Goal: Task Accomplishment & Management: Manage account settings

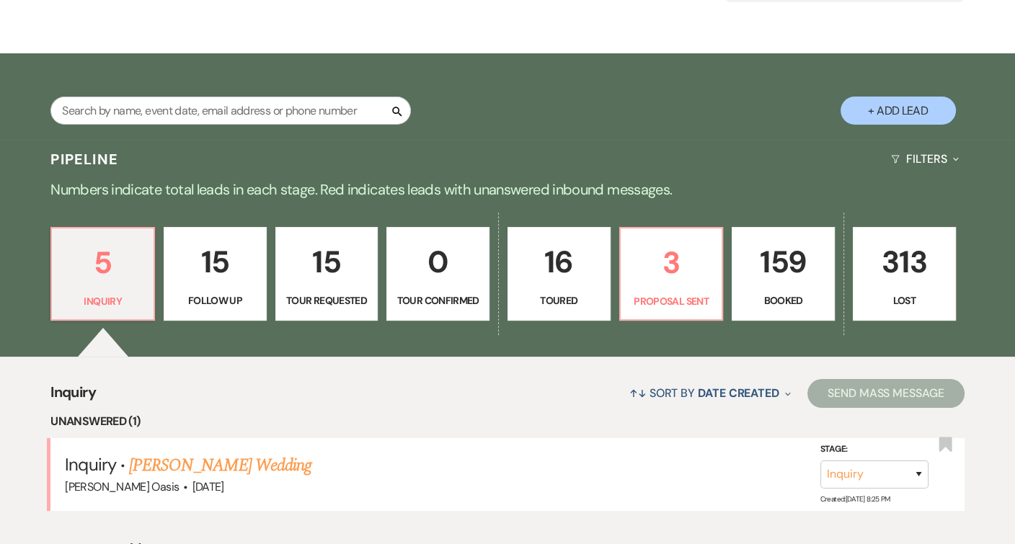
scroll to position [203, 0]
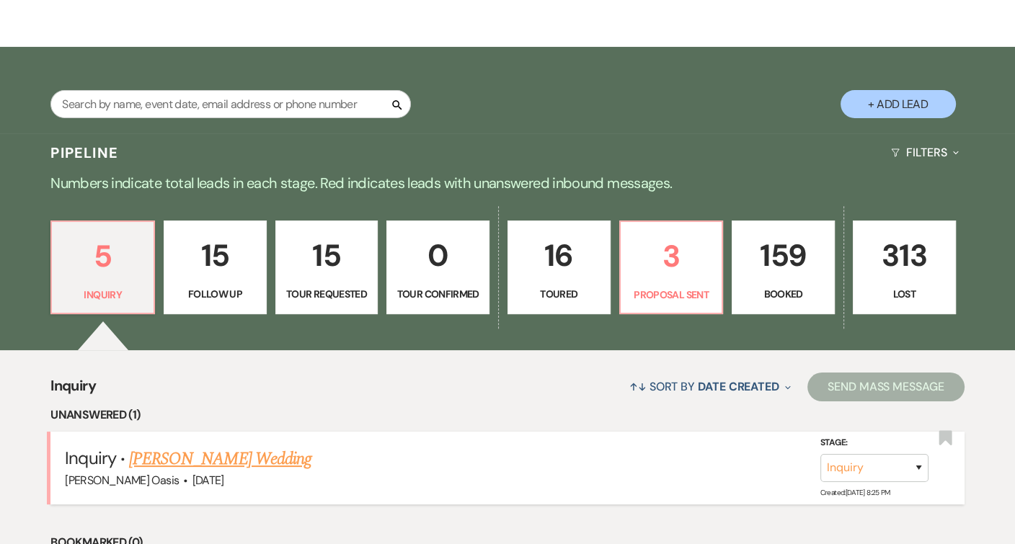
click at [176, 456] on link "[PERSON_NAME] Wedding" at bounding box center [220, 459] width 182 height 26
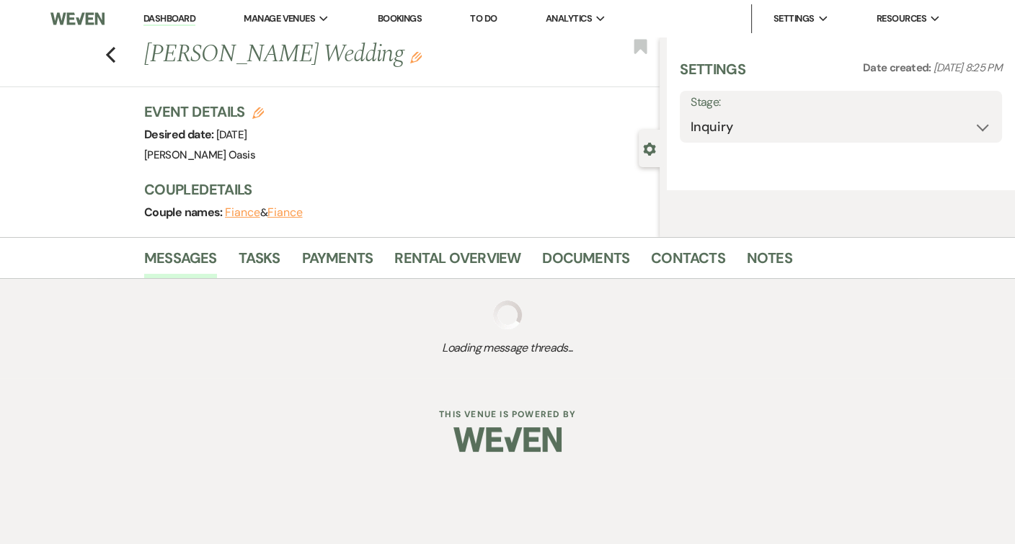
select select "5"
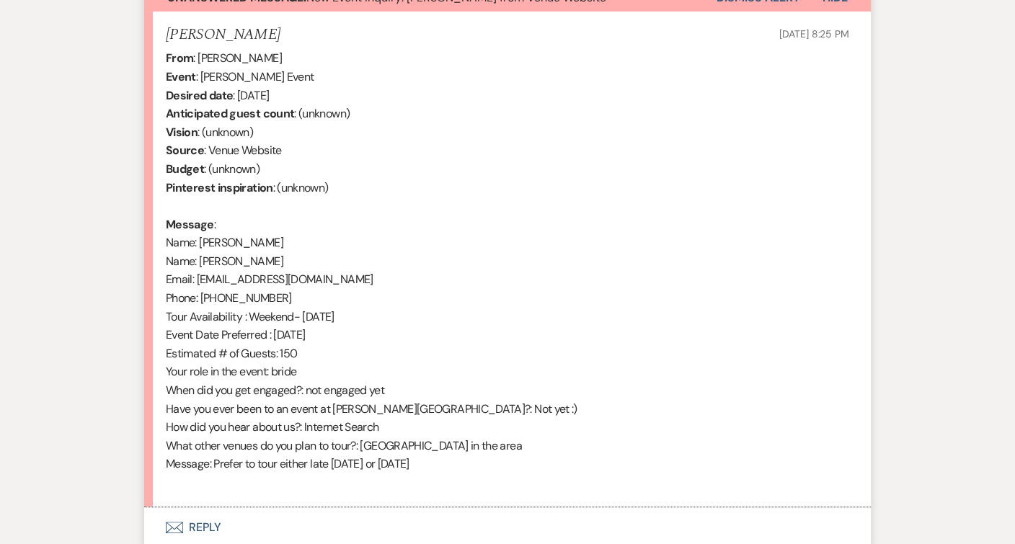
scroll to position [553, 0]
click at [200, 510] on button "Envelope Reply" at bounding box center [507, 527] width 727 height 40
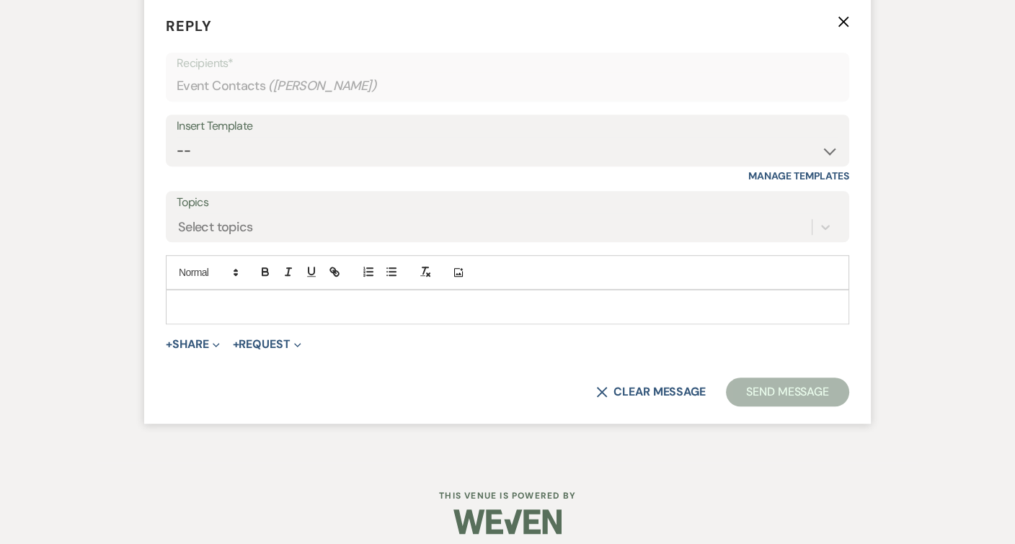
scroll to position [1062, 0]
select select "2583"
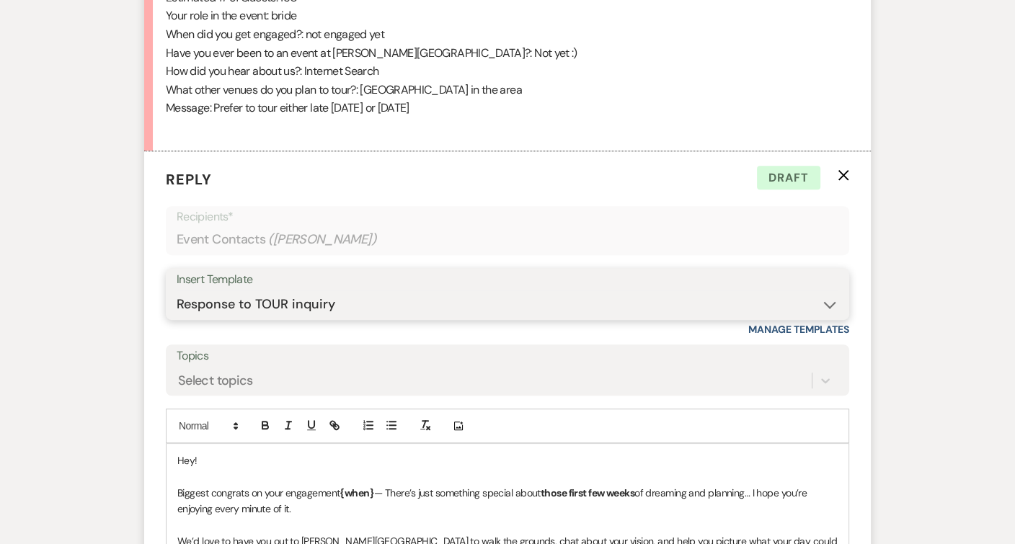
scroll to position [905, 0]
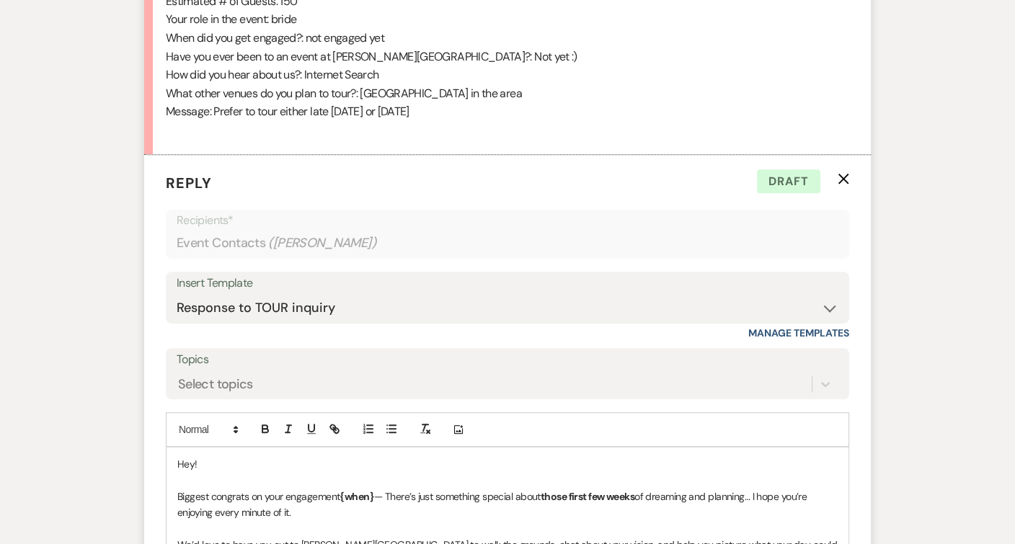
click at [309, 521] on p at bounding box center [507, 529] width 660 height 16
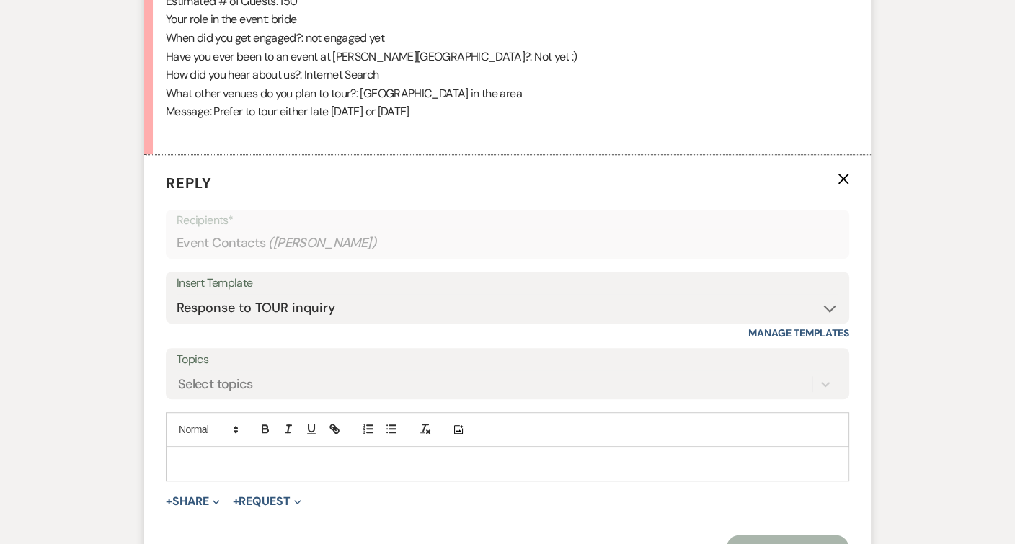
click at [260, 456] on p at bounding box center [507, 464] width 660 height 16
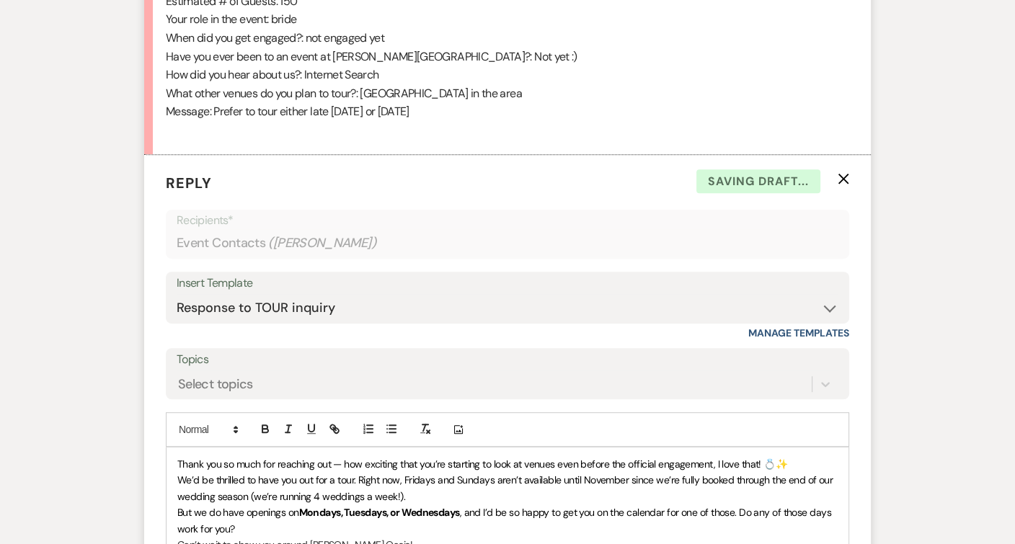
click at [175, 454] on div "Thank you so much for reaching out — how exciting that you’re starting to look …" at bounding box center [508, 529] width 682 height 163
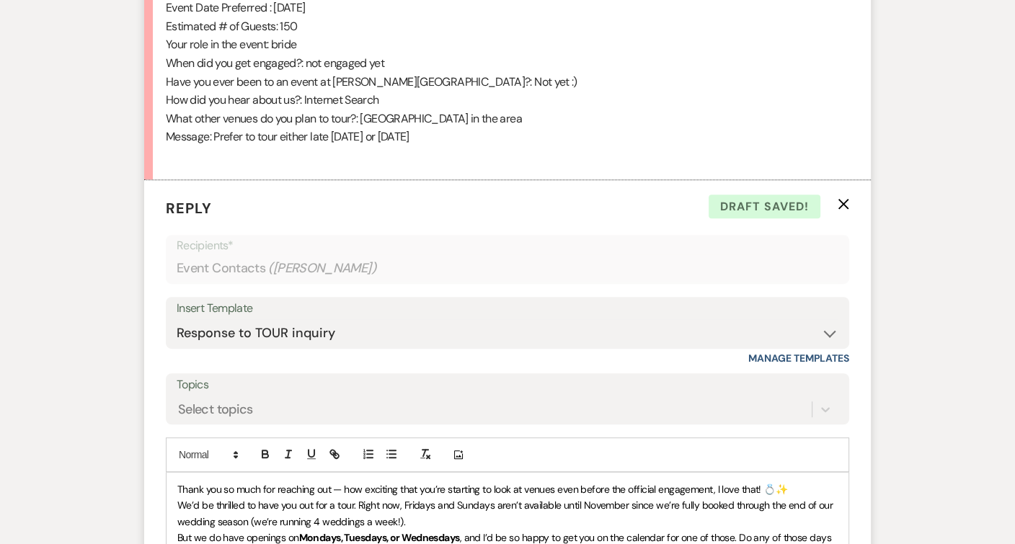
scroll to position [913, 0]
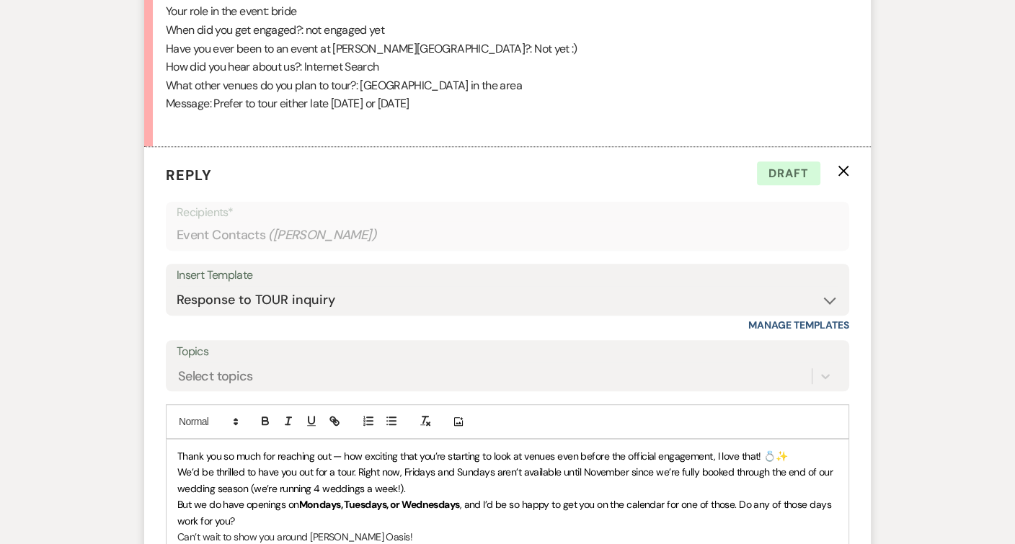
click at [393, 476] on span "We’d be thrilled to have you out for a tour. Right now, Fridays and Sundays are…" at bounding box center [506, 480] width 658 height 29
drag, startPoint x: 489, startPoint y: 475, endPoint x: 249, endPoint y: 480, distance: 239.4
click at [249, 480] on span "We’d be thrilled to have you out for a tour. Right now, Fridays and Sundays are…" at bounding box center [506, 480] width 658 height 29
click at [284, 414] on icon "button" at bounding box center [288, 420] width 13 height 13
click at [249, 482] on em "(we’re running 4 weddings a week, Thursdays-Sundays!)" at bounding box center [370, 488] width 244 height 13
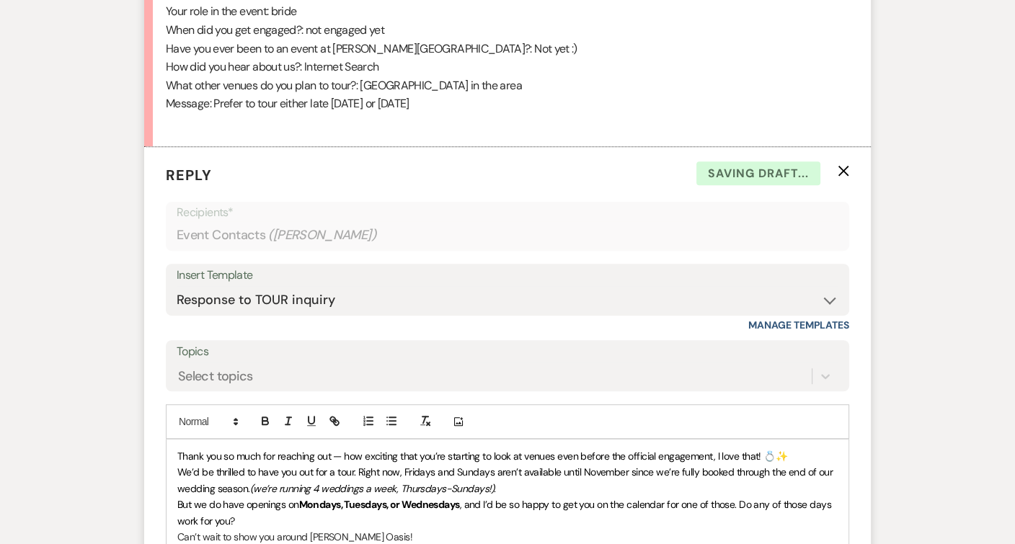
click at [495, 476] on p "We’d be thrilled to have you out for a tour. Right now, Fridays and Sundays are…" at bounding box center [507, 480] width 660 height 32
click at [487, 482] on em "(we’re running 4 weddings a week, Thursdays-Sundays!)" at bounding box center [372, 488] width 244 height 13
click at [561, 469] on p "We’d be thrilled to have you out for a tour. Right now, Fridays and Sundays are…" at bounding box center [507, 480] width 660 height 32
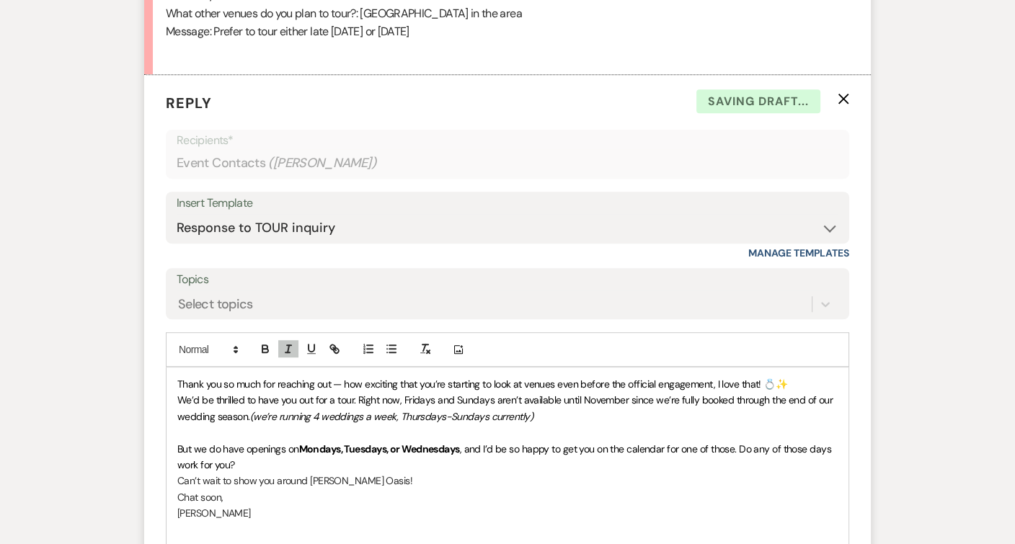
scroll to position [987, 0]
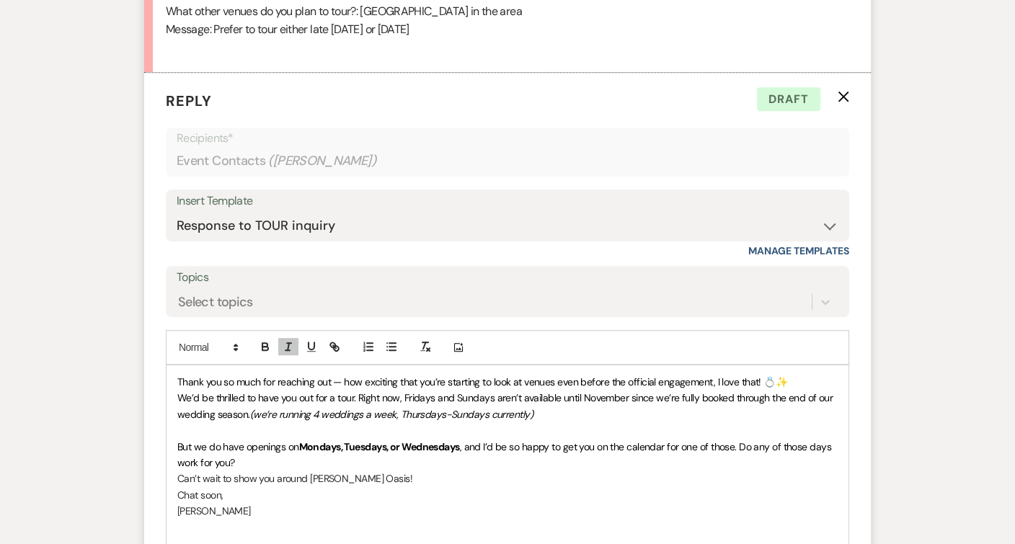
click at [297, 440] on span "But we do have openings on" at bounding box center [237, 446] width 121 height 13
click at [298, 451] on p "But we do have openings most Mondays, Tuesdays, or Wednesdays , and I’d be so h…" at bounding box center [507, 455] width 660 height 32
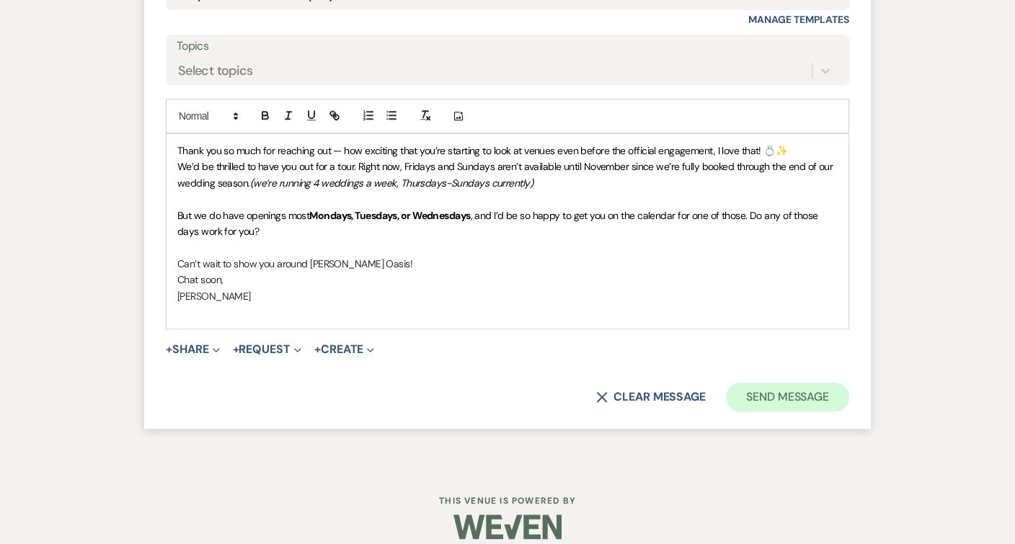
click at [785, 383] on button "Send Message" at bounding box center [787, 397] width 123 height 29
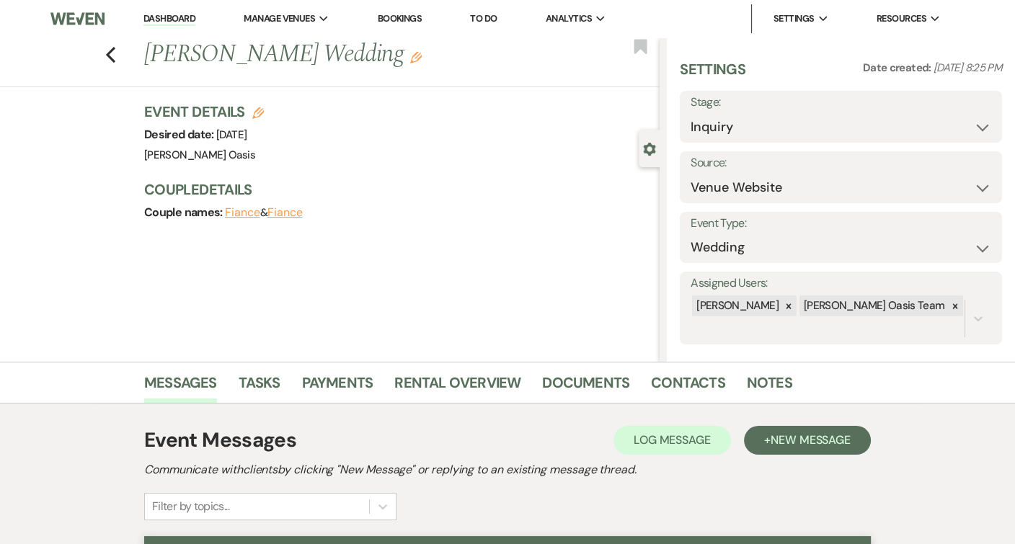
scroll to position [0, 0]
click at [779, 110] on label "Stage:" at bounding box center [841, 102] width 301 height 21
select select "2"
click at [980, 106] on button "Save" at bounding box center [968, 116] width 68 height 29
click at [177, 12] on link "Dashboard" at bounding box center [169, 19] width 52 height 14
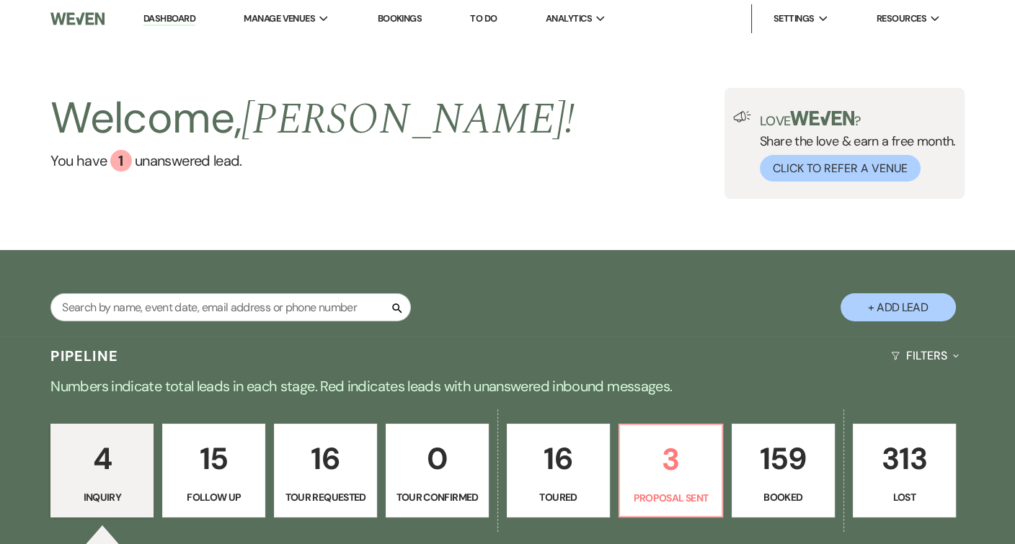
click at [354, 467] on p "16" at bounding box center [325, 459] width 84 height 48
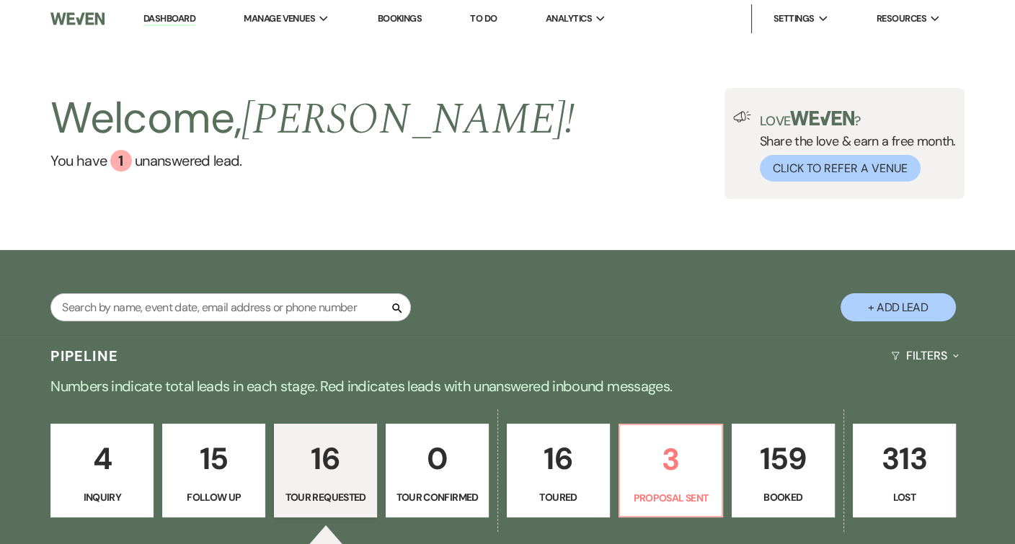
select select "2"
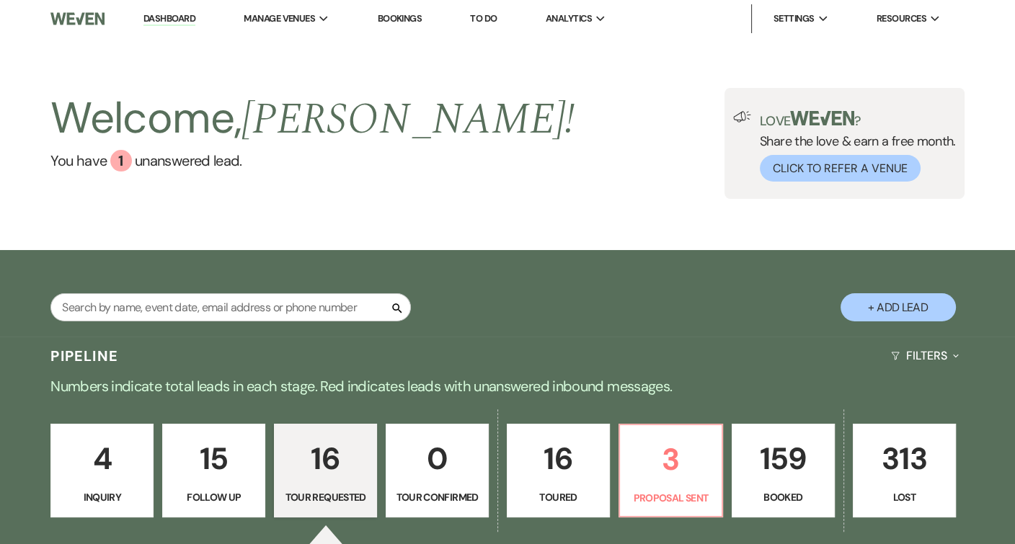
select select "2"
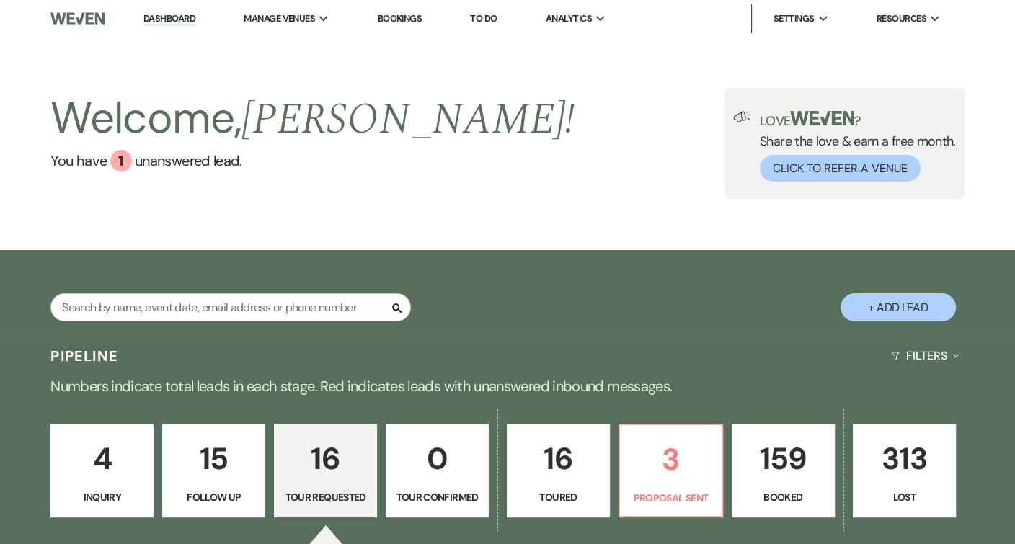
select select "2"
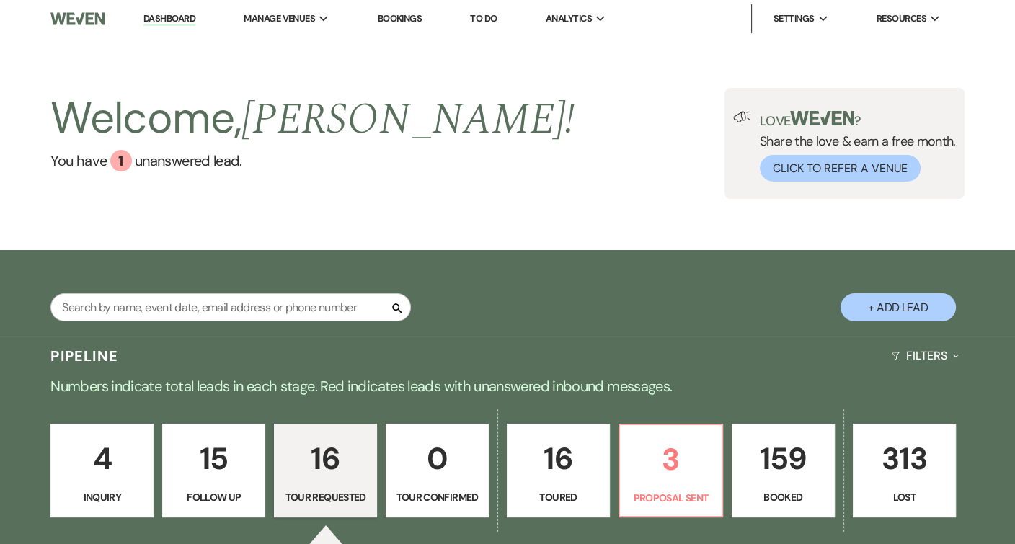
select select "2"
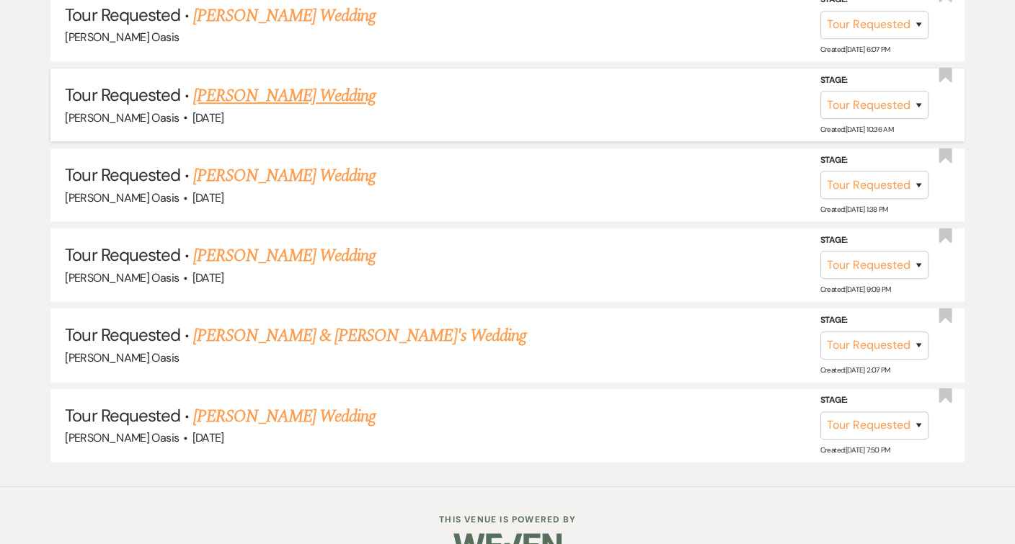
scroll to position [1541, 0]
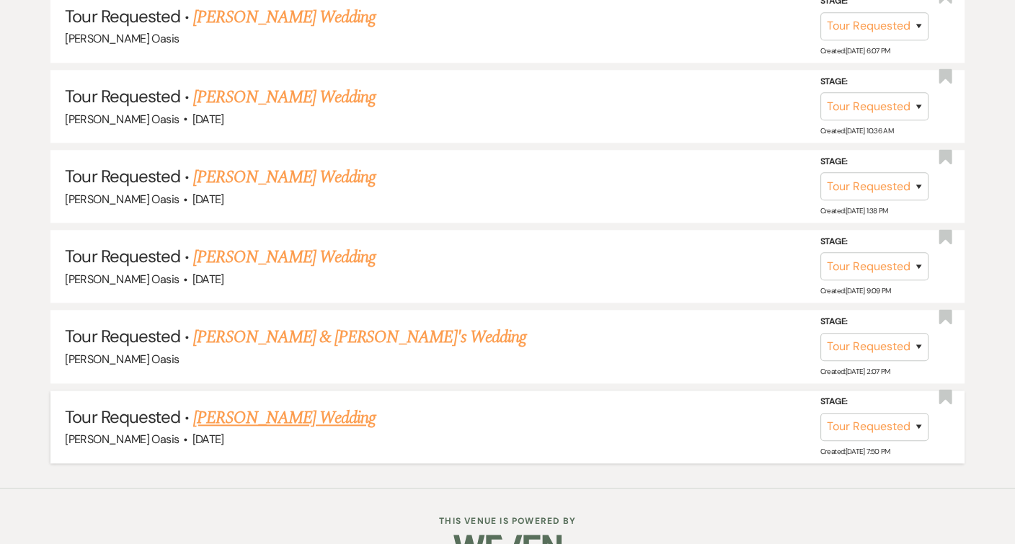
click at [274, 405] on link "[PERSON_NAME] Wedding" at bounding box center [284, 418] width 182 height 26
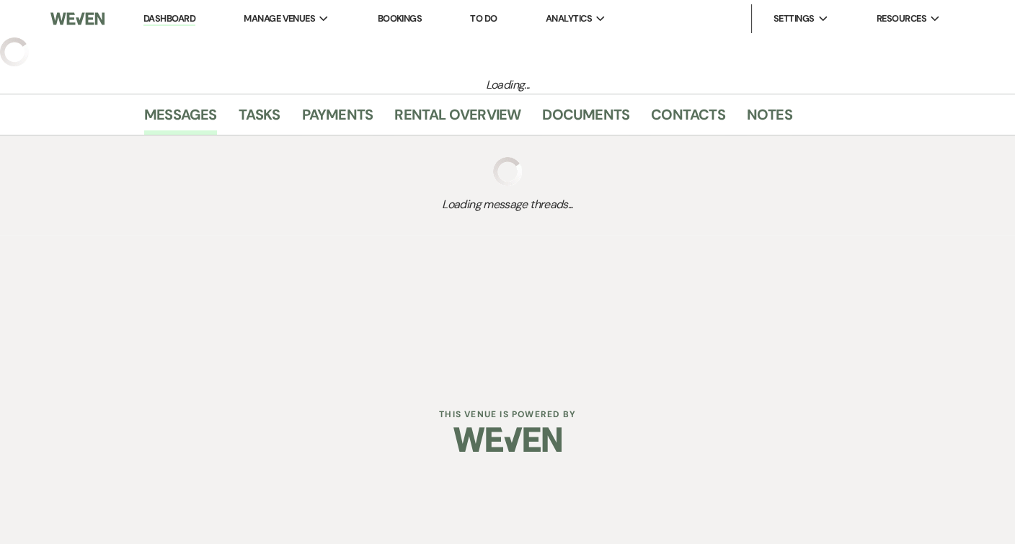
select select "2"
select select "5"
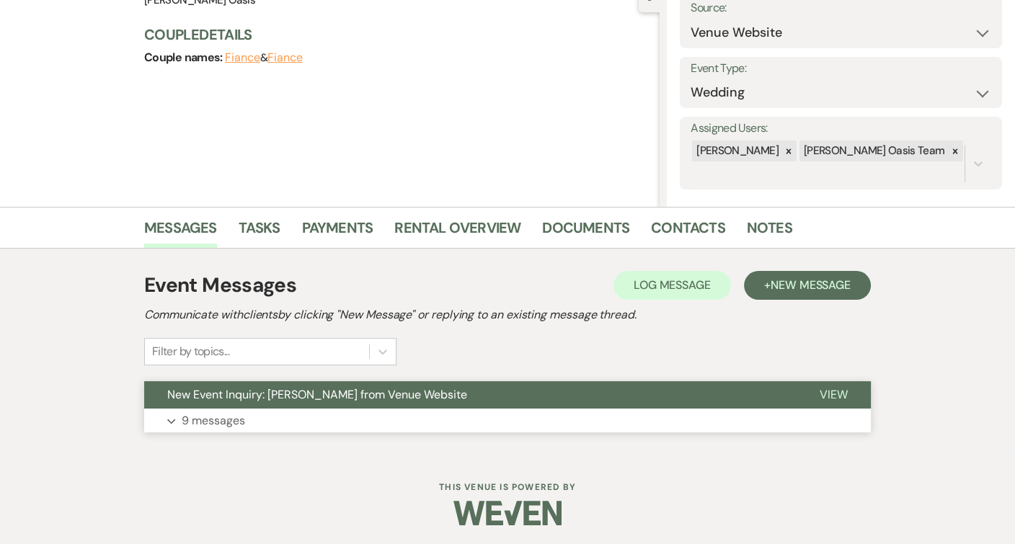
click at [269, 403] on button "New Event Inquiry: [PERSON_NAME] from Venue Website" at bounding box center [470, 394] width 652 height 27
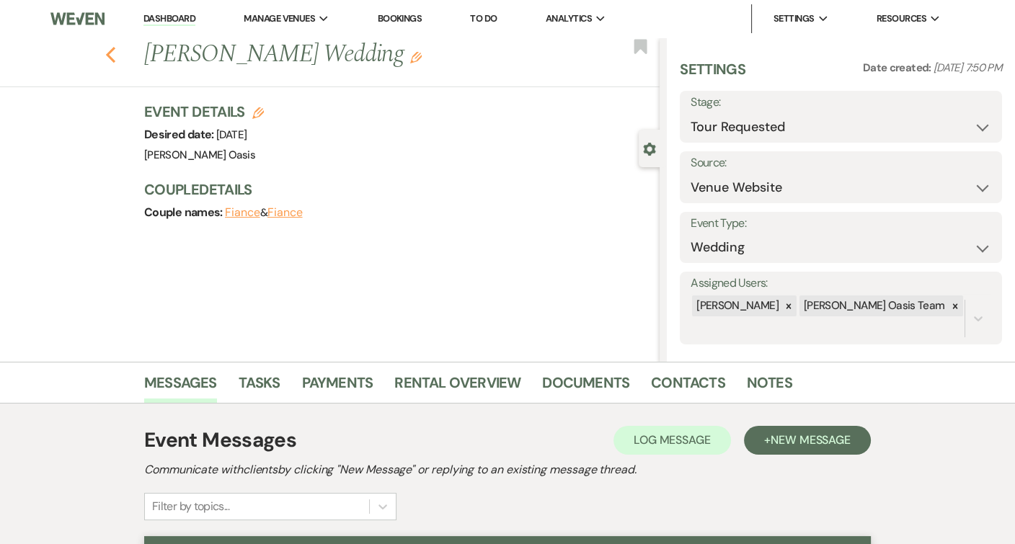
click at [110, 46] on icon "Previous" at bounding box center [110, 54] width 11 height 17
select select "2"
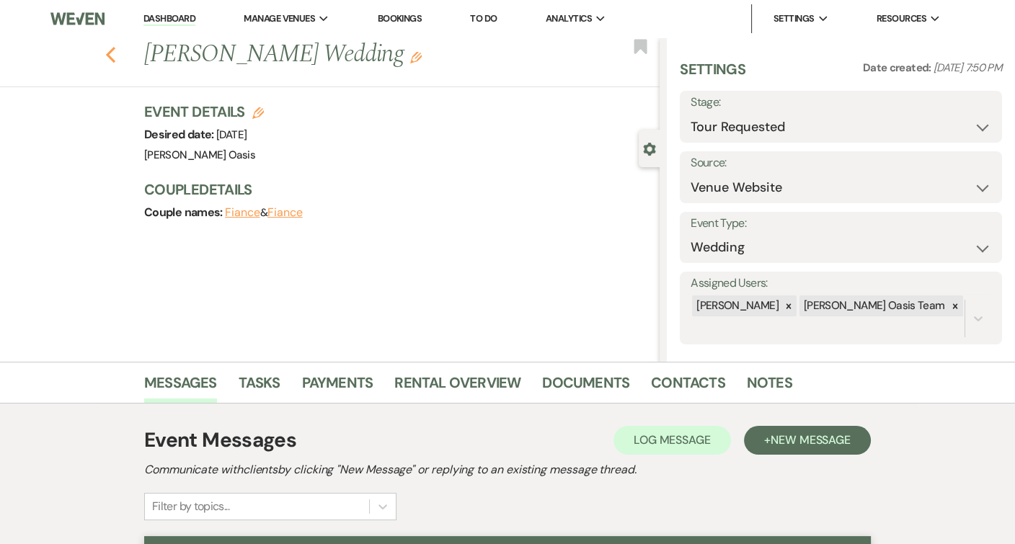
select select "2"
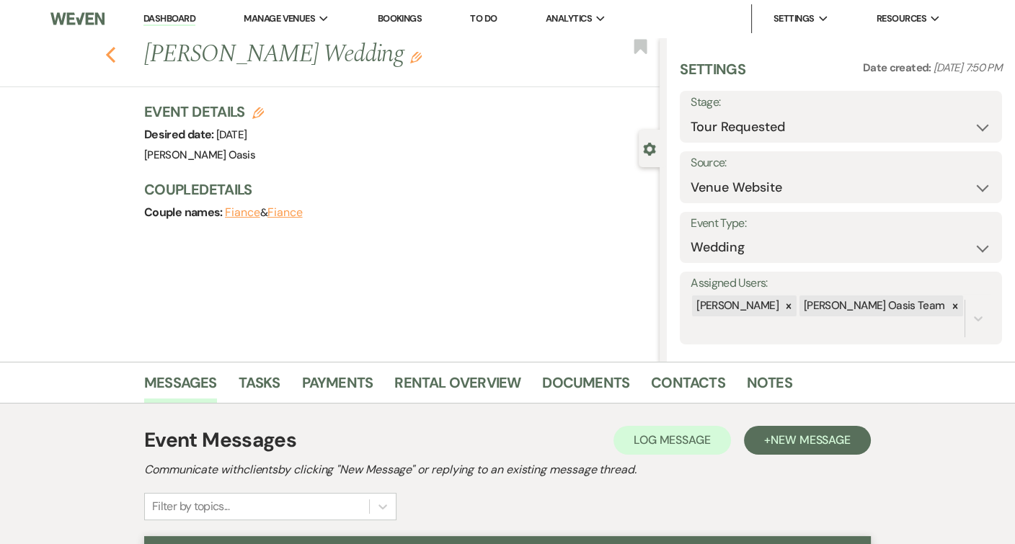
select select "2"
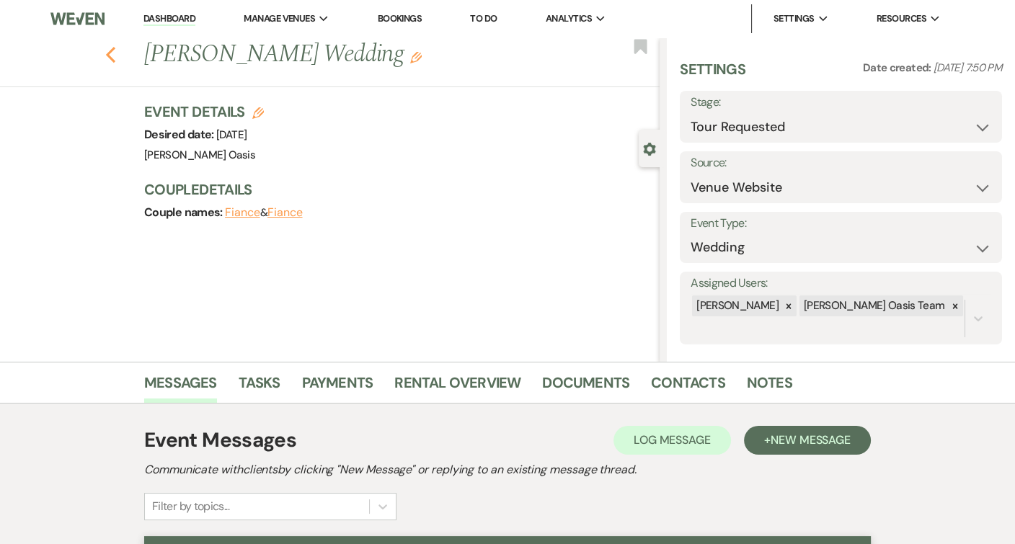
select select "2"
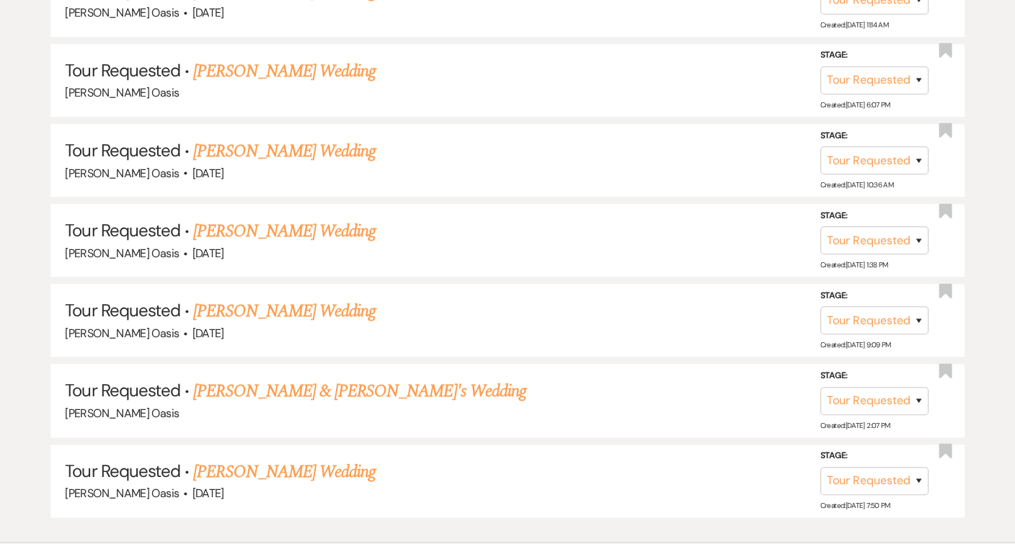
scroll to position [1537, 0]
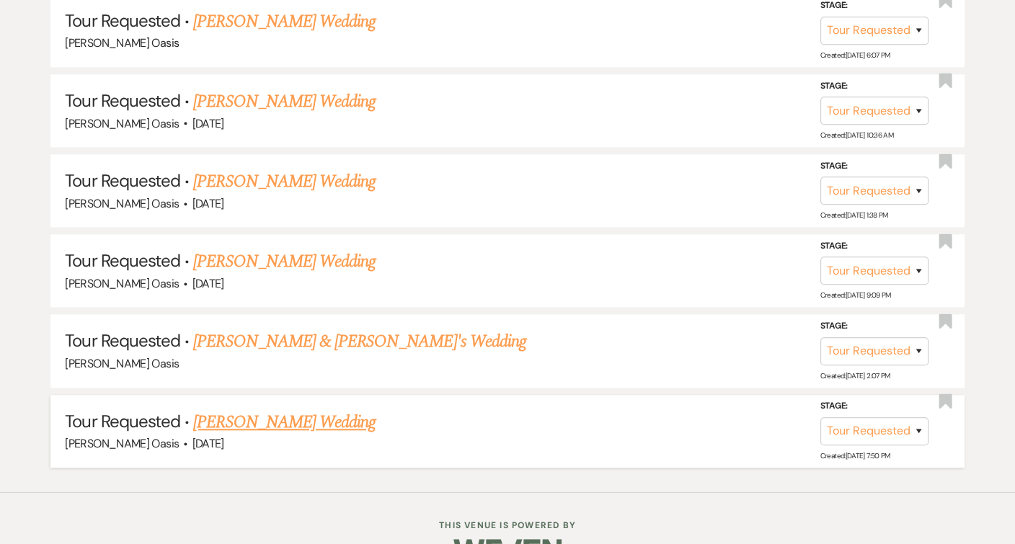
click at [253, 409] on h5 "Tour Requested · [PERSON_NAME] Wedding" at bounding box center [507, 422] width 884 height 26
click at [256, 409] on link "[PERSON_NAME] Wedding" at bounding box center [284, 422] width 182 height 26
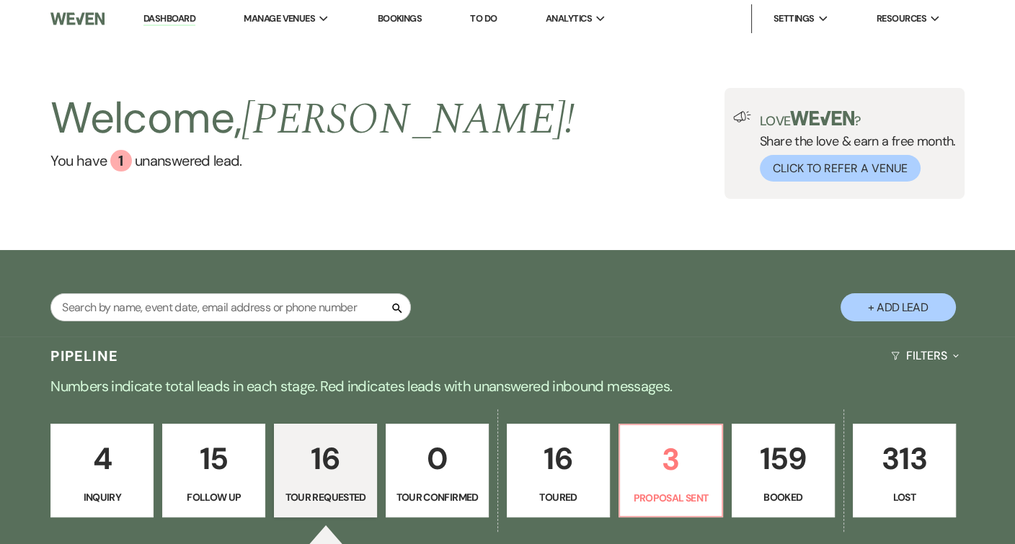
select select "2"
select select "5"
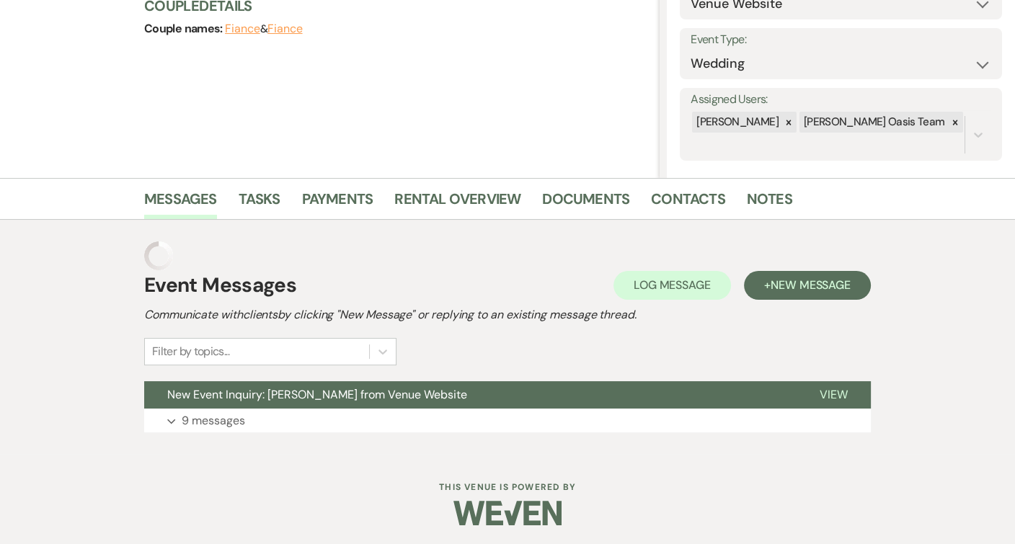
click at [256, 390] on span "New Event Inquiry: [PERSON_NAME] from Venue Website" at bounding box center [317, 394] width 300 height 15
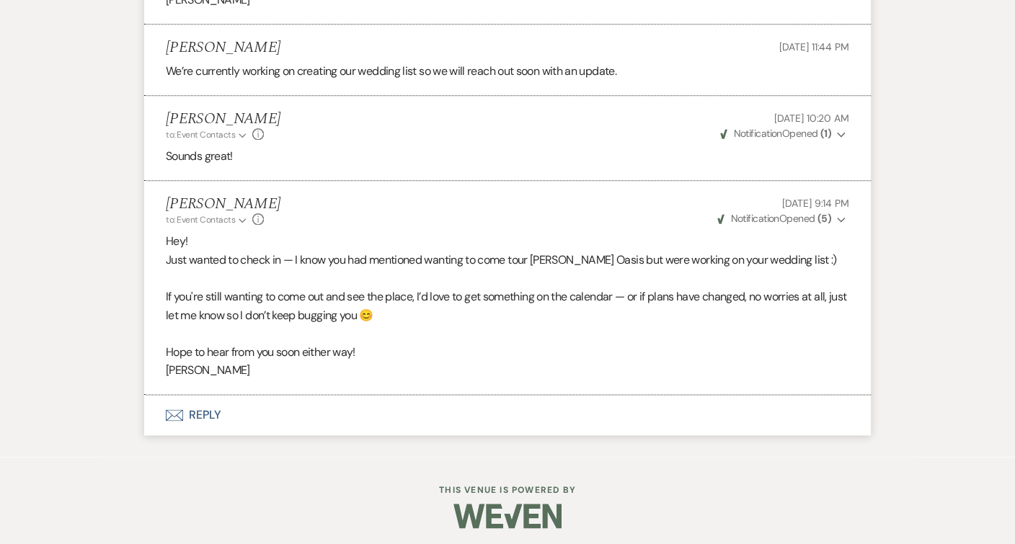
scroll to position [1899, 0]
click at [249, 409] on button "Envelope Reply" at bounding box center [507, 416] width 727 height 40
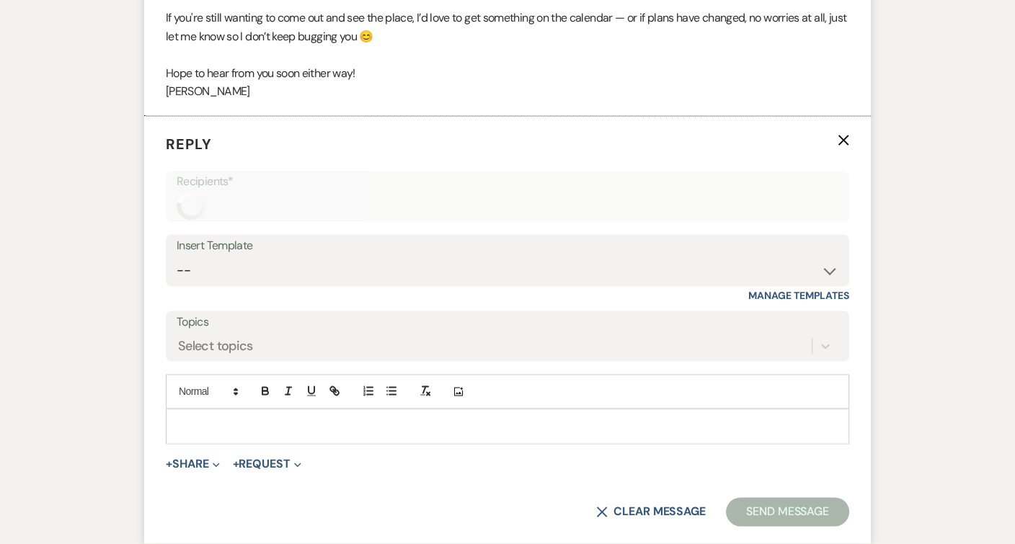
scroll to position [2230, 0]
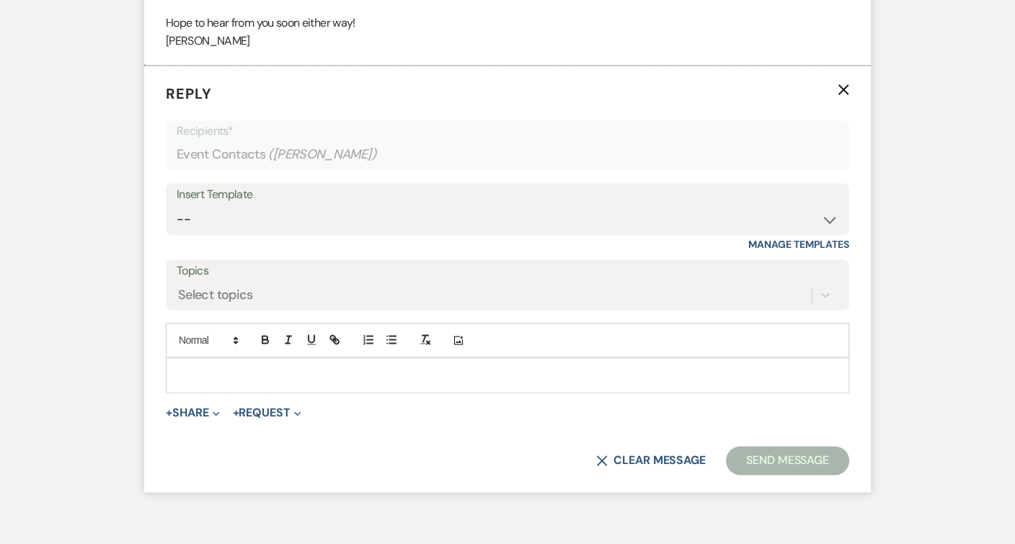
click at [255, 369] on p at bounding box center [507, 375] width 660 height 16
paste div
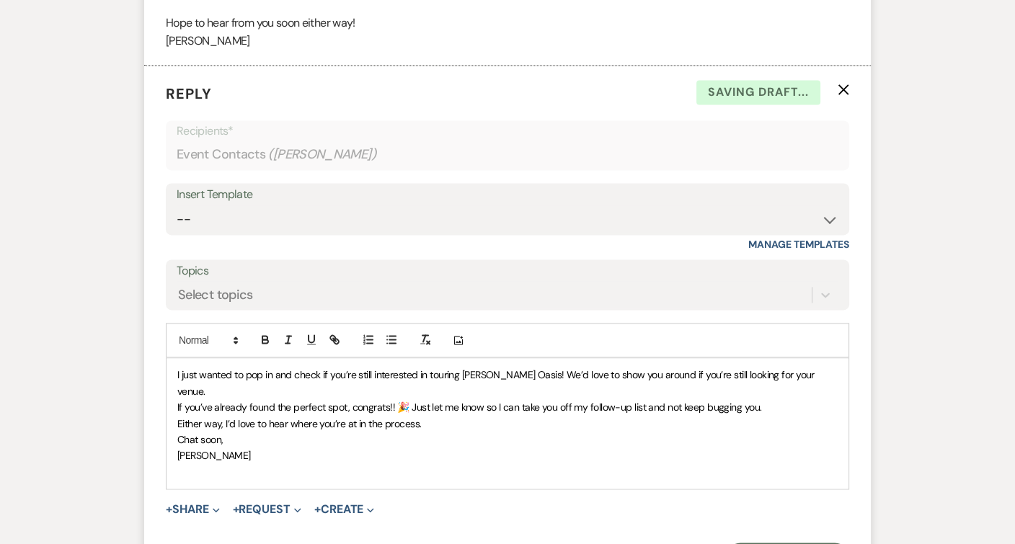
click at [178, 368] on span "I just wanted to pop in and check if you’re still interested in touring [PERSON…" at bounding box center [496, 382] width 639 height 29
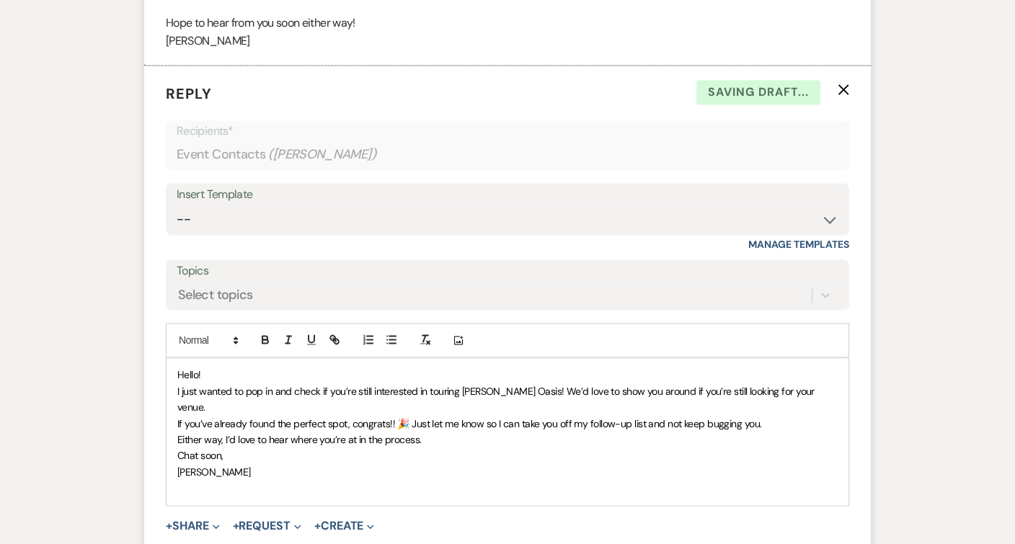
click at [523, 385] on span "﻿ I just wanted to pop in and check if you’re still interested in touring [PERS…" at bounding box center [496, 399] width 639 height 29
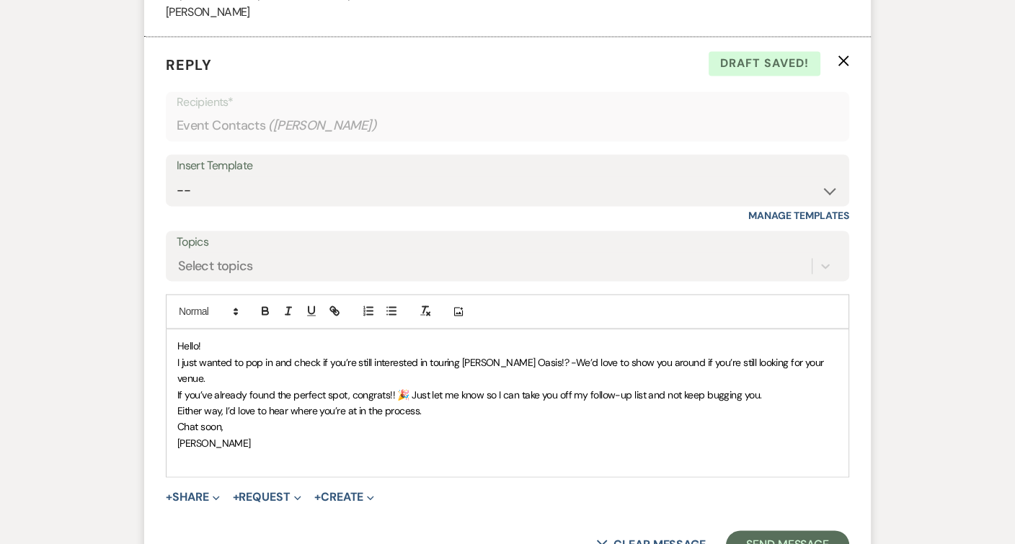
click at [389, 389] on span "If you’ve already found the perfect spot, congrats!! 🎉 Just let me know so I ca…" at bounding box center [469, 395] width 584 height 13
click at [459, 389] on span "If you’ve already found the perfect spot, congratulations! 🎉 Just let me know s…" at bounding box center [482, 395] width 610 height 13
click at [488, 389] on span "If you’ve already found the perfect spot, congratulations! 🎉 If you let me know…" at bounding box center [484, 395] width 615 height 13
click at [527, 389] on span "If you’ve already found the perfect spot, congratulations! 🎉 If you let us know…" at bounding box center [482, 395] width 611 height 13
click at [606, 389] on span "If you’ve already found the perfect spot, congratulations! 🎉 If you let us know…" at bounding box center [482, 395] width 610 height 13
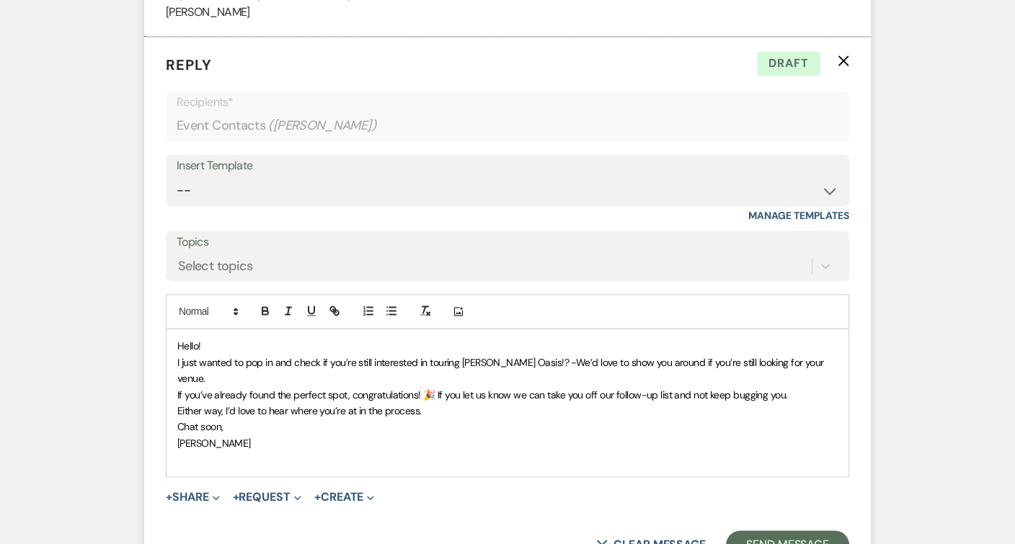
click at [794, 387] on p "If you’ve already found the perfect spot, congratulations! 🎉 If you let us know…" at bounding box center [507, 395] width 660 height 16
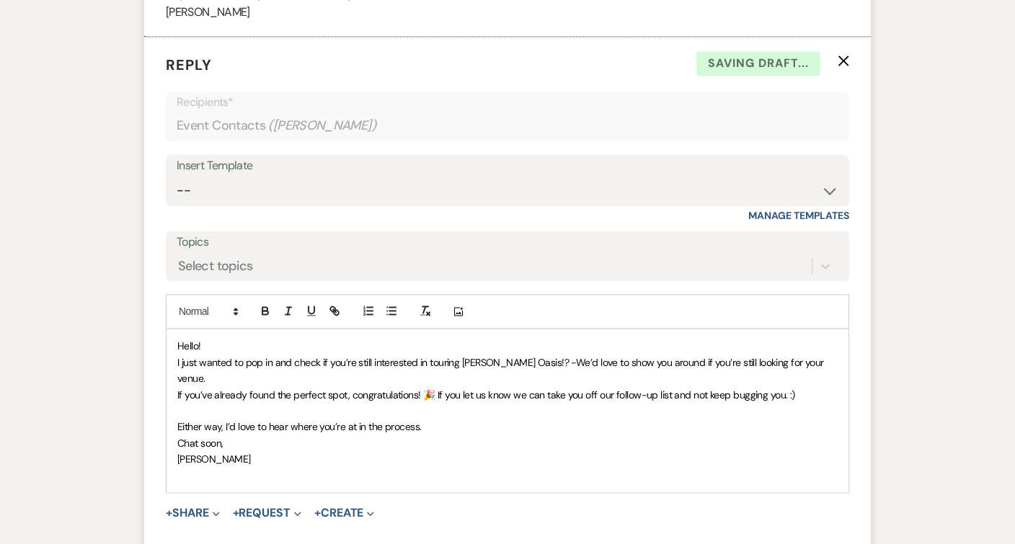
click at [233, 435] on p "Chat soon," at bounding box center [507, 443] width 660 height 16
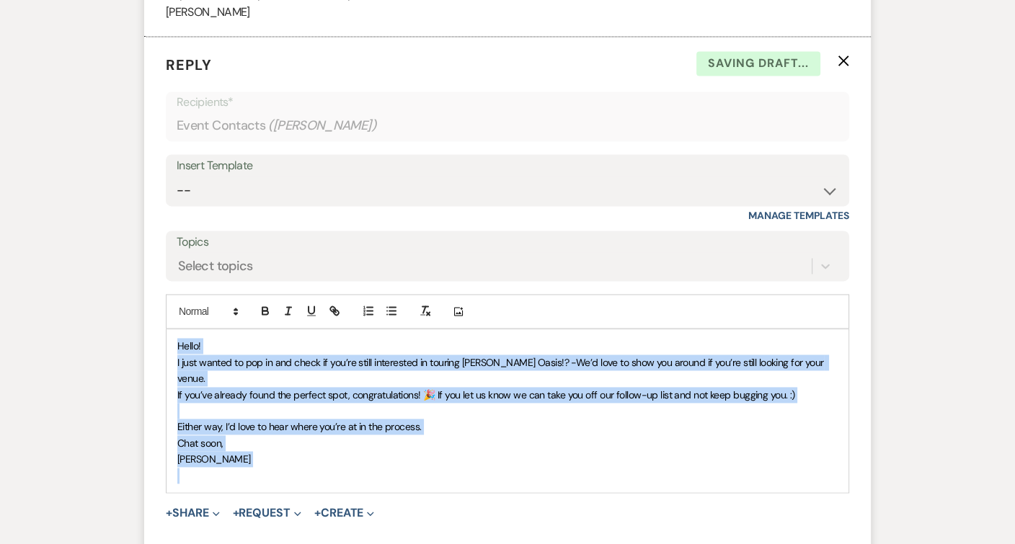
copy div "Hello! I just wanted to pop in and check if you’re still interested in touring …"
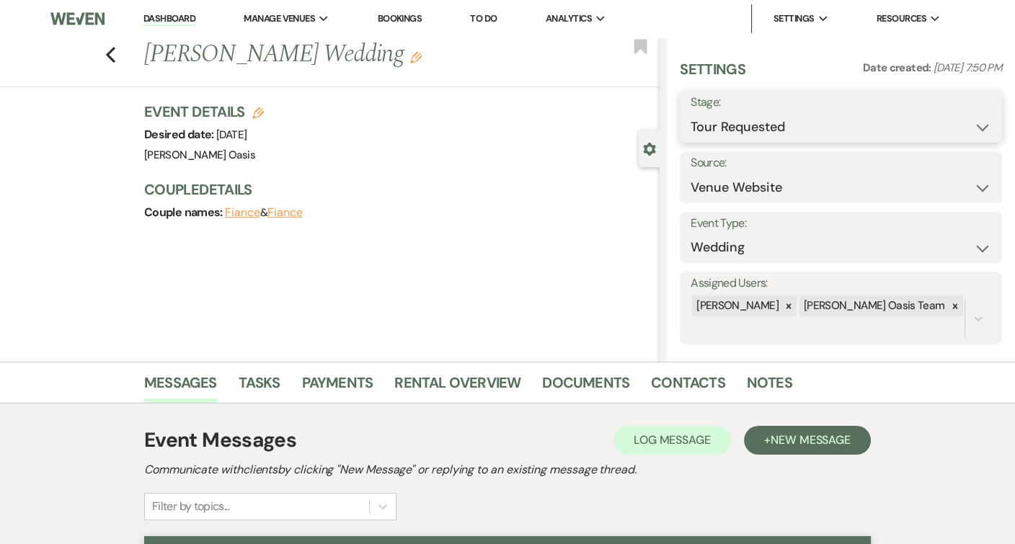
scroll to position [0, 0]
select select "8"
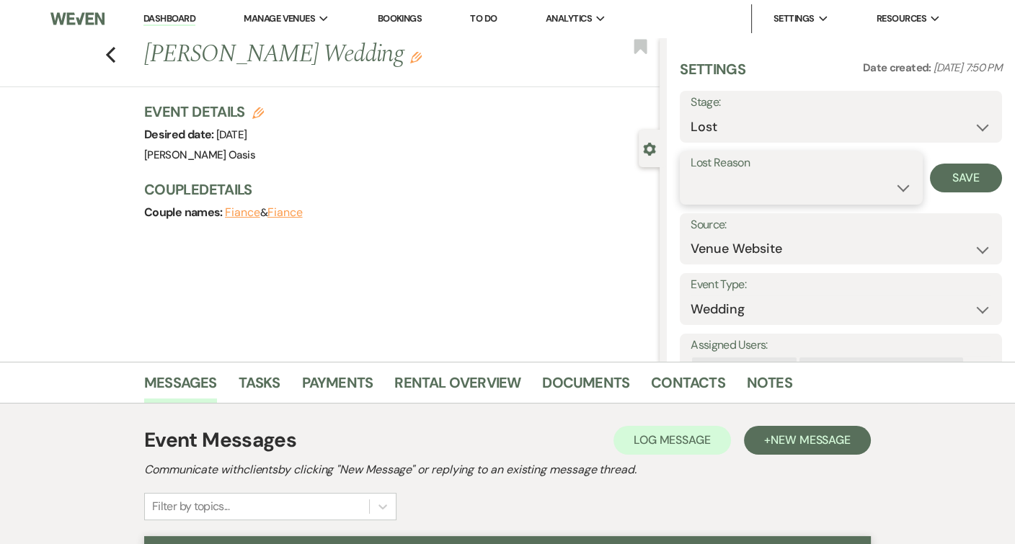
select select "5"
click at [965, 179] on button "Save" at bounding box center [966, 178] width 72 height 29
click at [115, 50] on icon "Previous" at bounding box center [110, 54] width 11 height 17
select select "2"
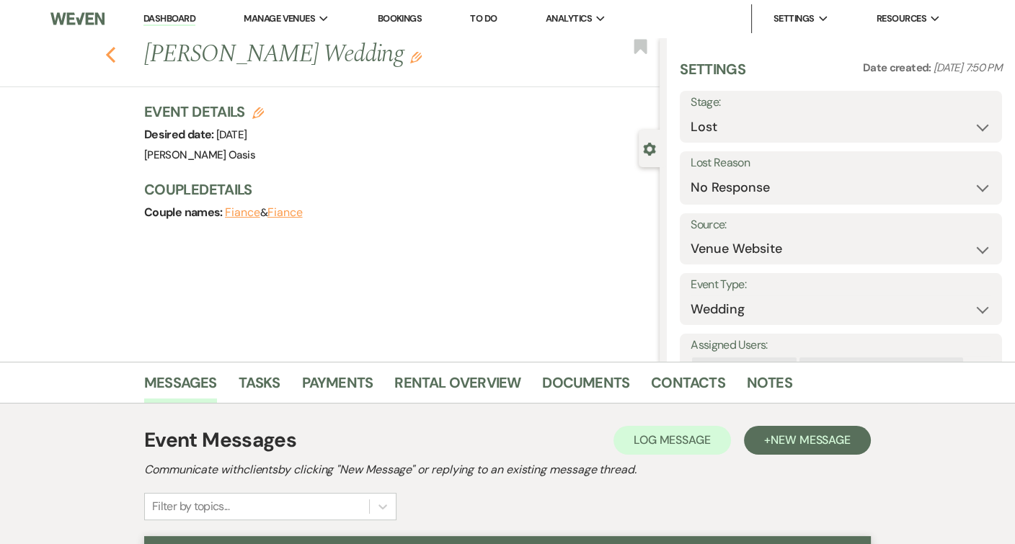
select select "2"
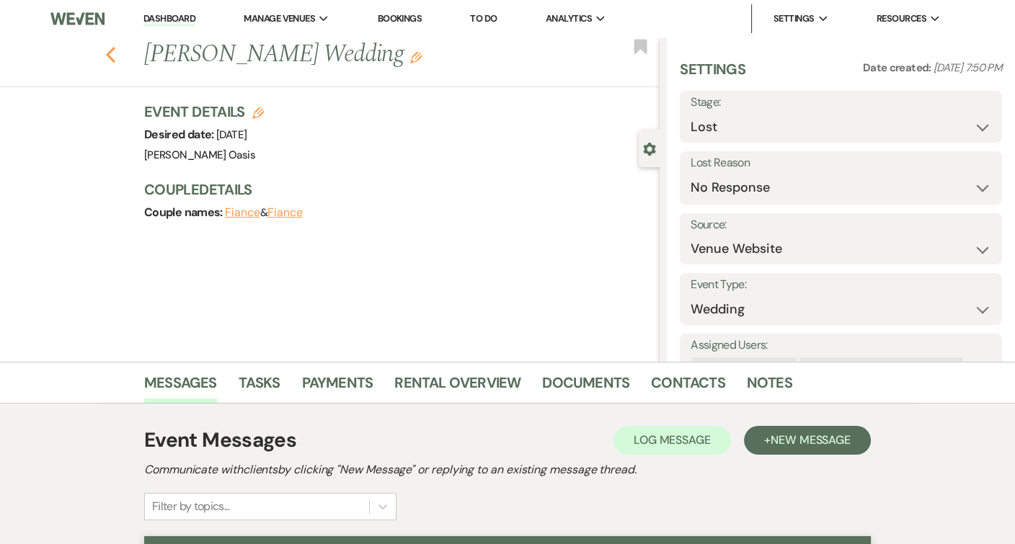
select select "2"
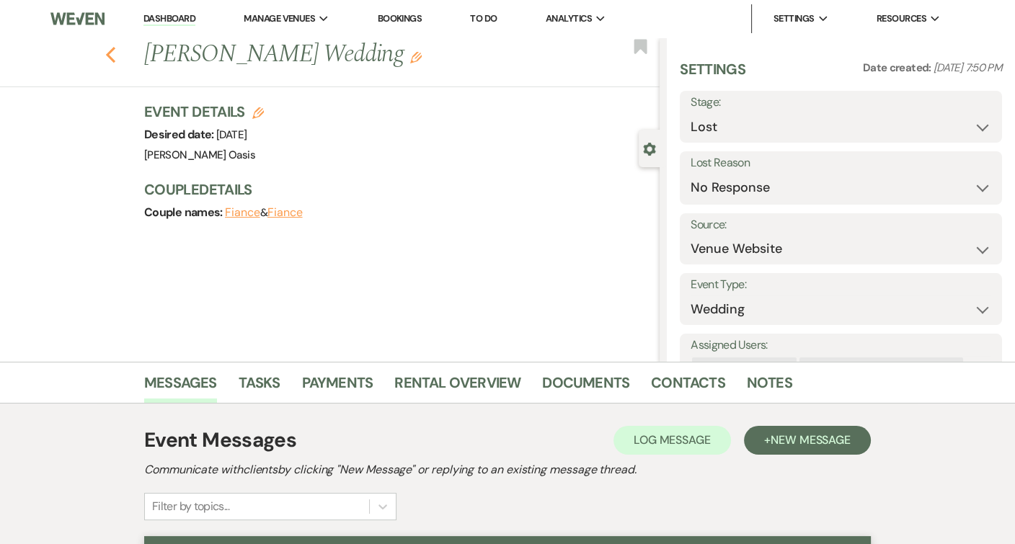
select select "2"
select select "8"
select select "5"
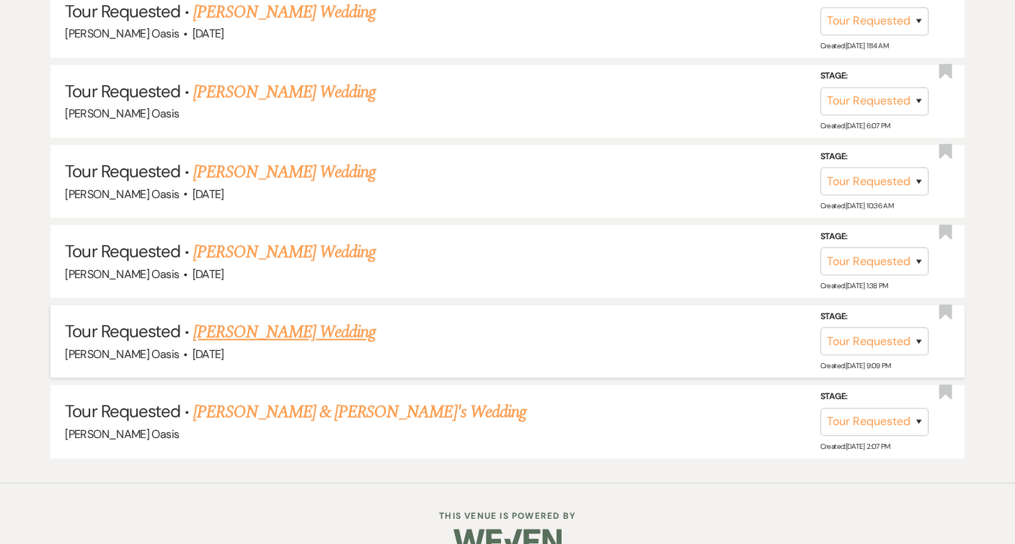
scroll to position [1463, 0]
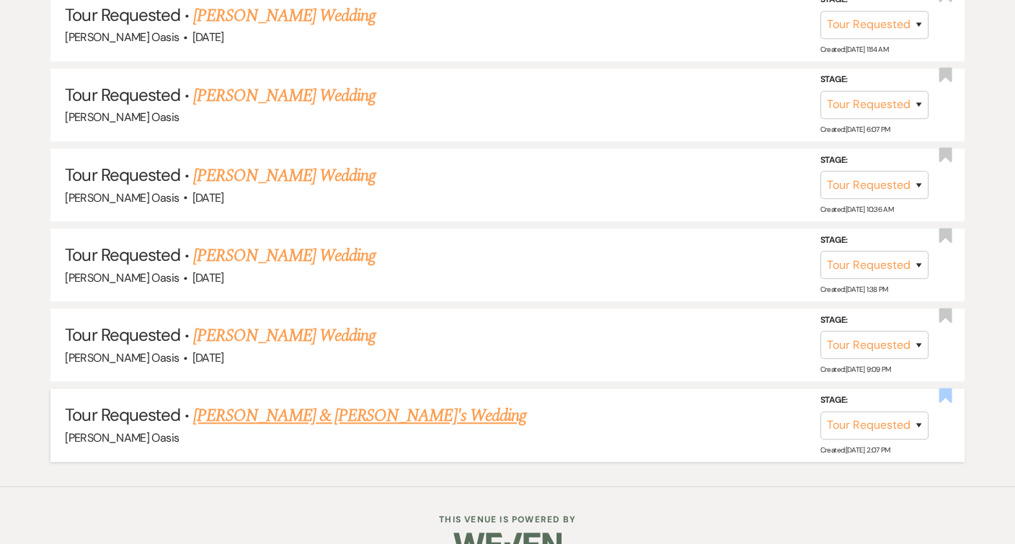
click at [947, 388] on use "button" at bounding box center [945, 395] width 13 height 14
select select "2"
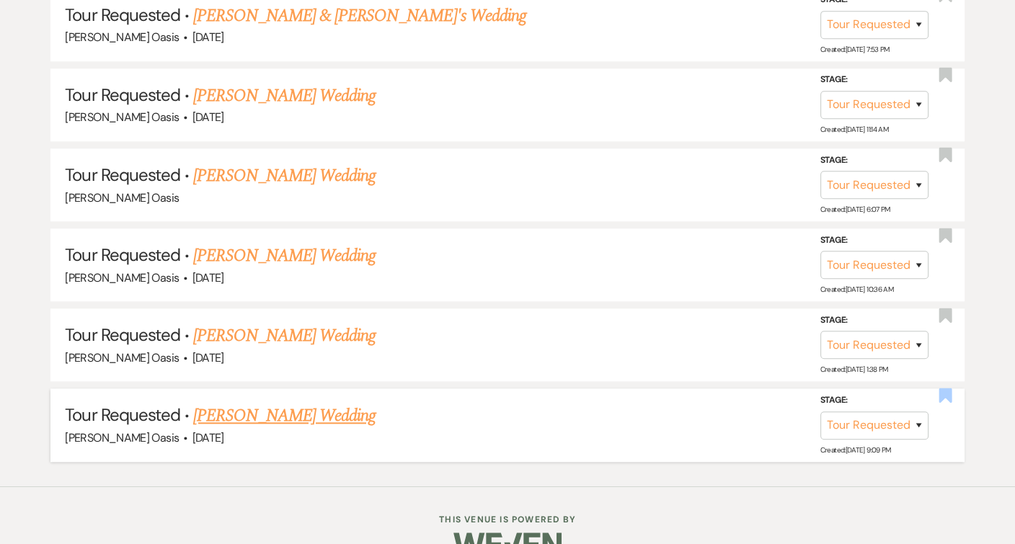
click at [947, 388] on use "button" at bounding box center [945, 395] width 13 height 14
select select "2"
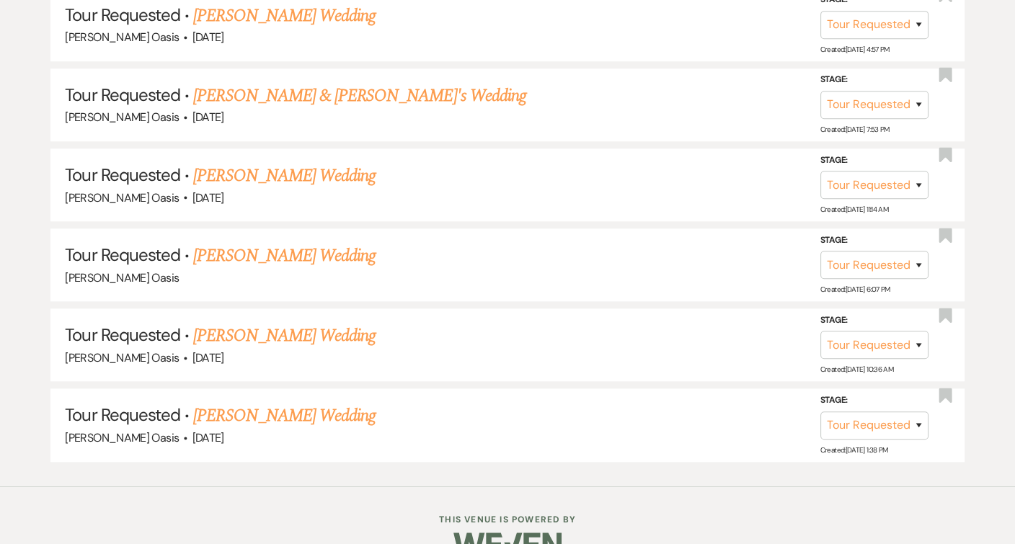
click at [947, 388] on use "button" at bounding box center [945, 395] width 13 height 14
select select "2"
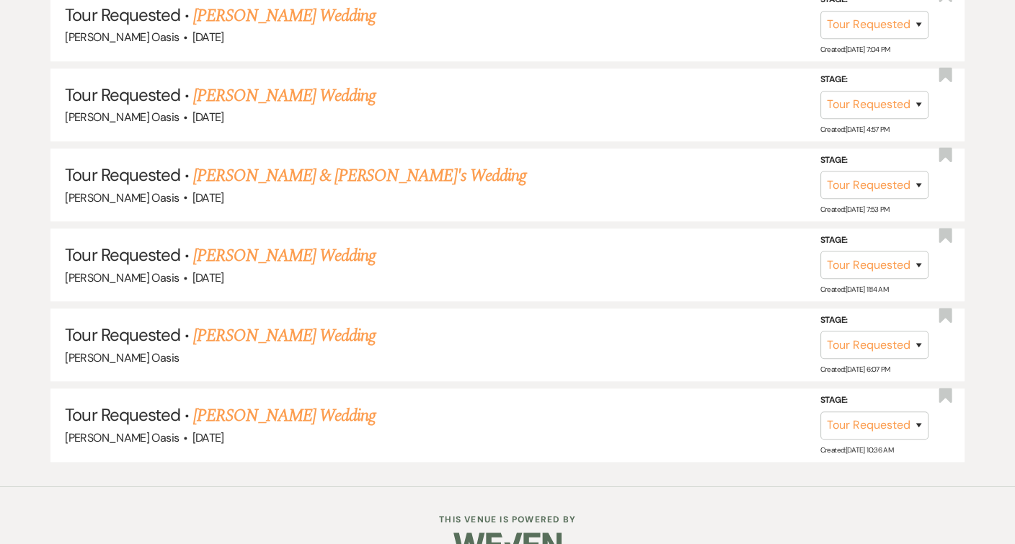
click at [947, 388] on use "button" at bounding box center [945, 395] width 13 height 14
select select "2"
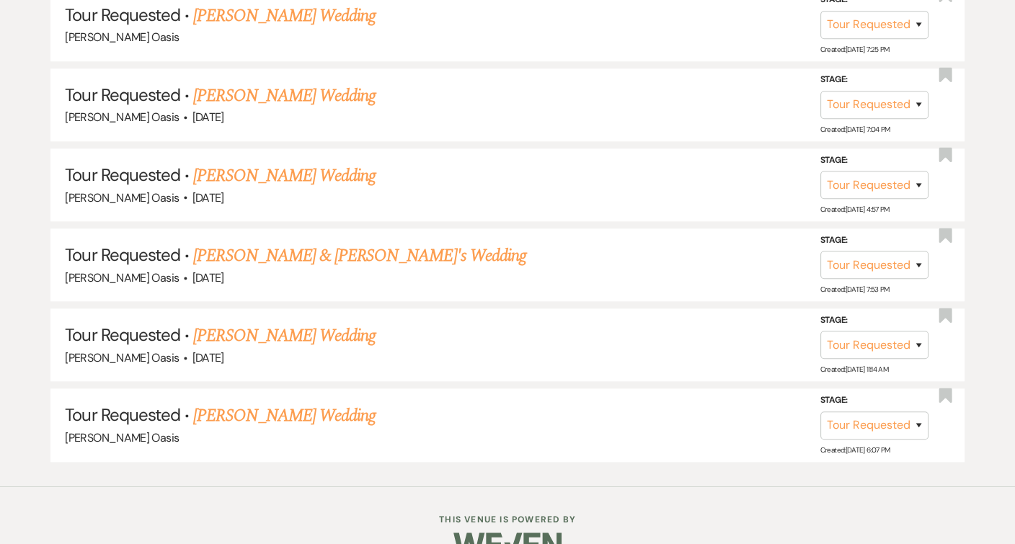
click at [947, 388] on use "button" at bounding box center [945, 395] width 13 height 14
select select "2"
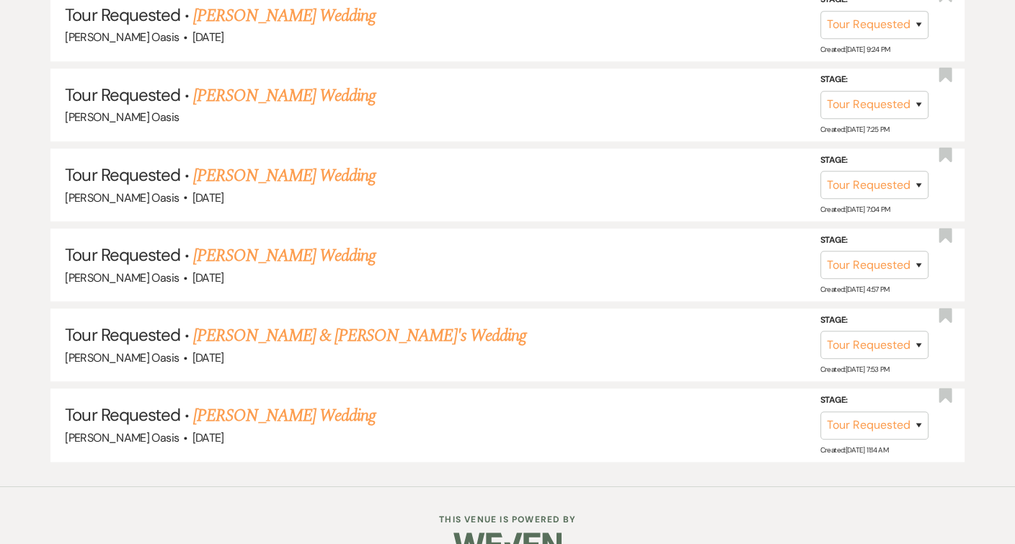
click at [947, 388] on use "button" at bounding box center [945, 395] width 13 height 14
select select "2"
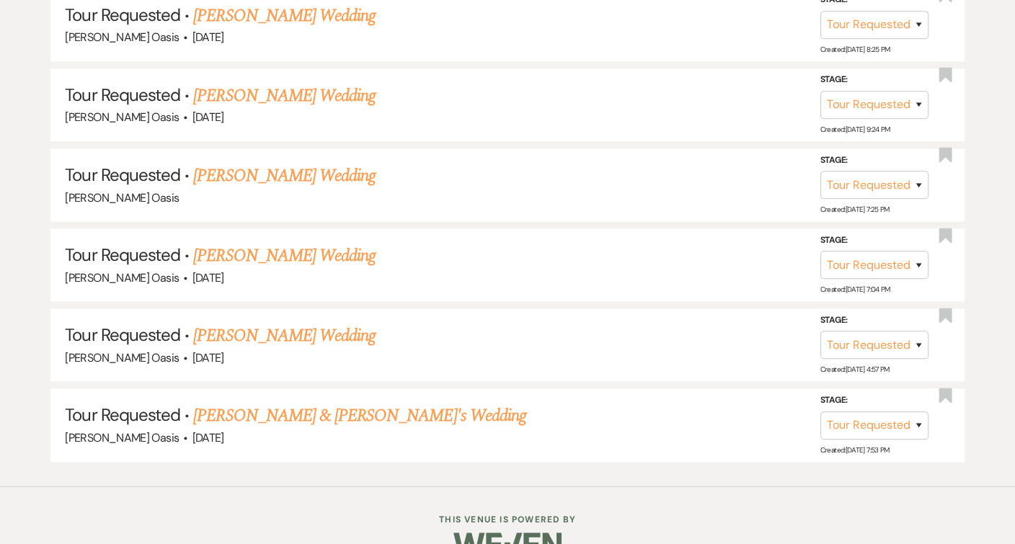
click at [947, 388] on use "button" at bounding box center [945, 395] width 13 height 14
select select "2"
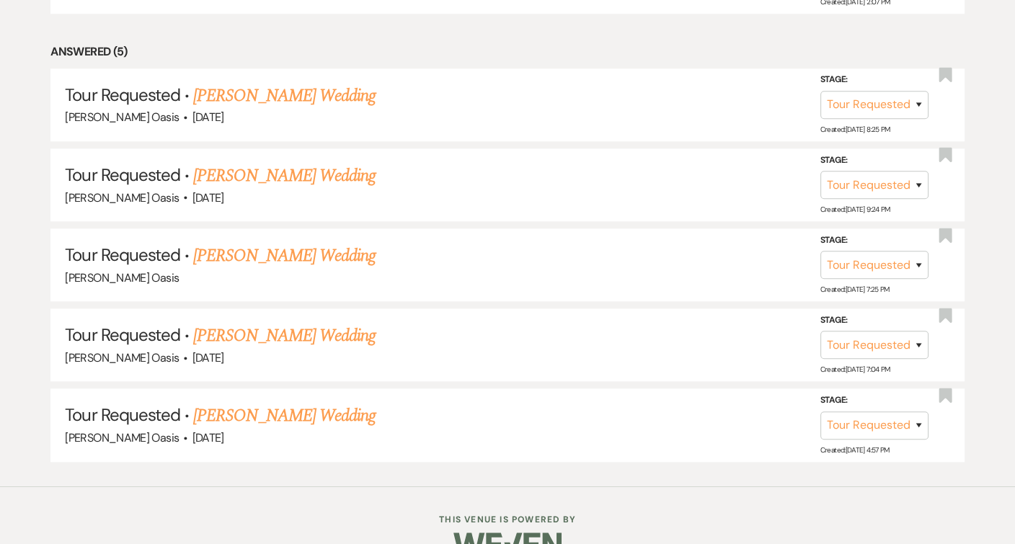
click at [947, 388] on use "button" at bounding box center [945, 395] width 13 height 14
select select "2"
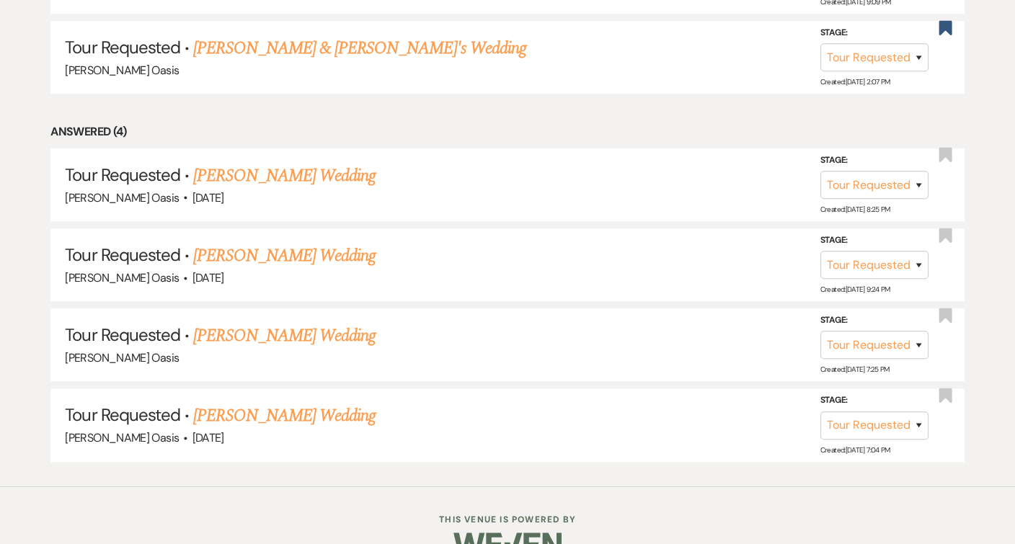
click at [947, 388] on use "button" at bounding box center [945, 395] width 13 height 14
select select "2"
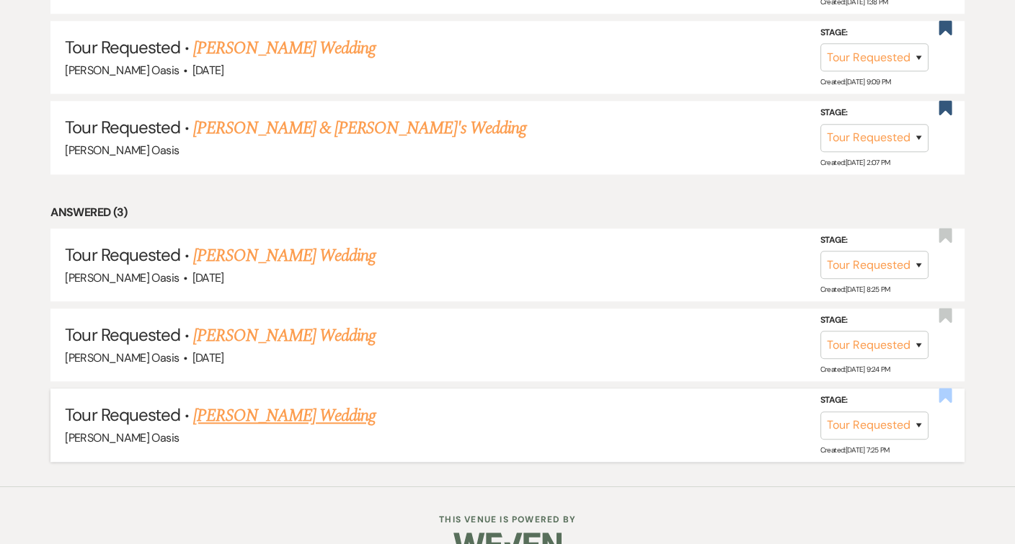
click at [947, 388] on use "button" at bounding box center [945, 395] width 13 height 14
select select "2"
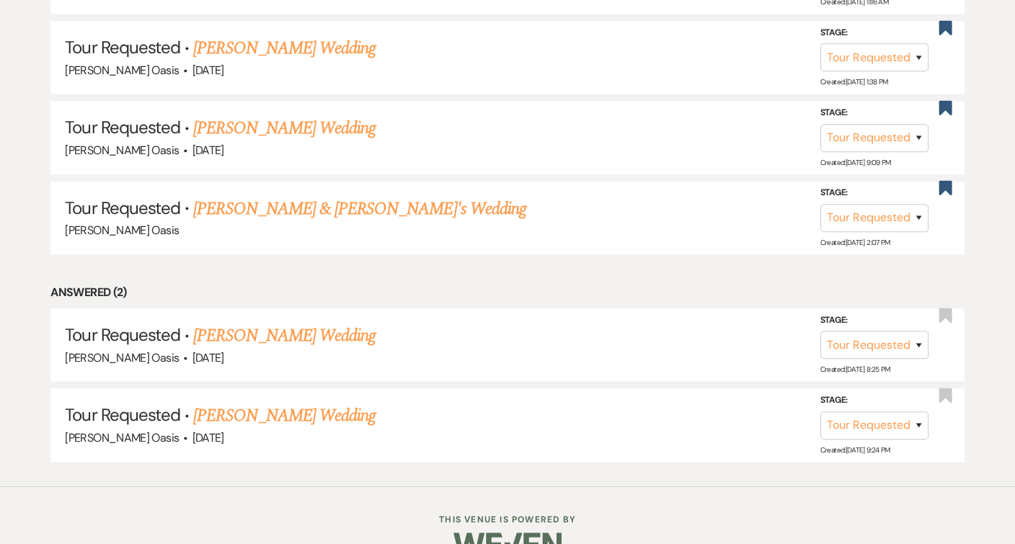
click at [947, 388] on use "button" at bounding box center [945, 395] width 13 height 14
select select "2"
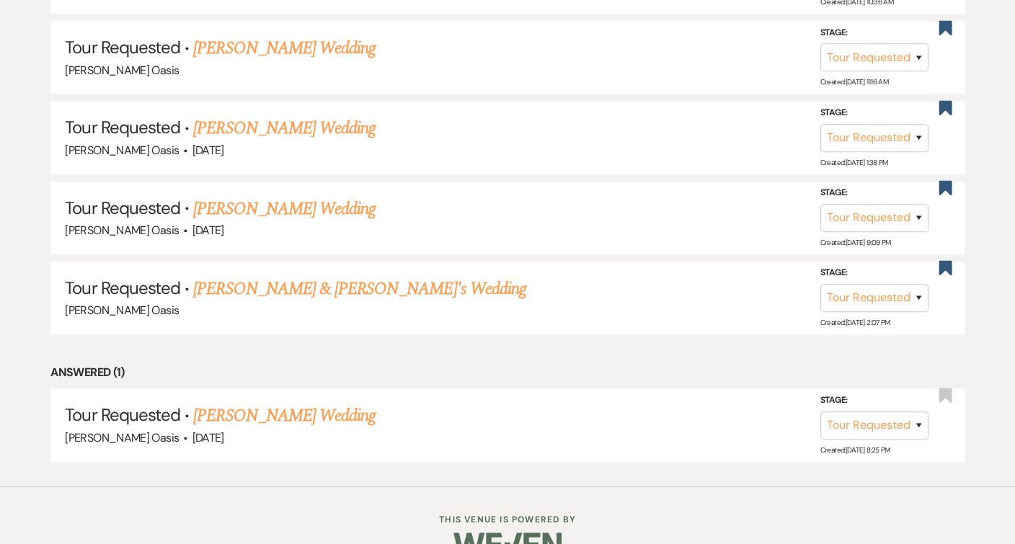
click at [947, 388] on use "button" at bounding box center [945, 395] width 13 height 14
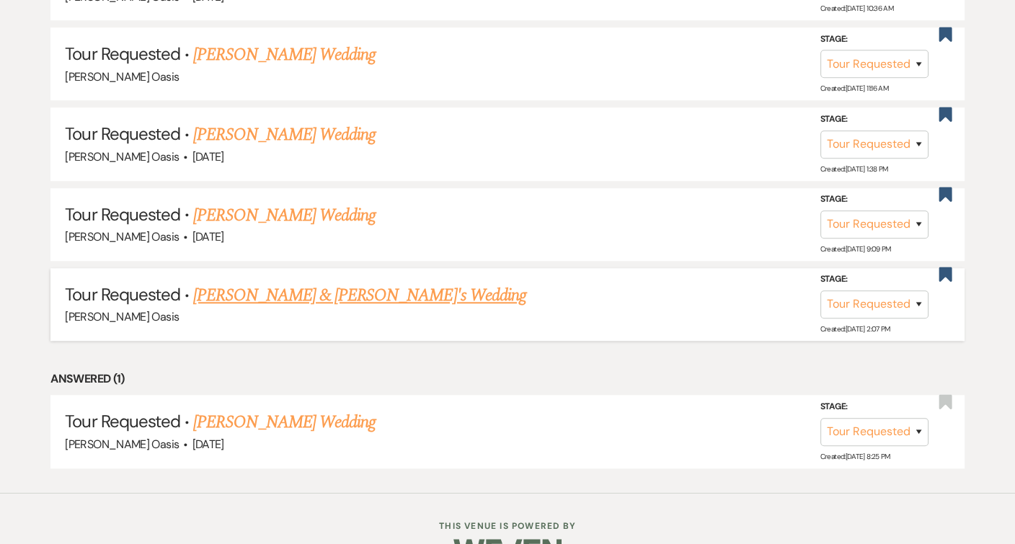
select select "2"
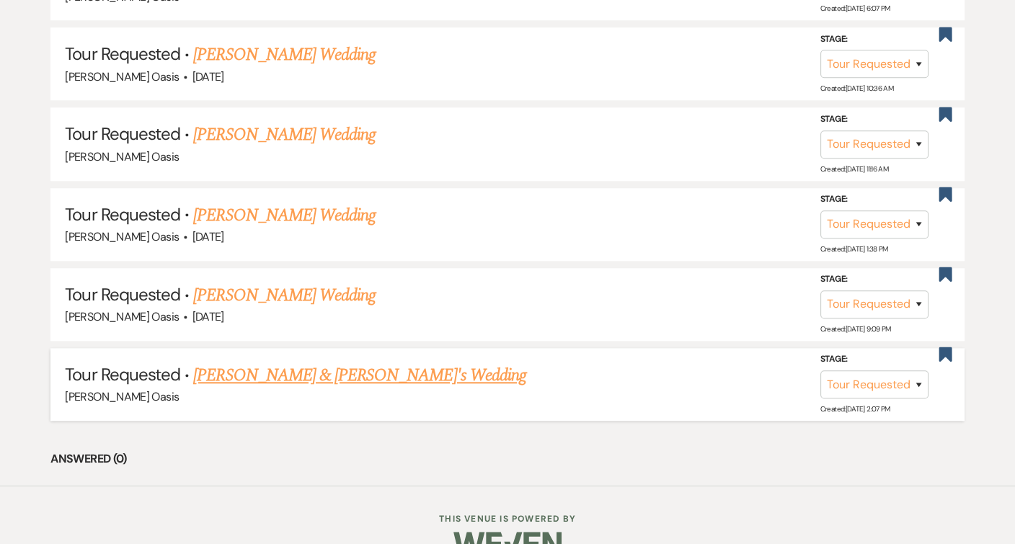
click at [369, 363] on link "[PERSON_NAME] & [PERSON_NAME]'s Wedding" at bounding box center [359, 376] width 333 height 26
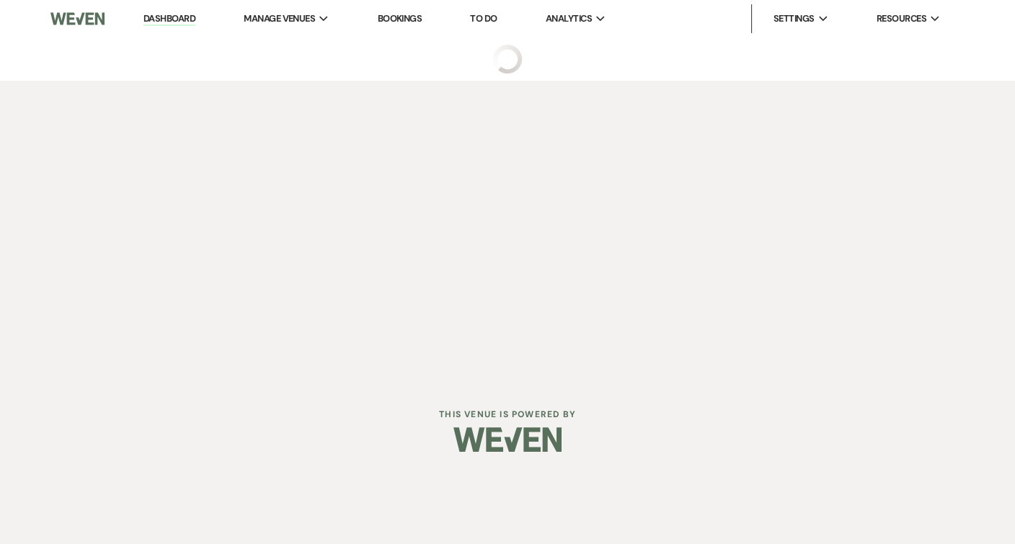
select select "2"
select select "17"
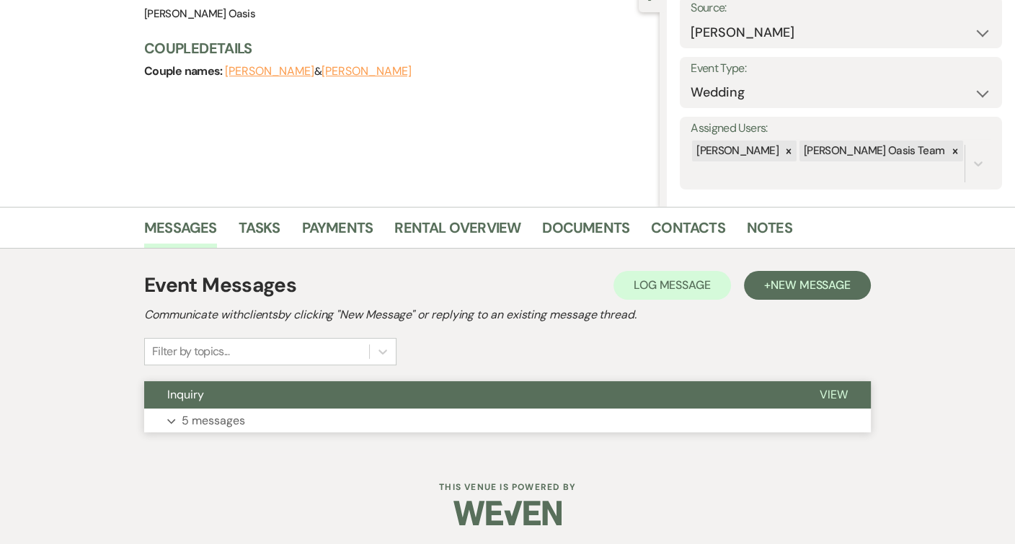
click at [311, 394] on button "Inquiry" at bounding box center [470, 394] width 652 height 27
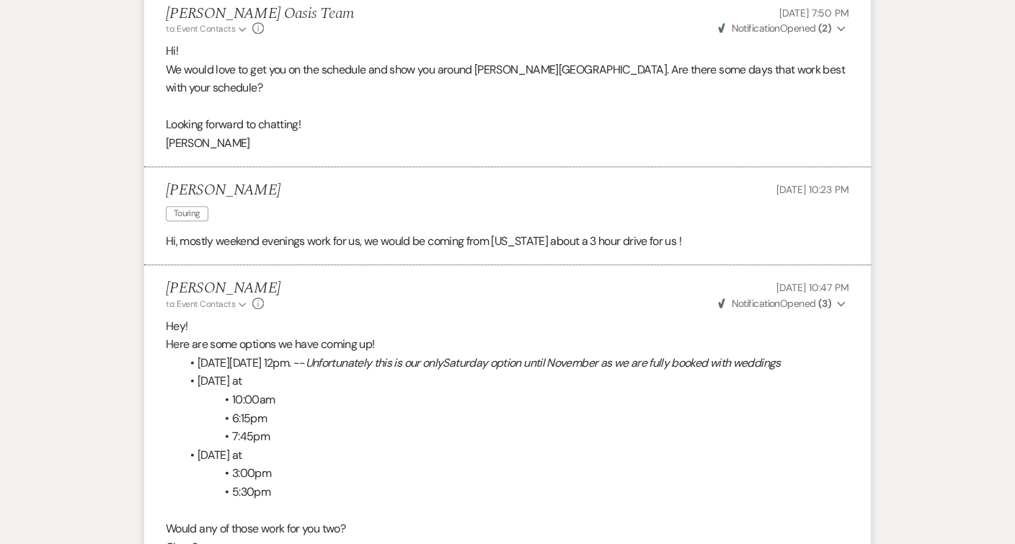
scroll to position [784, 0]
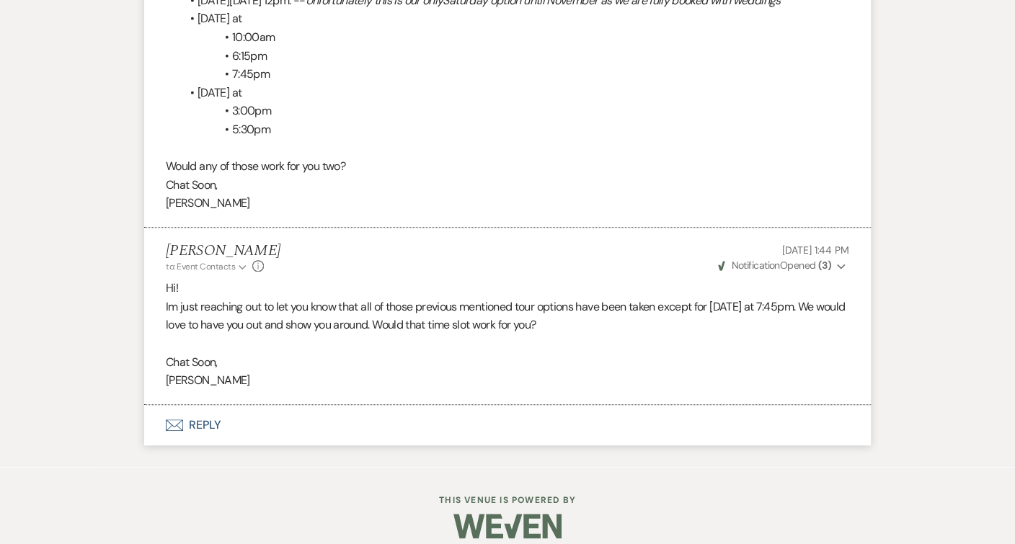
click at [299, 414] on button "Envelope Reply" at bounding box center [507, 425] width 727 height 40
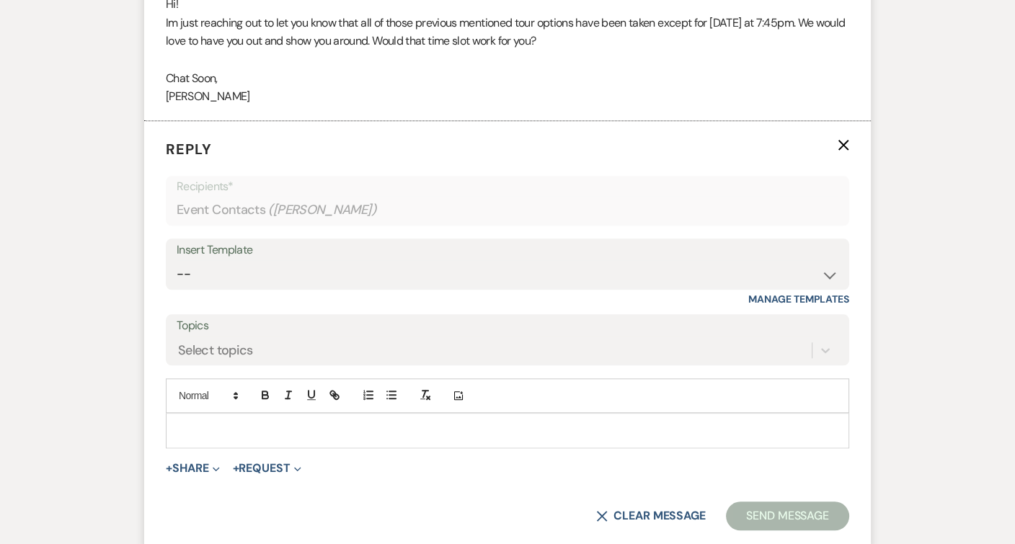
scroll to position [1535, 0]
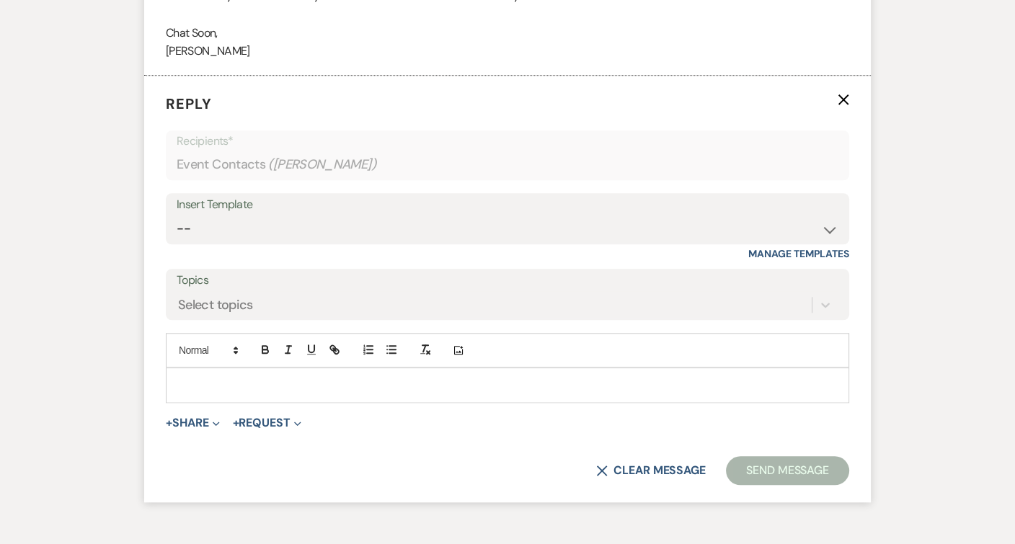
click at [274, 377] on p at bounding box center [507, 385] width 660 height 16
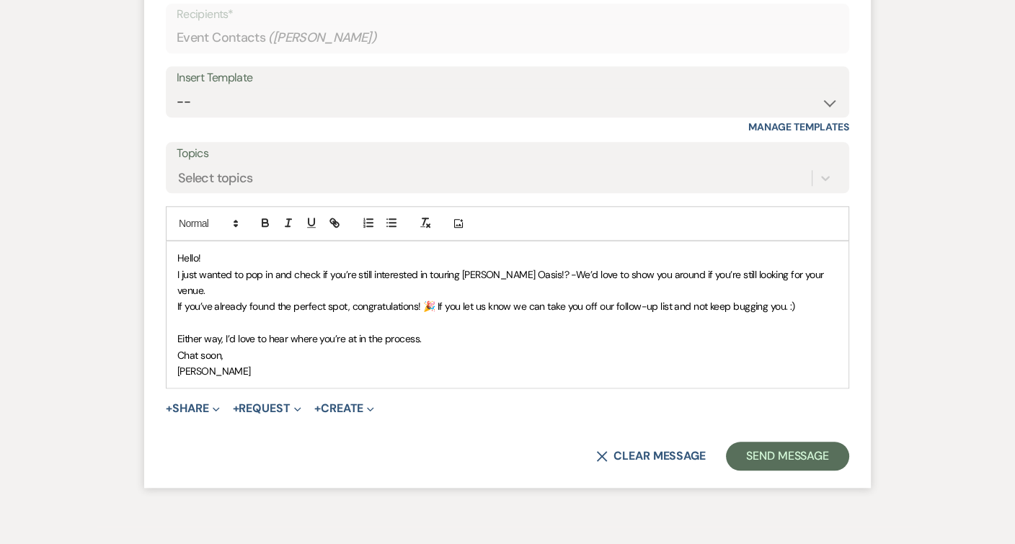
scroll to position [1687, 0]
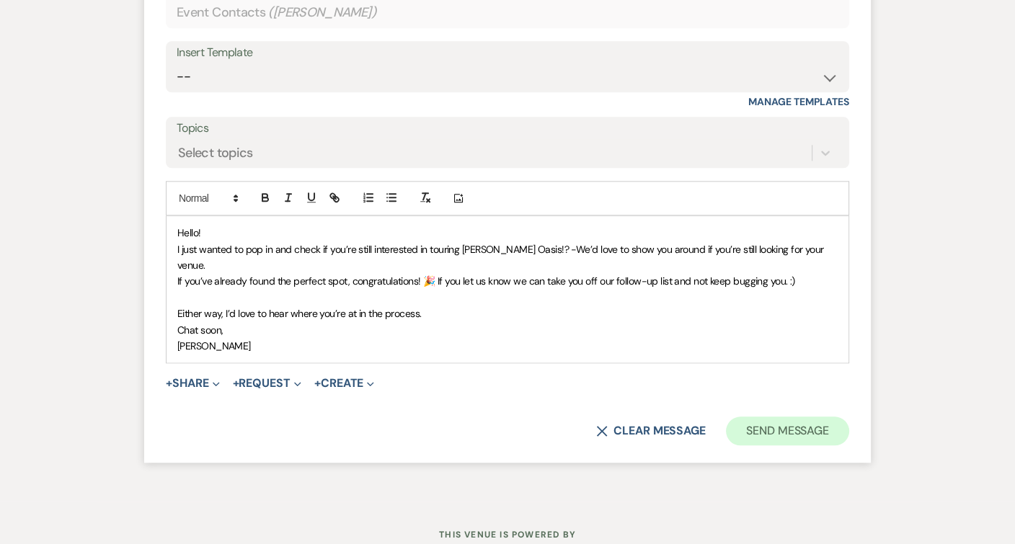
click at [766, 417] on button "Send Message" at bounding box center [787, 431] width 123 height 29
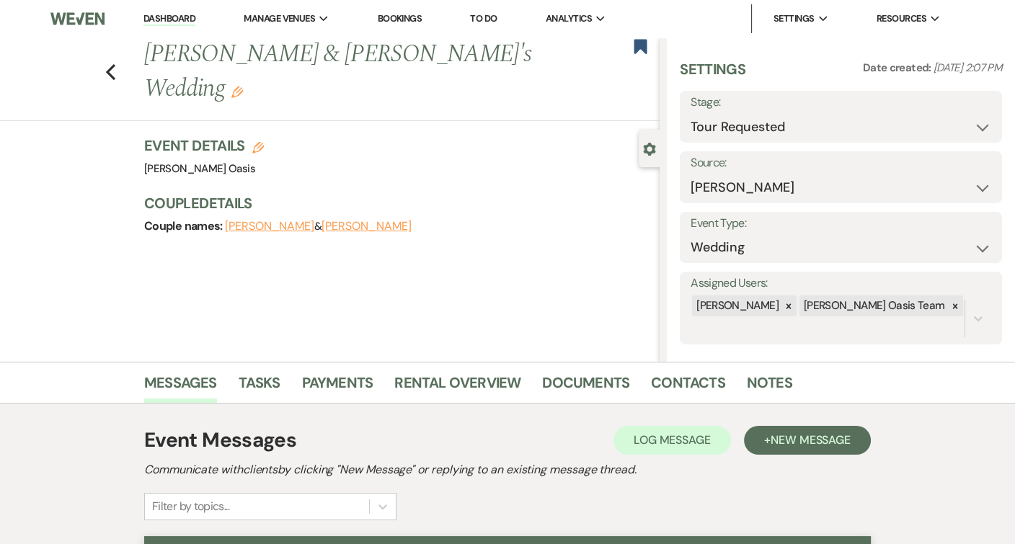
scroll to position [0, 0]
click at [644, 53] on icon "Bookmark" at bounding box center [640, 46] width 15 height 17
click at [109, 64] on use "button" at bounding box center [110, 72] width 9 height 16
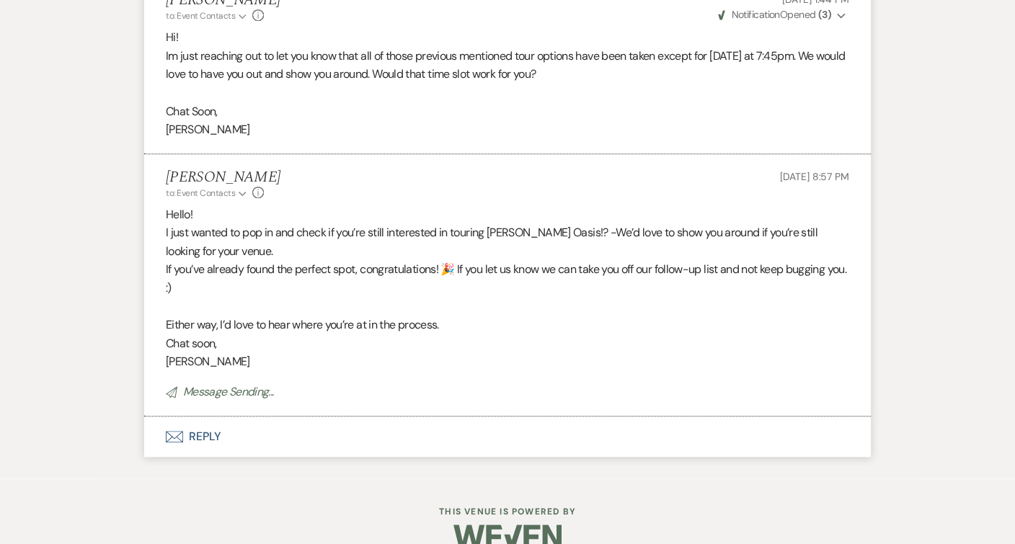
select select "2"
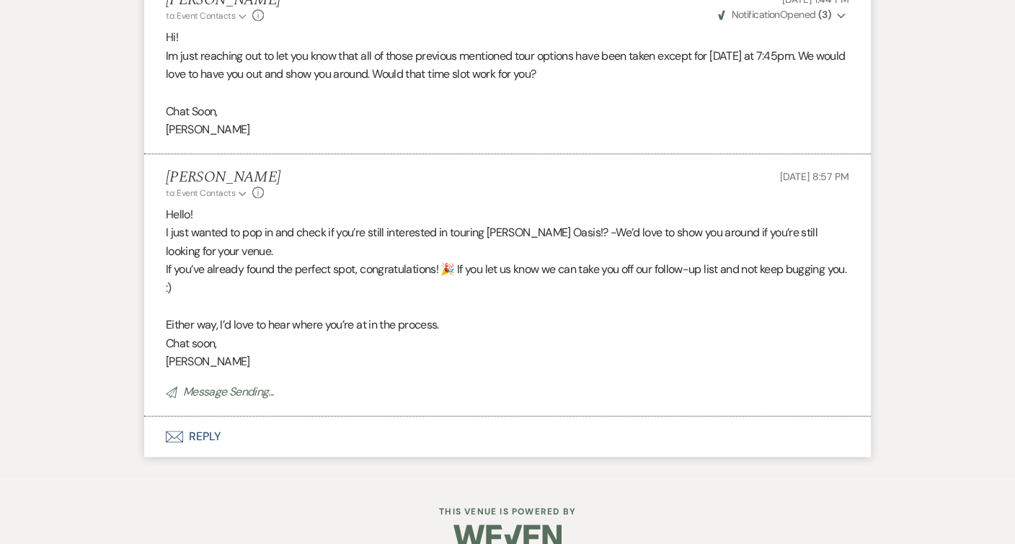
select select "2"
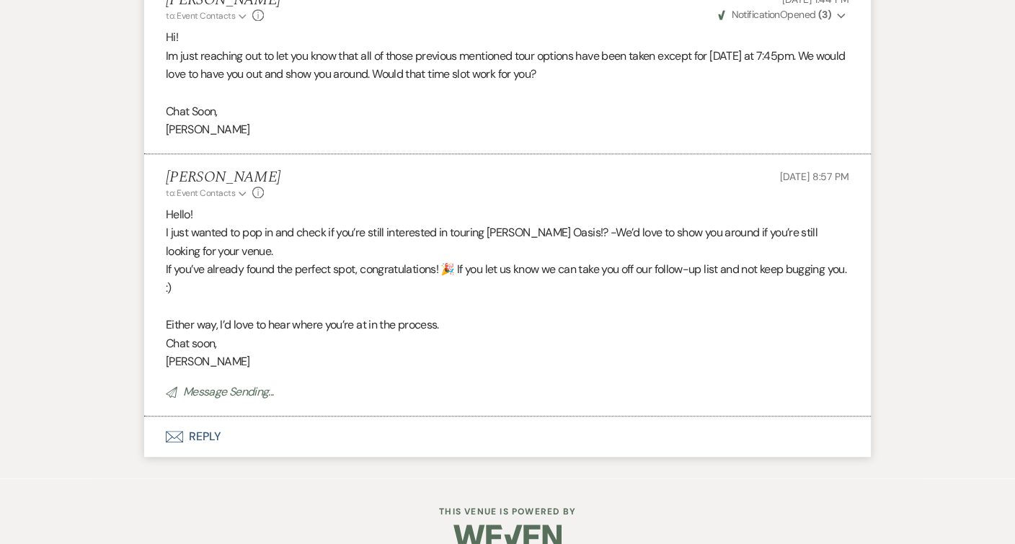
select select "2"
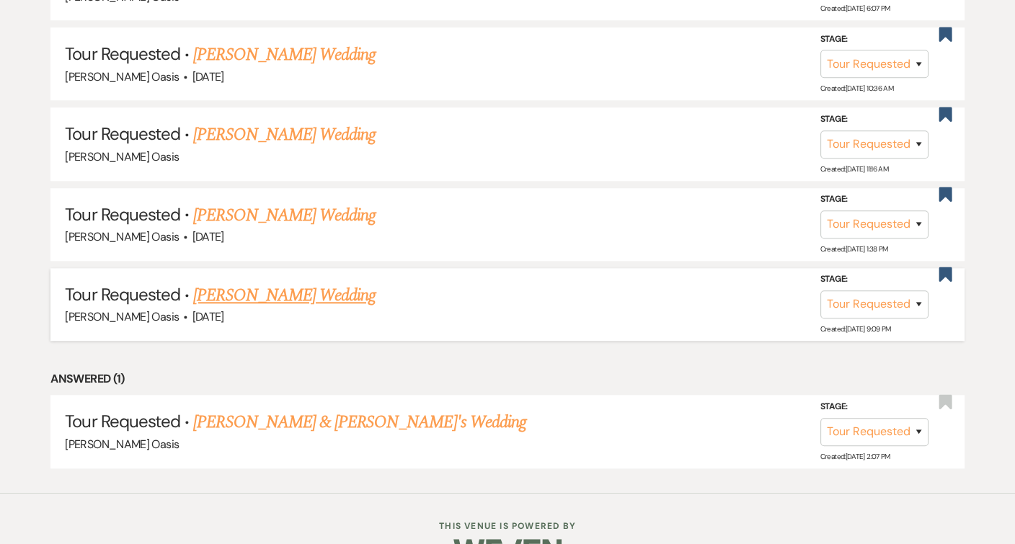
click at [260, 283] on link "[PERSON_NAME] Wedding" at bounding box center [284, 296] width 182 height 26
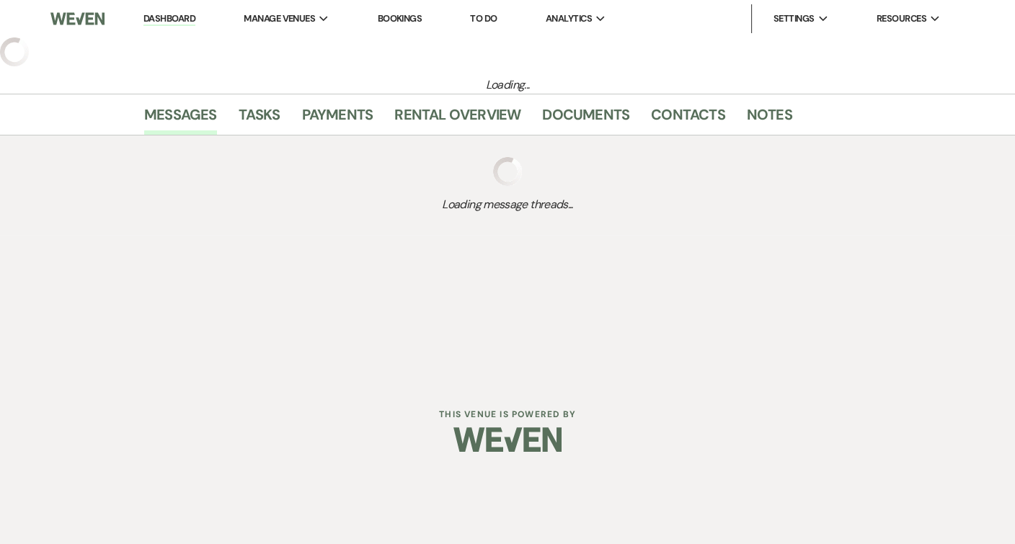
select select "2"
select select "5"
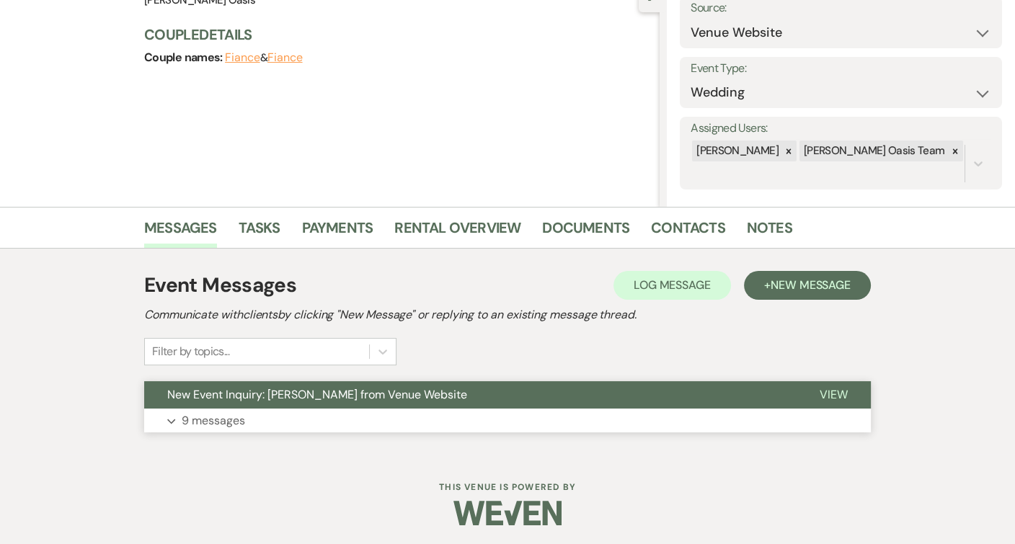
click at [294, 409] on button "Expand 9 messages" at bounding box center [507, 421] width 727 height 25
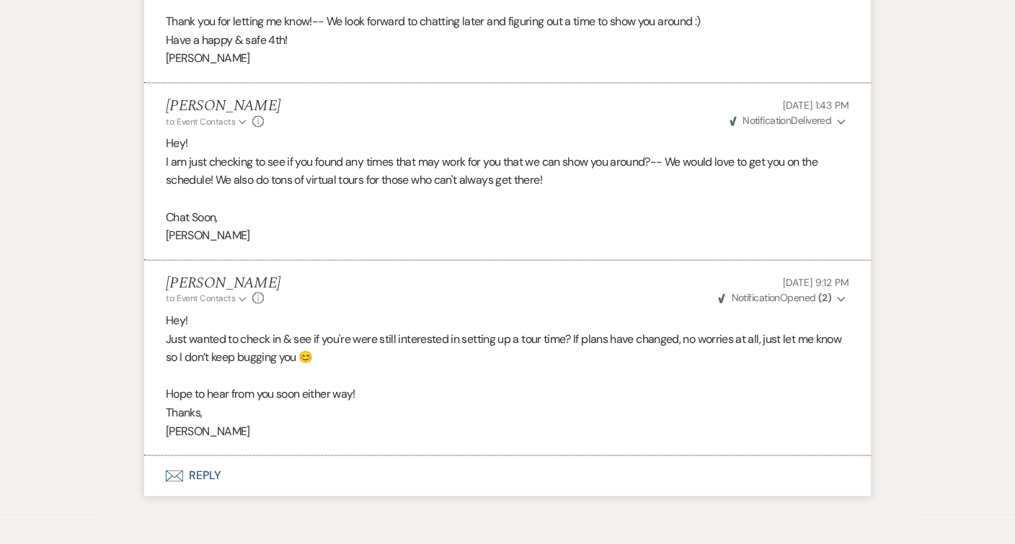
scroll to position [2253, 0]
click at [293, 456] on button "Envelope Reply" at bounding box center [507, 476] width 727 height 40
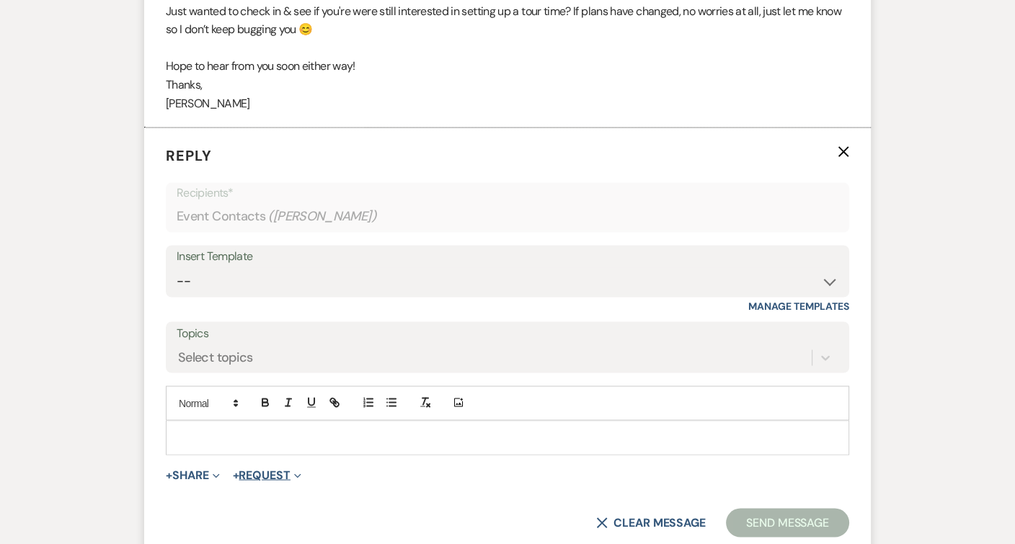
scroll to position [2582, 0]
click at [305, 420] on div at bounding box center [508, 436] width 682 height 33
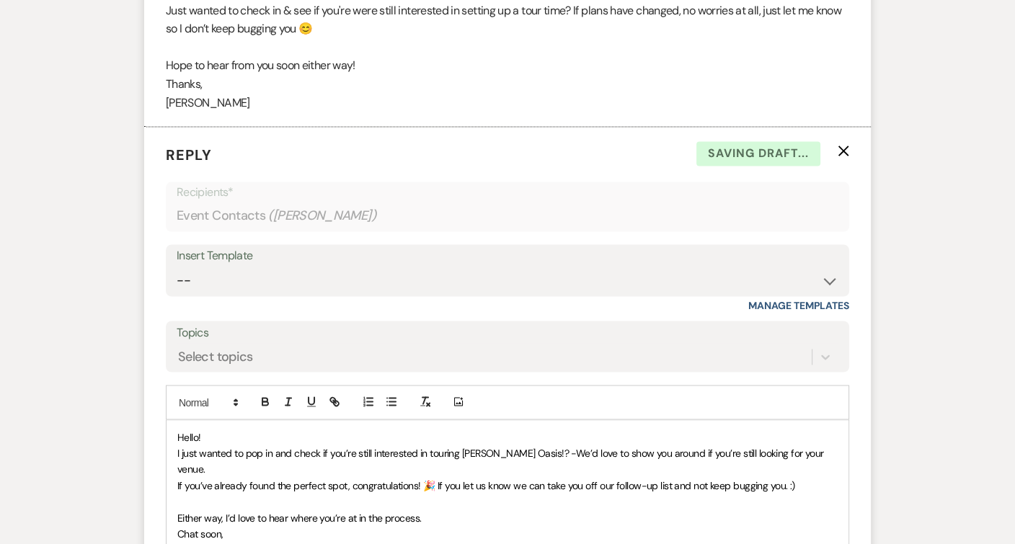
scroll to position [2638, 0]
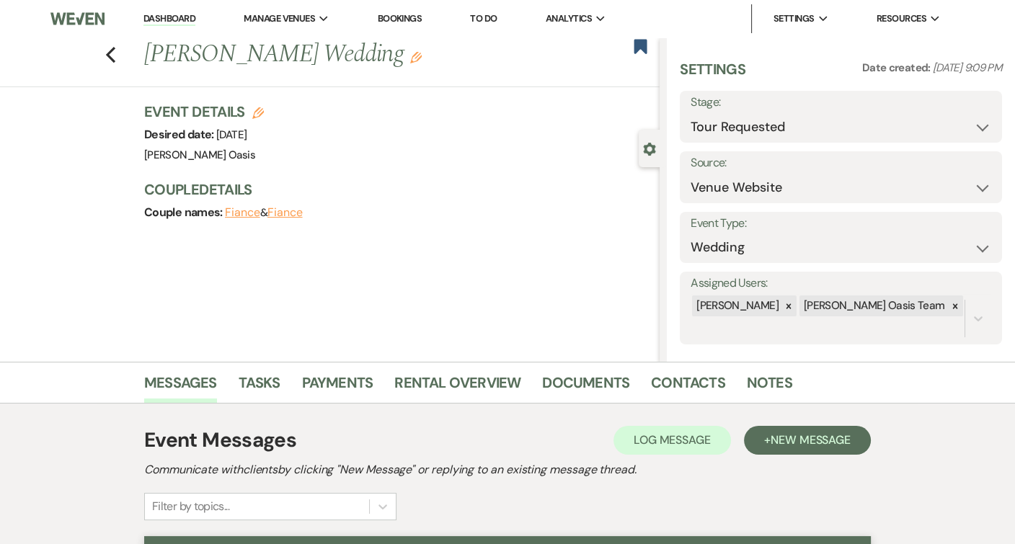
scroll to position [0, 0]
select select "8"
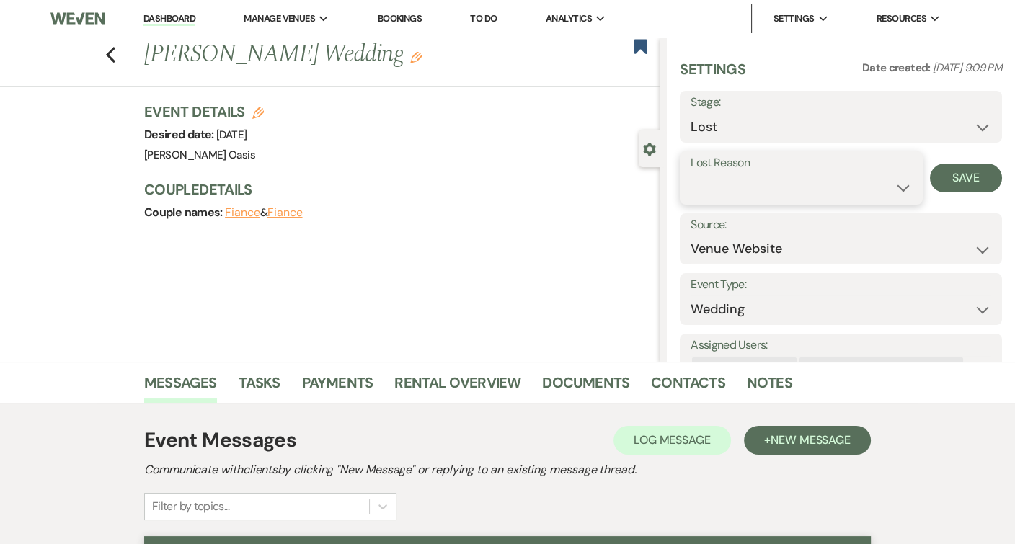
select select "5"
click at [972, 177] on button "Save" at bounding box center [966, 178] width 72 height 29
click at [644, 53] on use "button" at bounding box center [640, 46] width 13 height 14
click at [102, 61] on div "Previous [PERSON_NAME] Wedding Edit Bookmark" at bounding box center [326, 62] width 667 height 50
click at [110, 58] on use "button" at bounding box center [110, 55] width 9 height 16
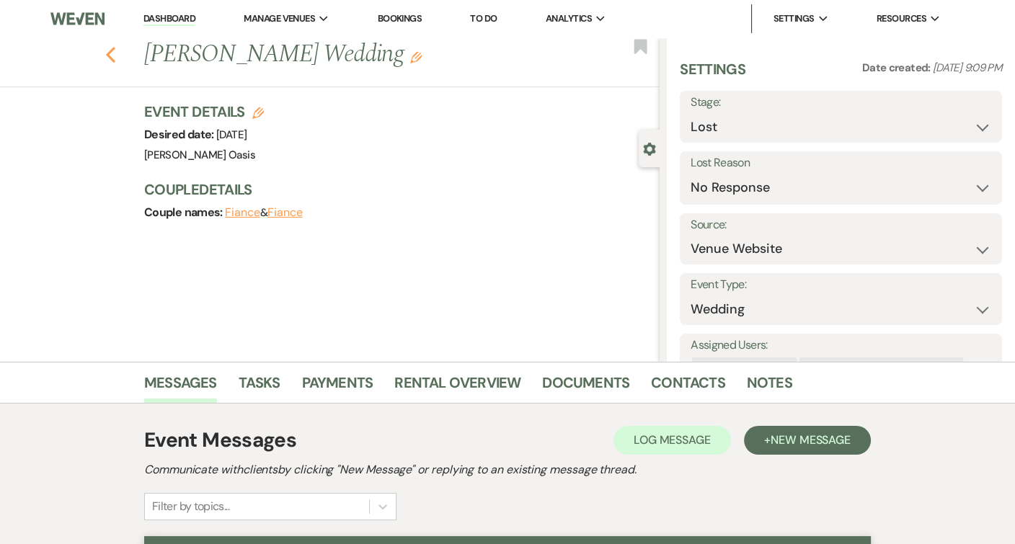
select select "2"
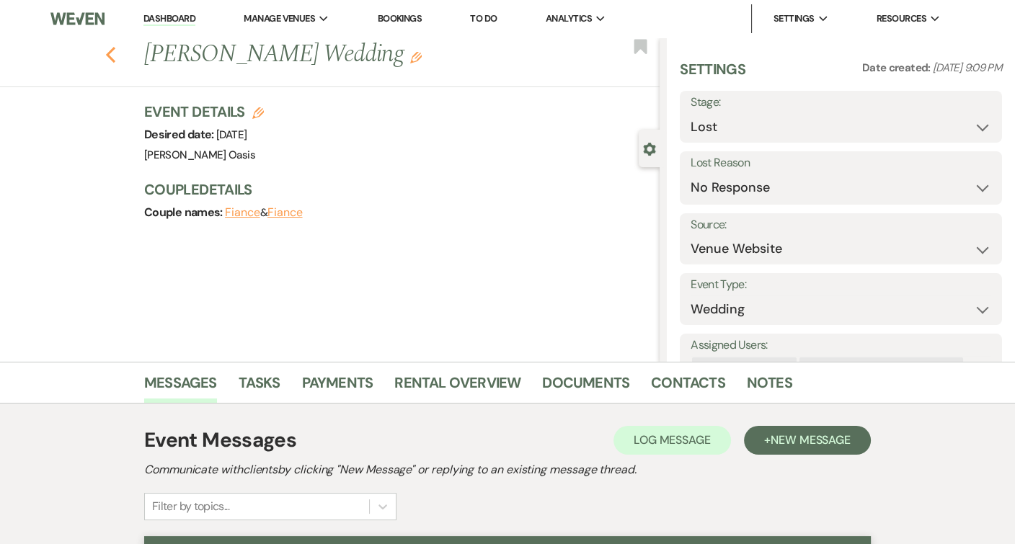
select select "2"
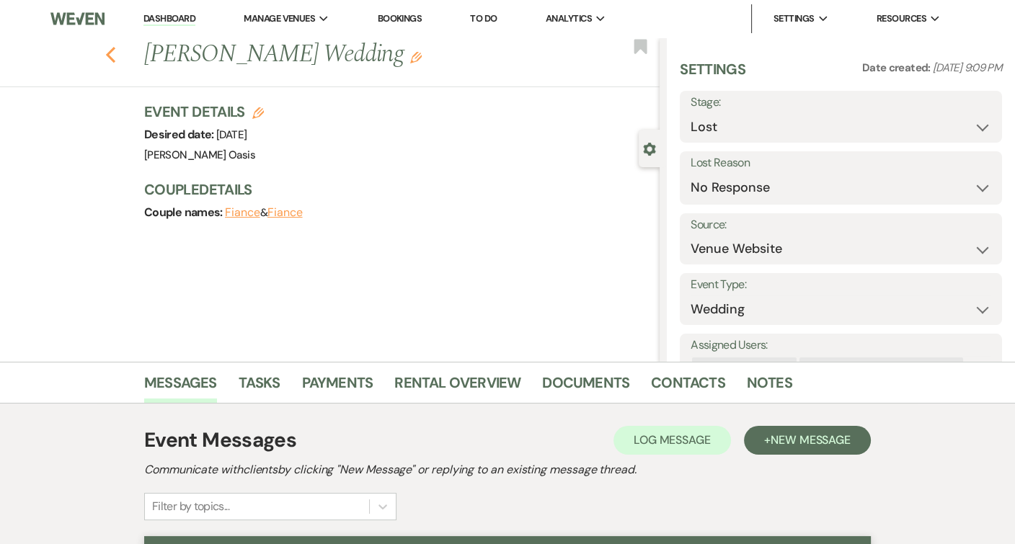
select select "2"
select select "8"
select select "5"
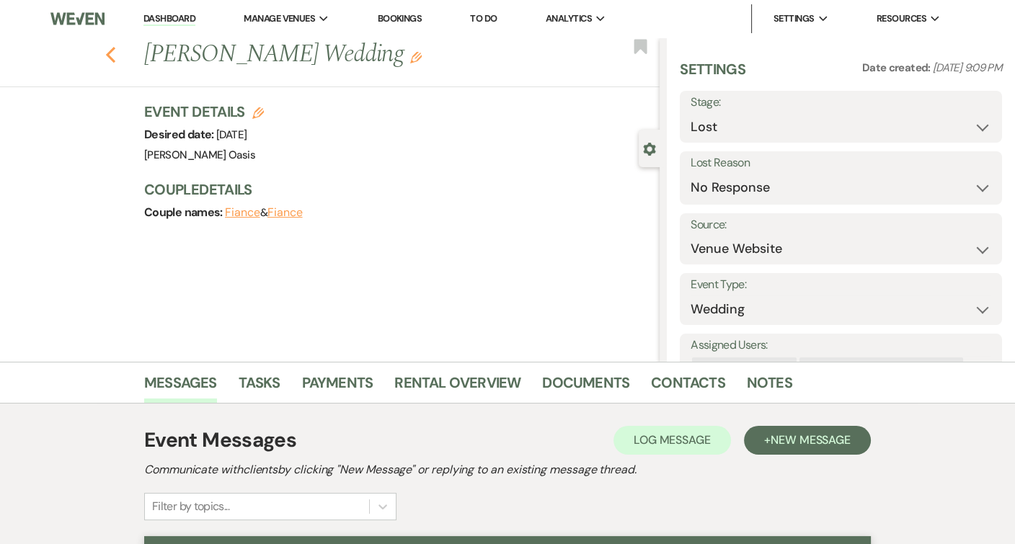
select select "2"
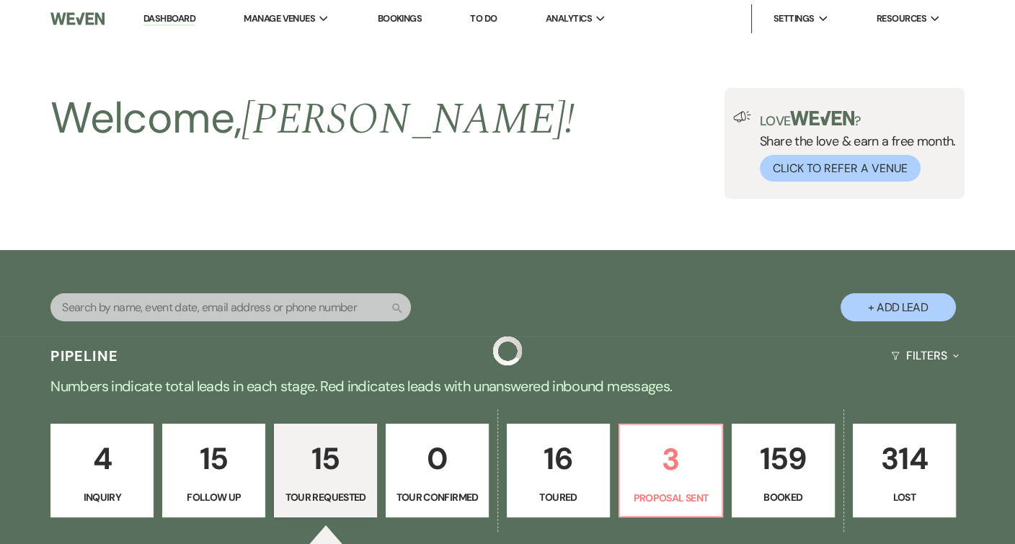
scroll to position [1385, 0]
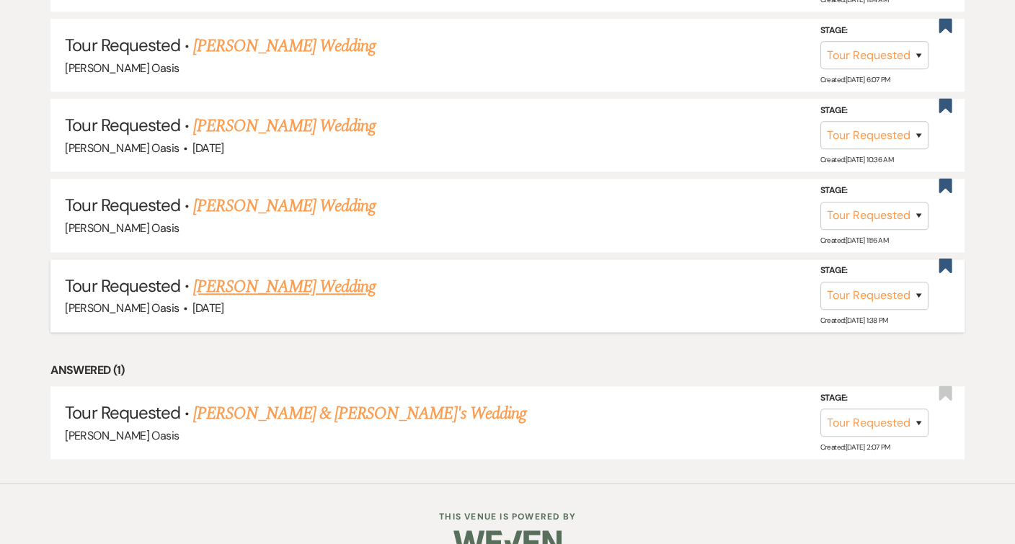
click at [277, 274] on link "[PERSON_NAME] Wedding" at bounding box center [284, 287] width 182 height 26
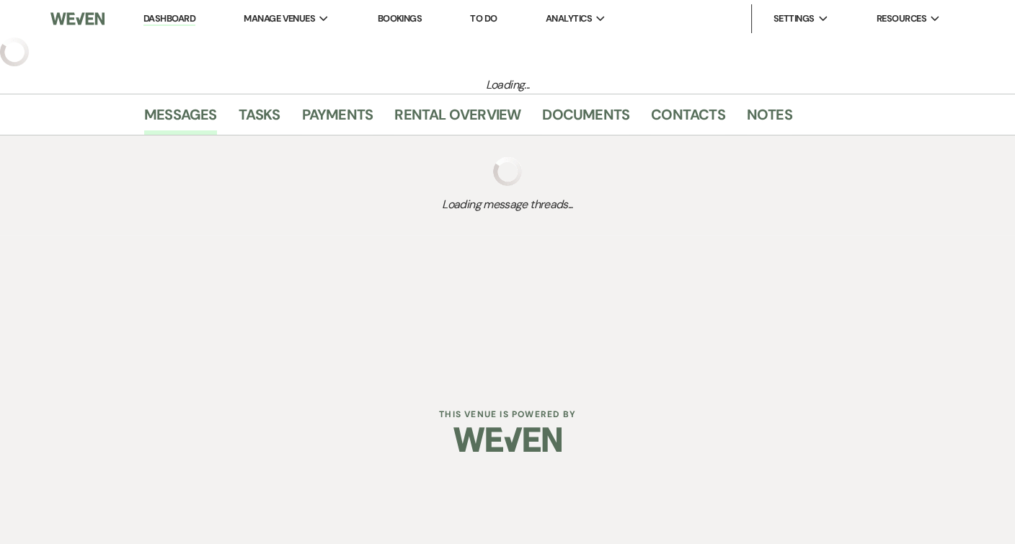
select select "2"
select select "5"
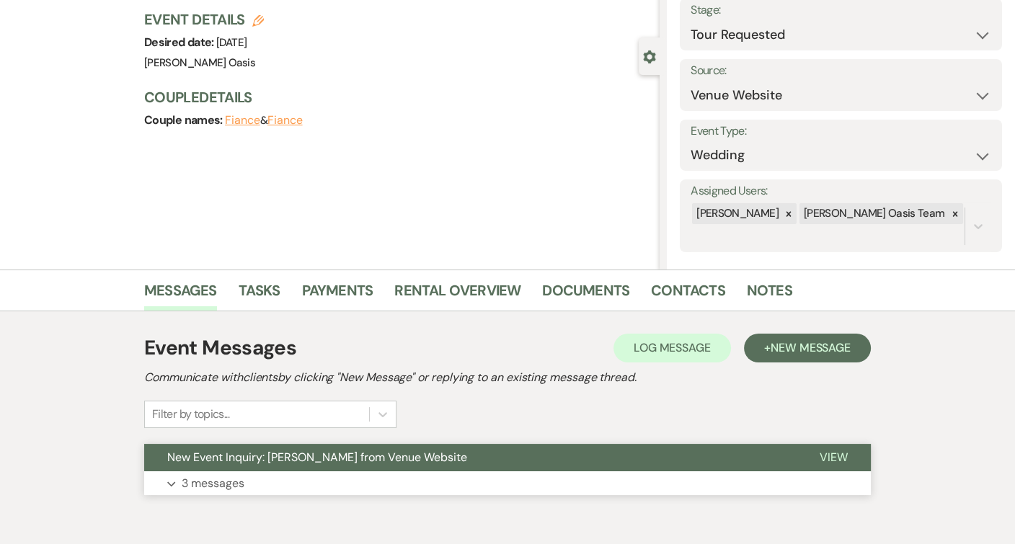
click at [332, 481] on button "Expand 3 messages" at bounding box center [507, 483] width 727 height 25
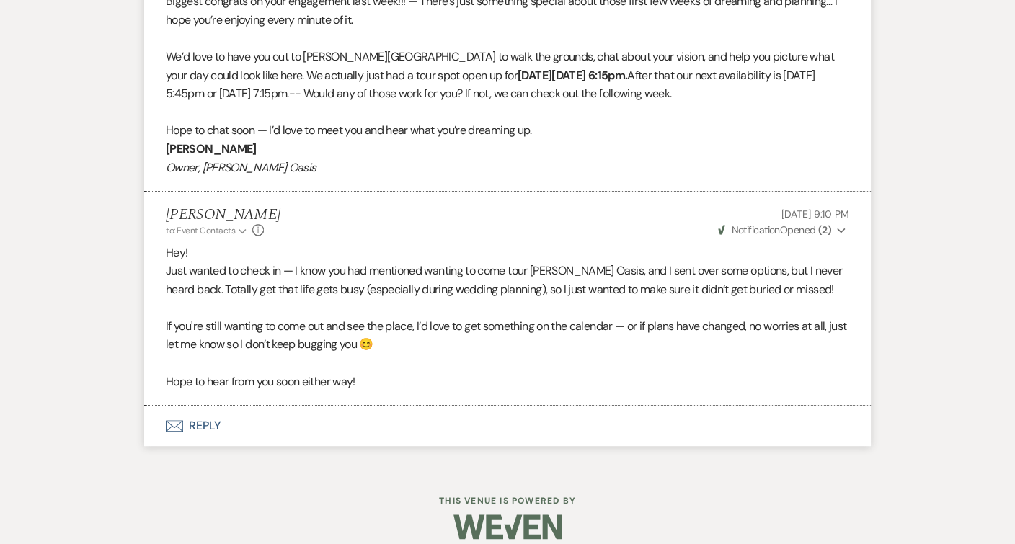
scroll to position [1155, 0]
click at [336, 407] on button "Envelope Reply" at bounding box center [507, 427] width 727 height 40
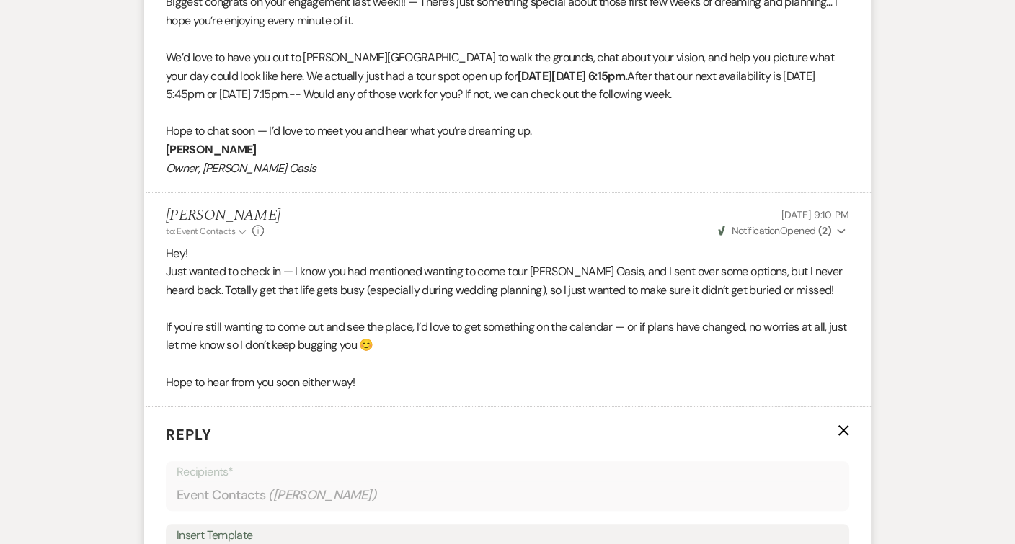
scroll to position [1486, 0]
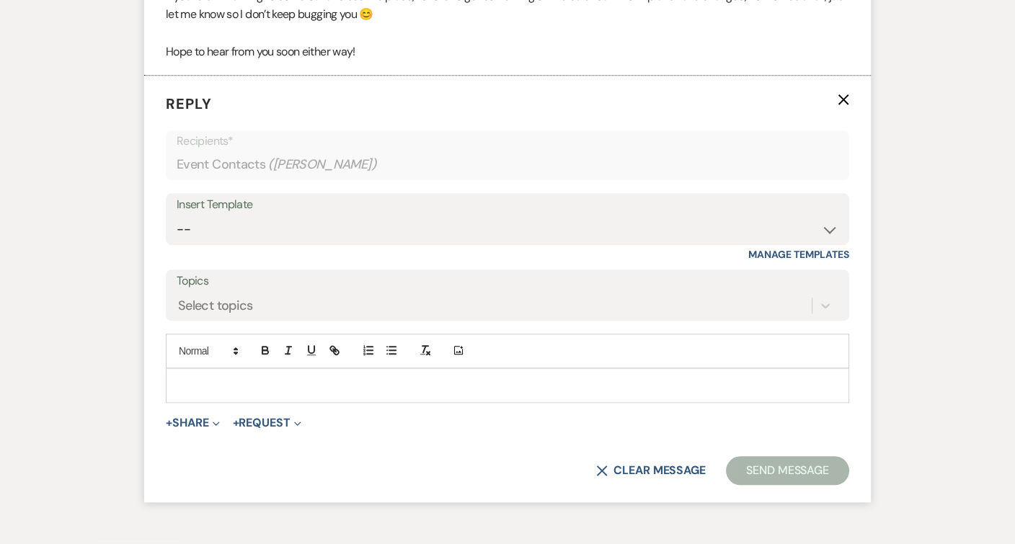
click at [333, 378] on div at bounding box center [508, 385] width 682 height 33
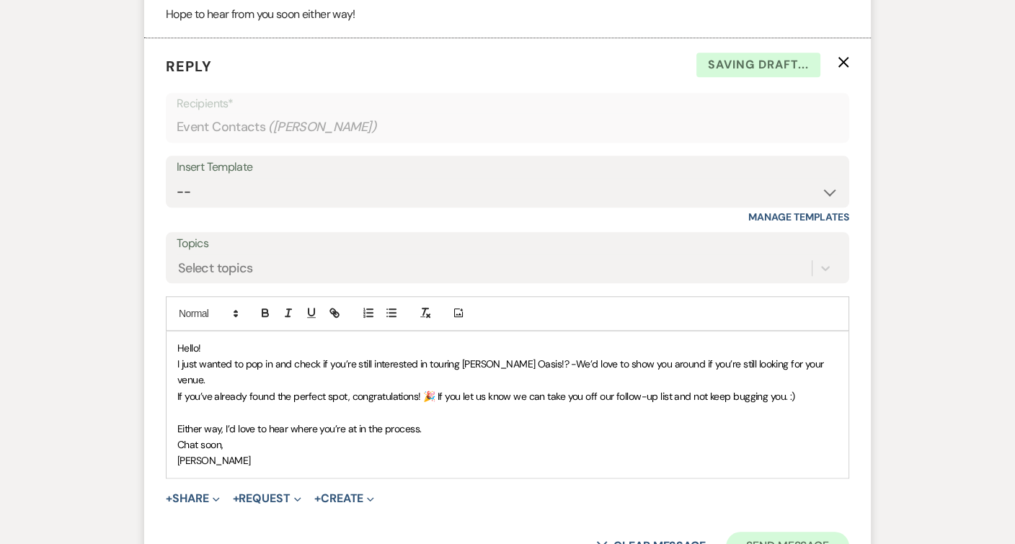
click at [739, 532] on button "Send Message" at bounding box center [787, 546] width 123 height 29
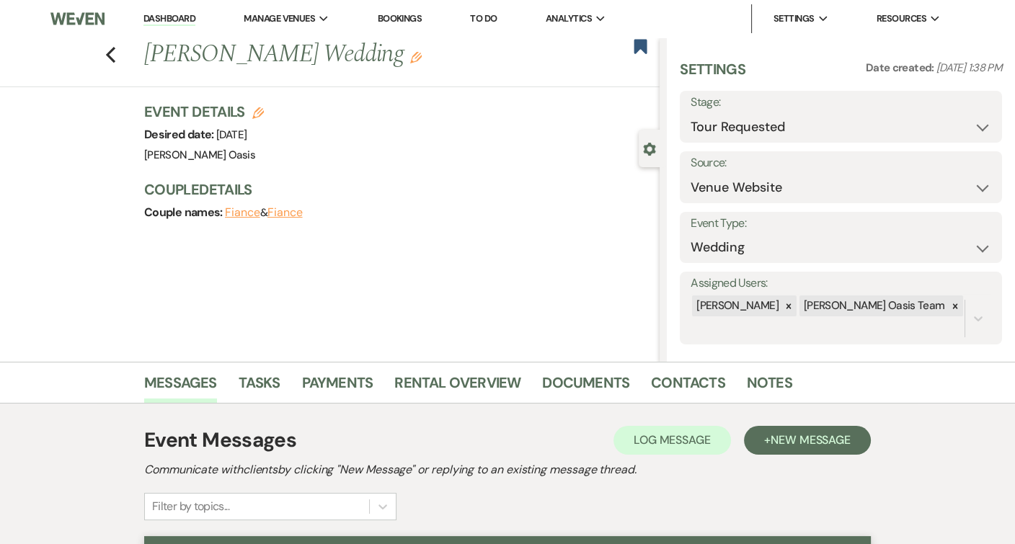
scroll to position [0, 0]
click at [644, 43] on use "button" at bounding box center [640, 46] width 13 height 14
click at [111, 56] on icon "Previous" at bounding box center [110, 54] width 11 height 17
select select "2"
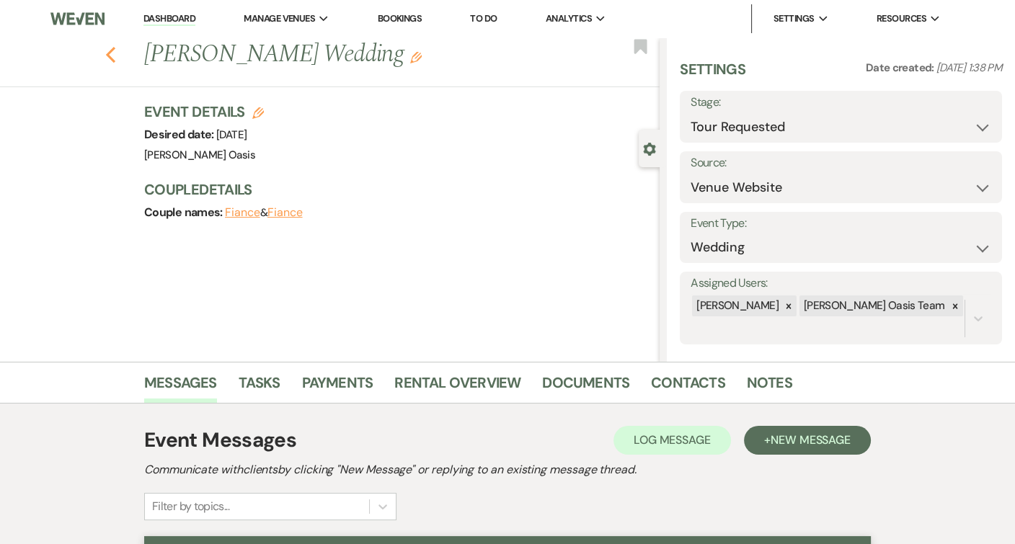
select select "2"
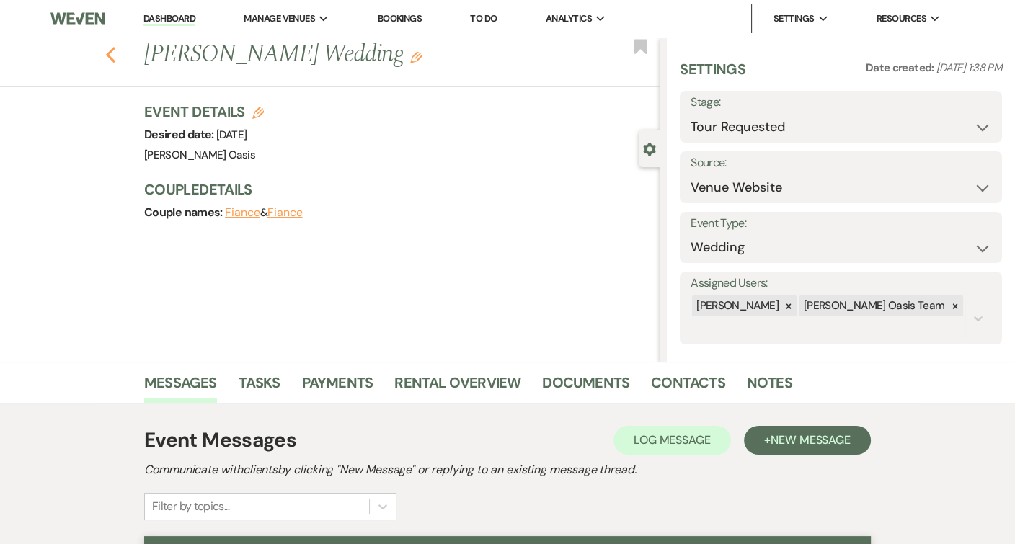
select select "2"
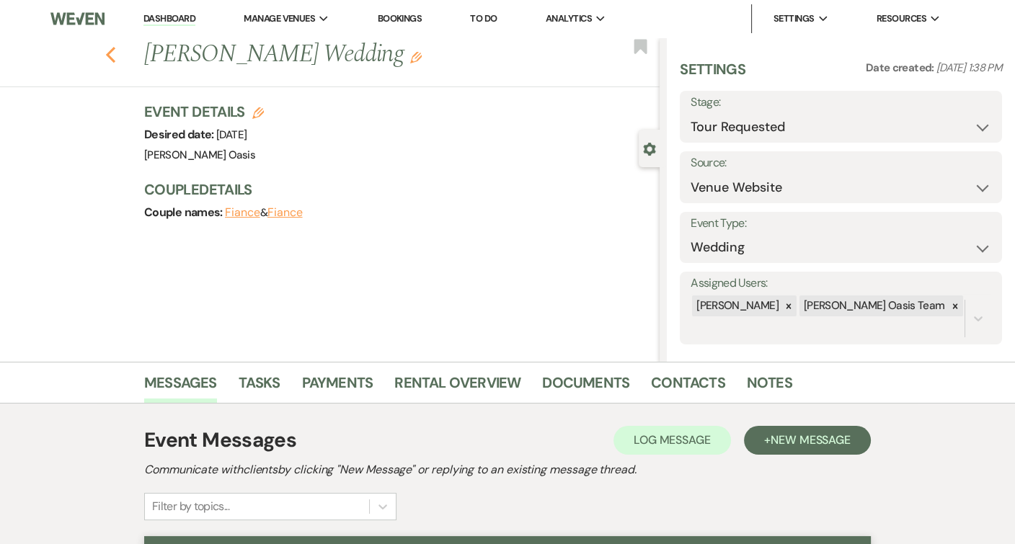
select select "2"
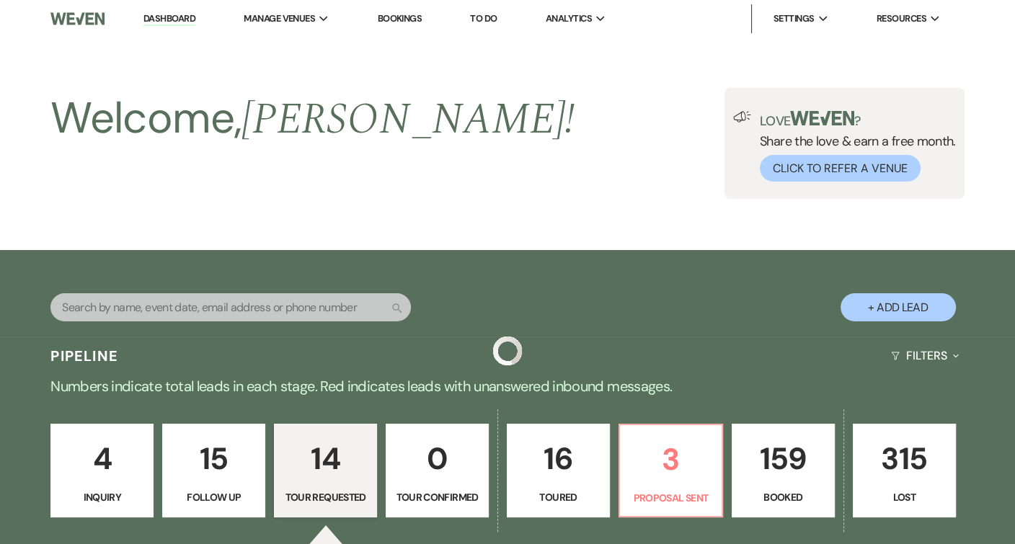
scroll to position [1385, 0]
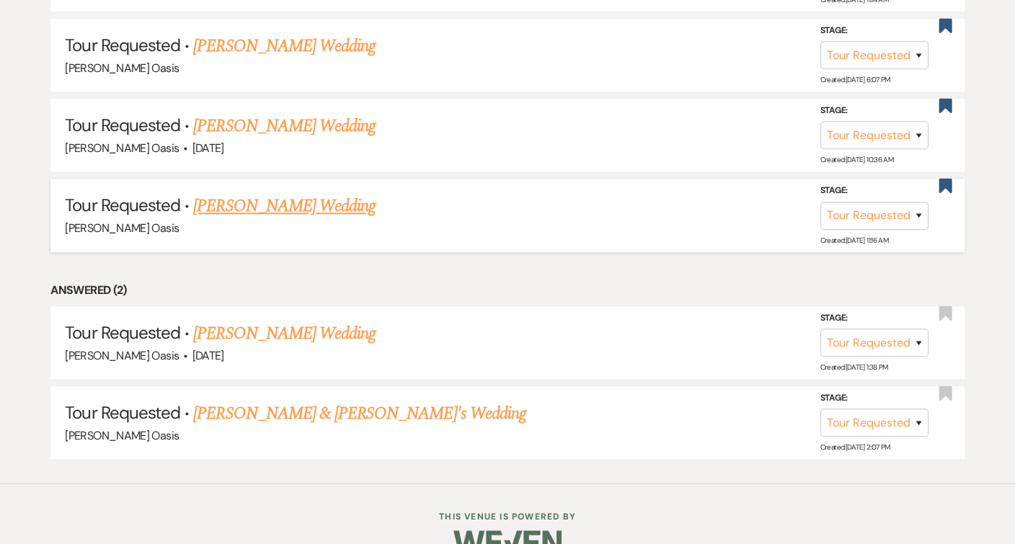
click at [293, 193] on link "[PERSON_NAME] Wedding" at bounding box center [284, 206] width 182 height 26
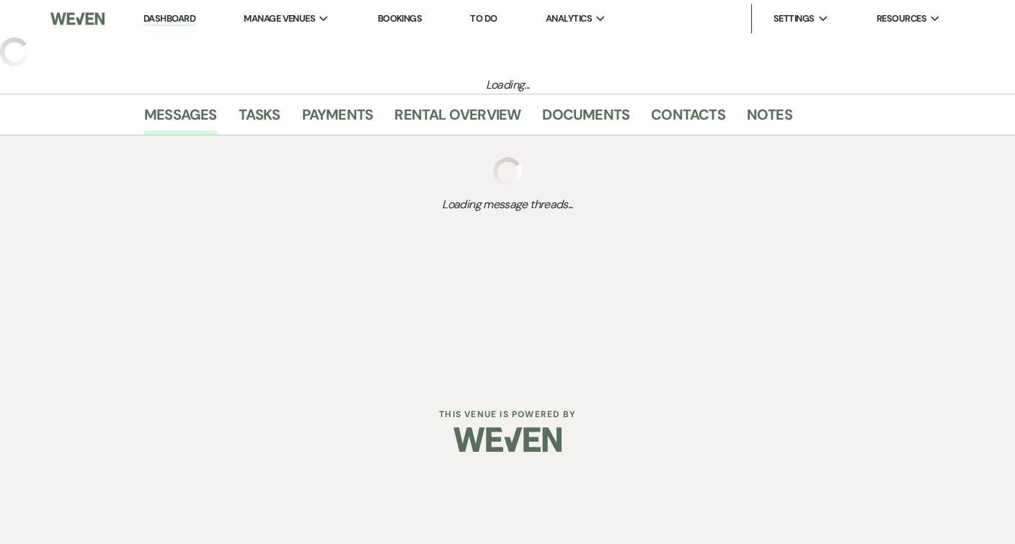
select select "2"
select select "5"
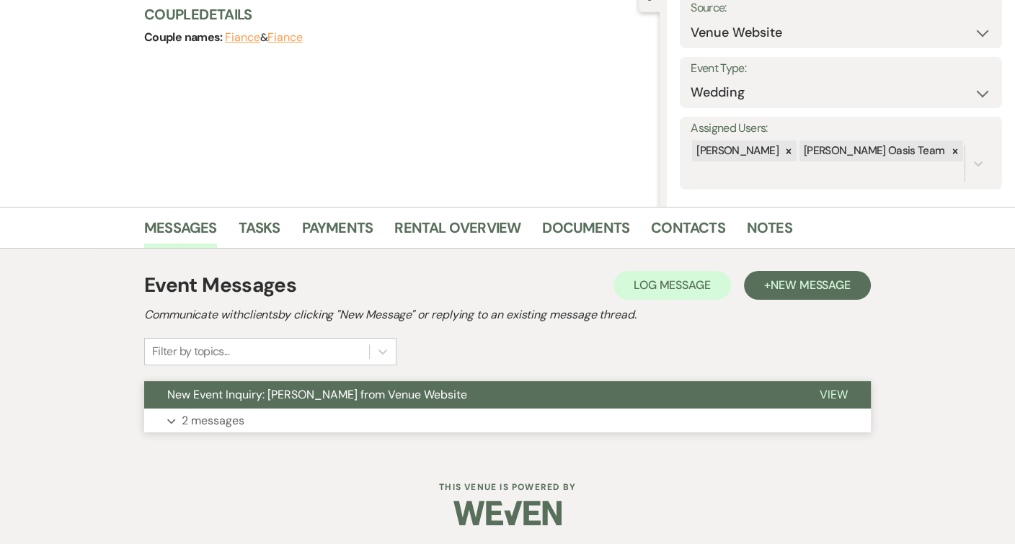
click at [293, 389] on span "New Event Inquiry: [PERSON_NAME] from Venue Website" at bounding box center [317, 394] width 300 height 15
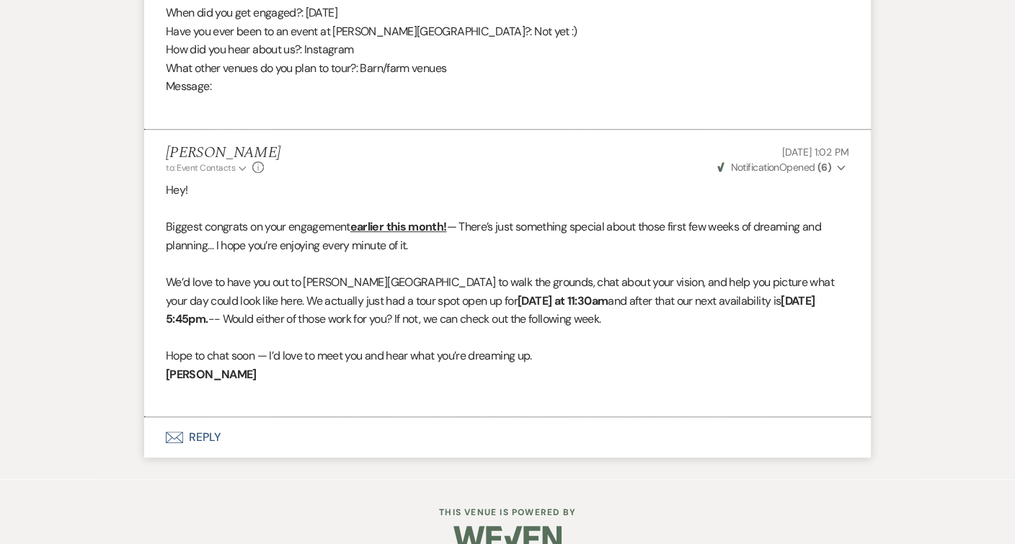
scroll to position [931, 0]
click at [278, 419] on button "Envelope Reply" at bounding box center [507, 436] width 727 height 40
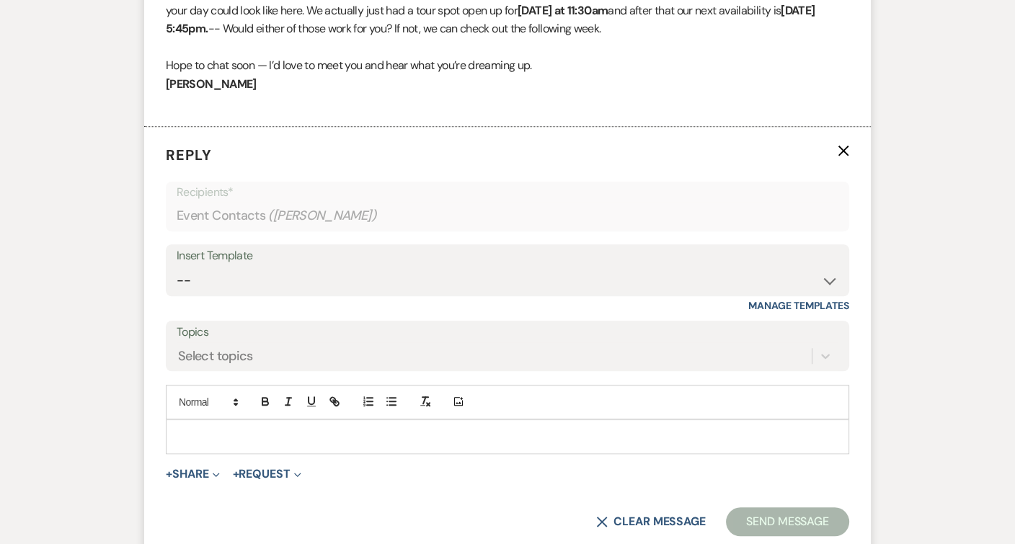
scroll to position [1274, 0]
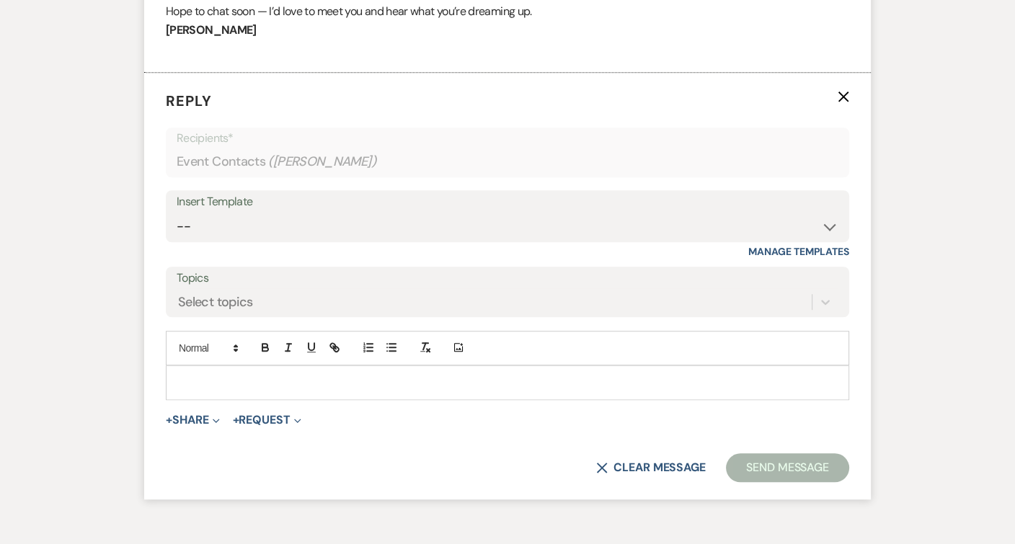
click at [289, 375] on p at bounding box center [507, 383] width 660 height 16
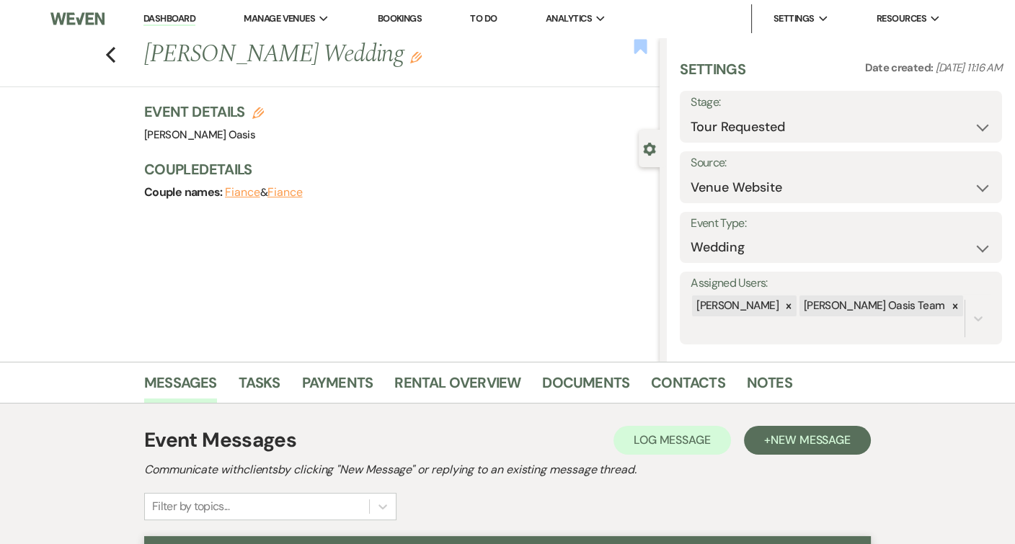
scroll to position [0, 0]
click at [644, 46] on use "button" at bounding box center [640, 46] width 13 height 14
click at [110, 58] on use "button" at bounding box center [110, 55] width 9 height 16
select select "2"
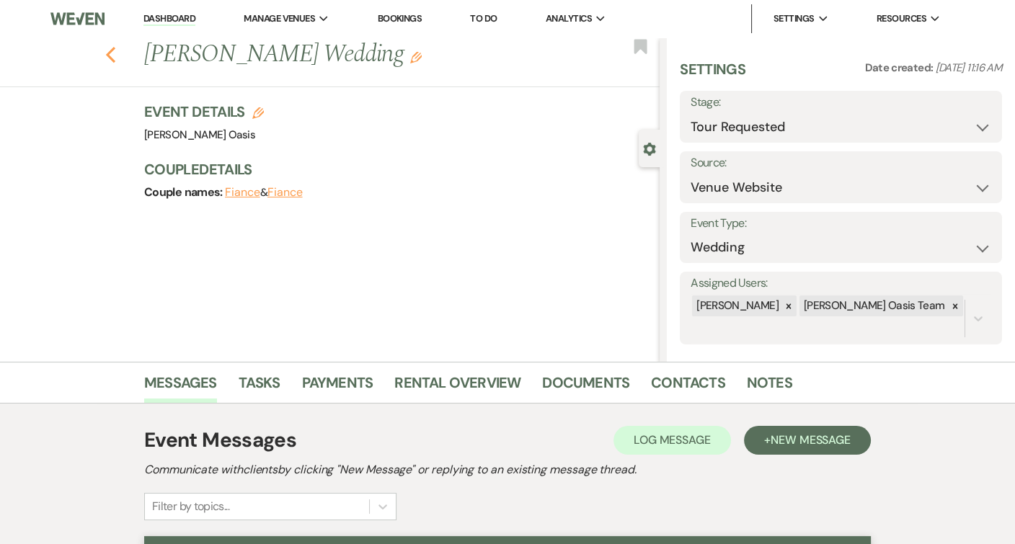
select select "2"
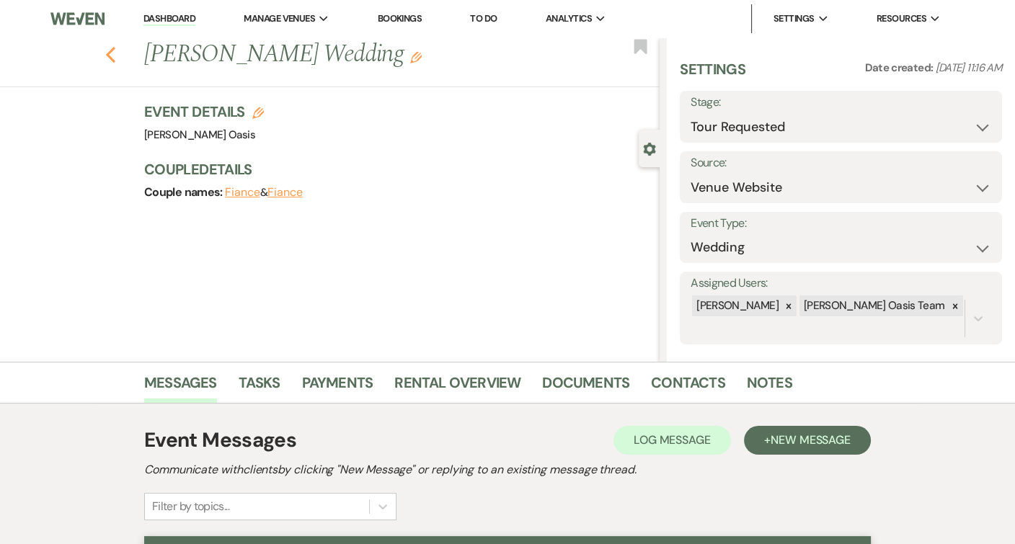
select select "2"
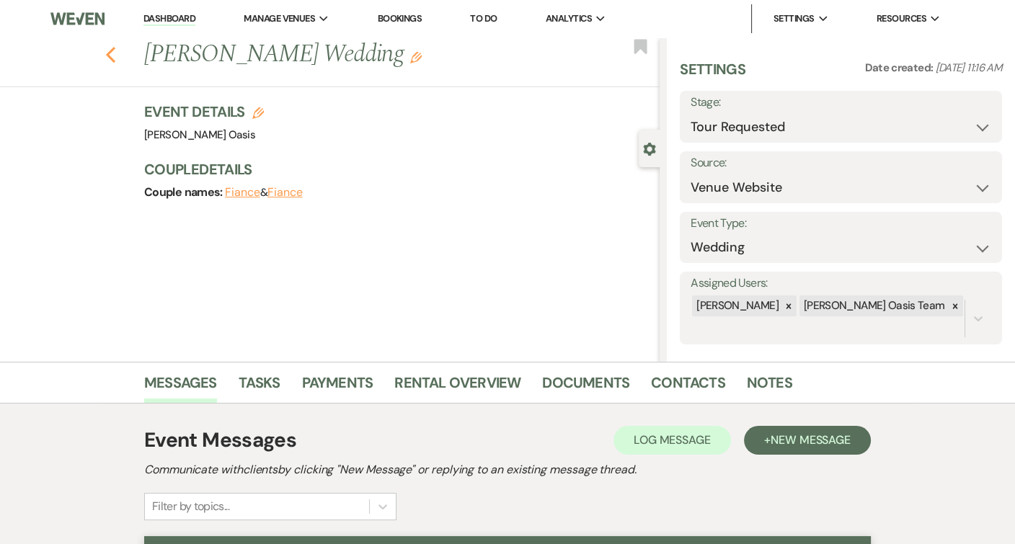
select select "2"
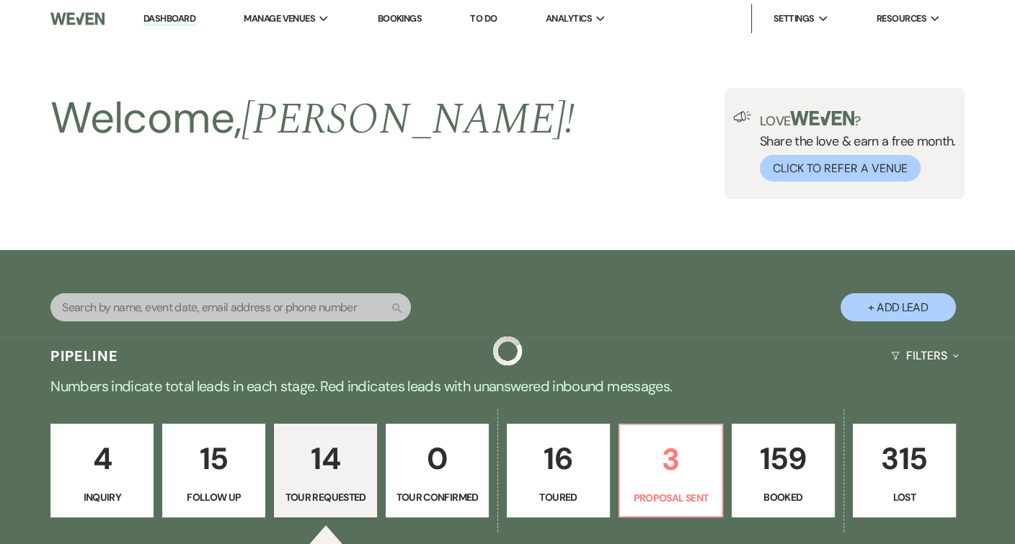
scroll to position [1385, 0]
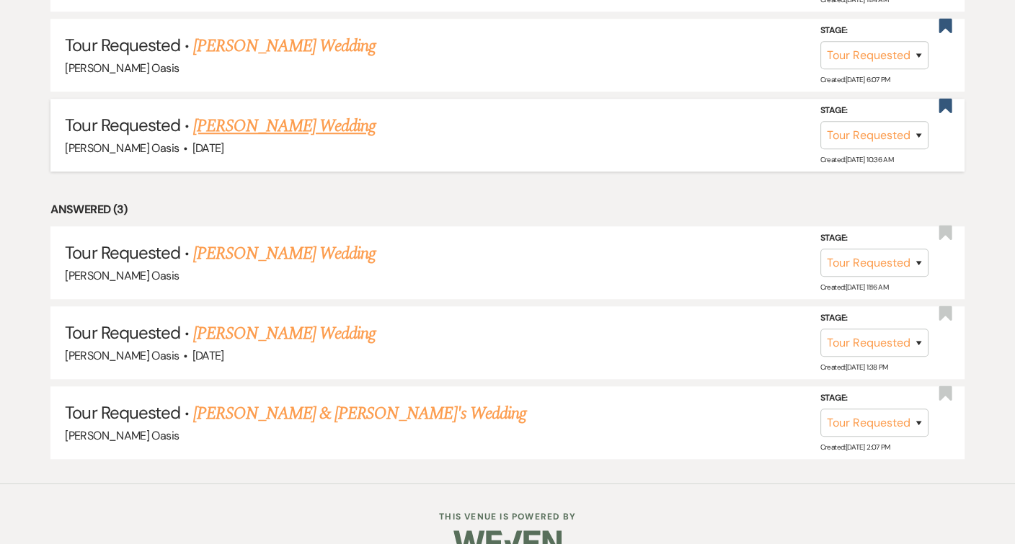
click at [274, 113] on link "[PERSON_NAME] Wedding" at bounding box center [284, 126] width 182 height 26
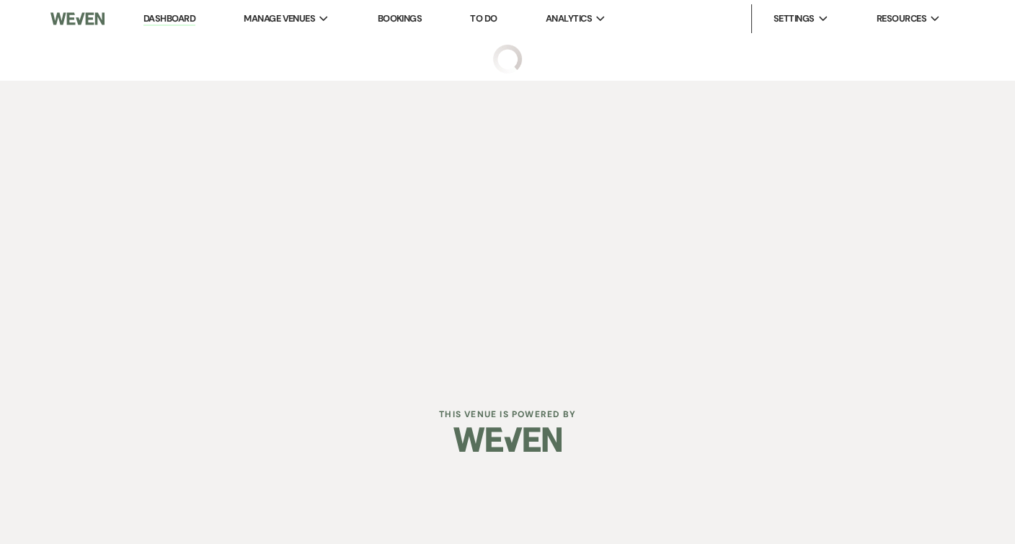
select select "2"
select select "5"
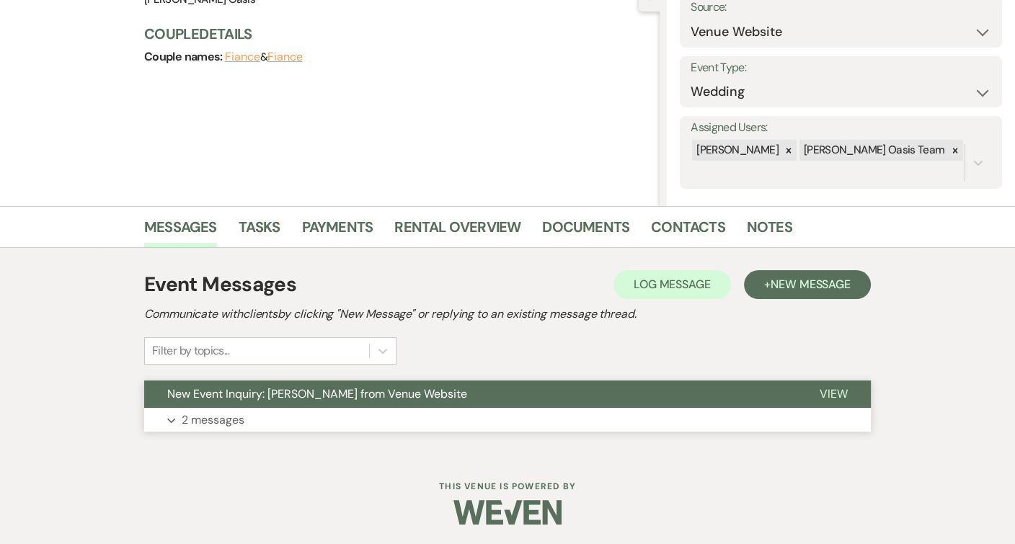
click at [212, 404] on button "New Event Inquiry: [PERSON_NAME] from Venue Website" at bounding box center [470, 394] width 652 height 27
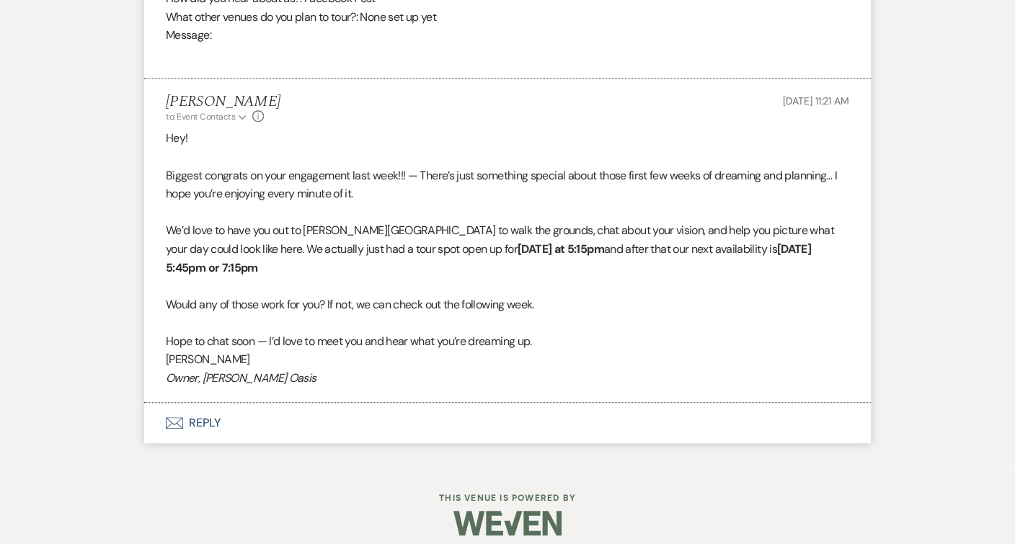
click at [213, 403] on button "Envelope Reply" at bounding box center [507, 423] width 727 height 40
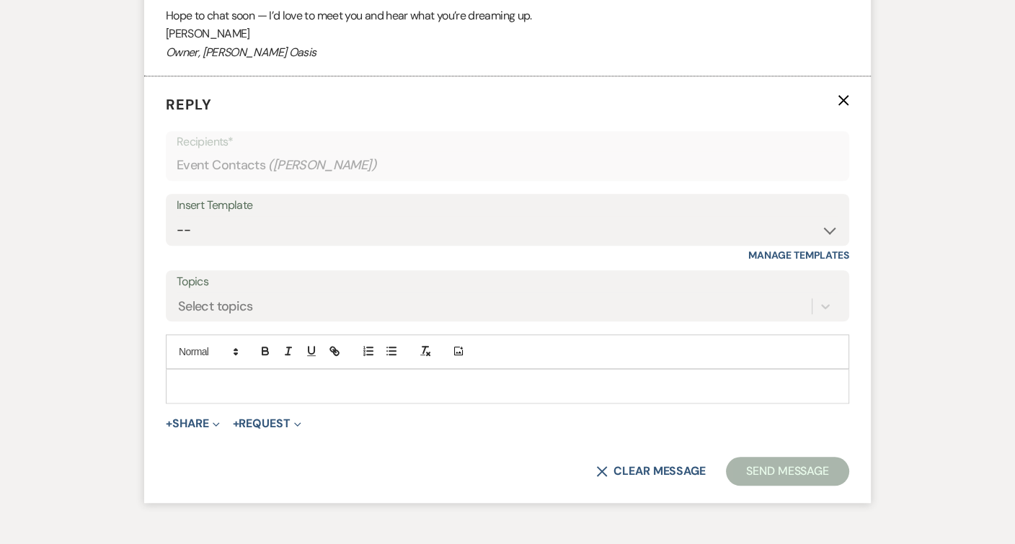
scroll to position [1311, 0]
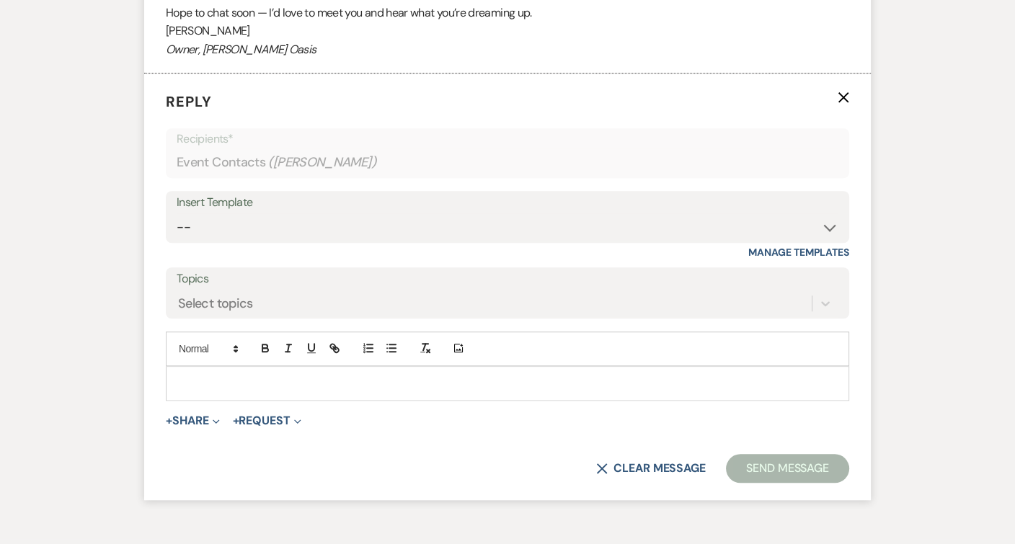
click at [262, 376] on p at bounding box center [507, 384] width 660 height 16
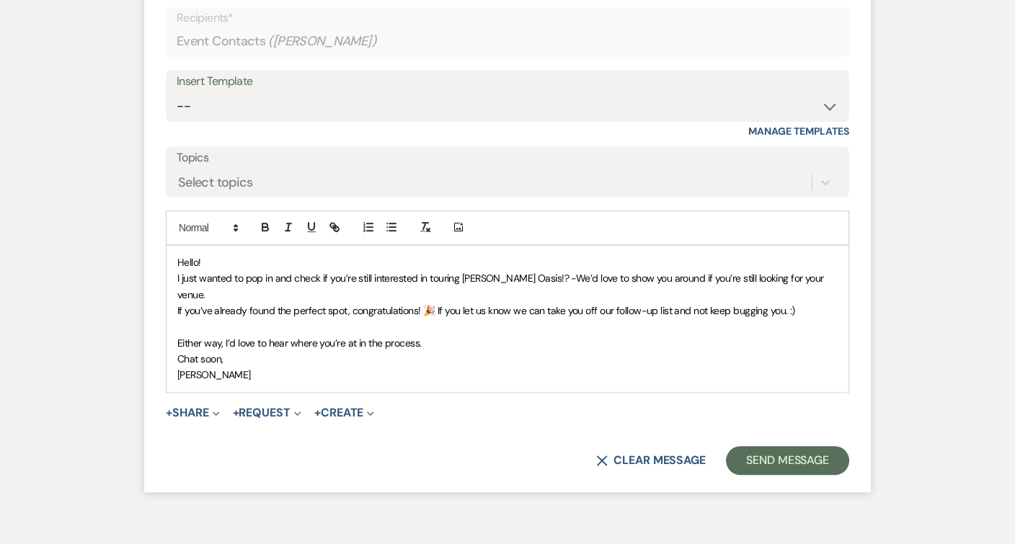
scroll to position [1432, 0]
click at [767, 445] on button "Send Message" at bounding box center [787, 459] width 123 height 29
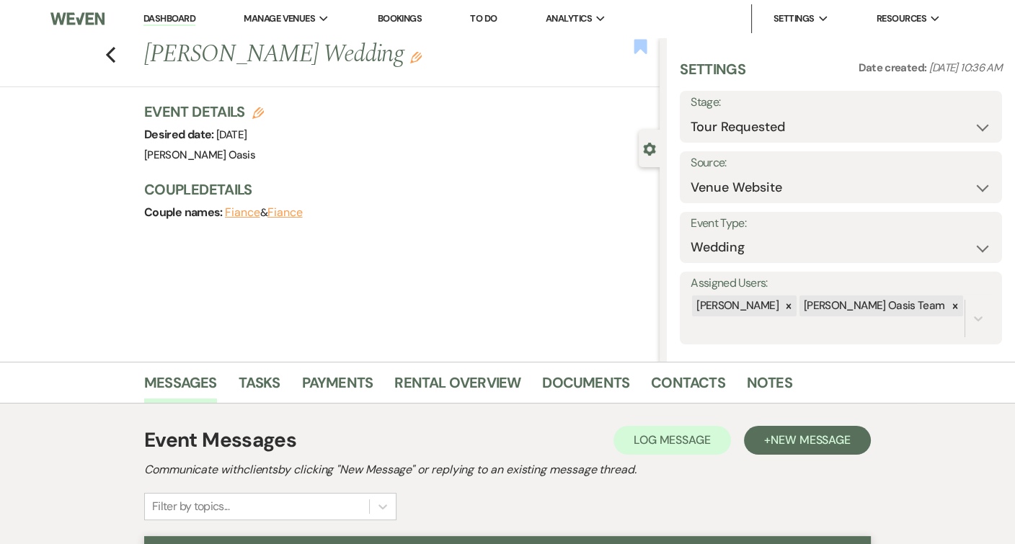
scroll to position [0, 0]
click at [641, 45] on use "button" at bounding box center [640, 46] width 13 height 14
click at [114, 48] on use "button" at bounding box center [110, 55] width 9 height 16
select select "2"
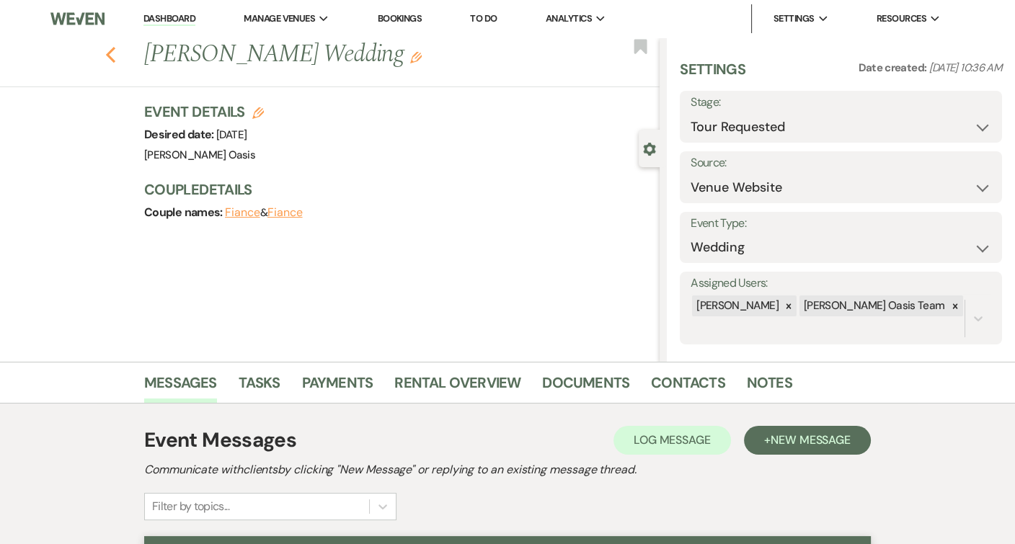
select select "2"
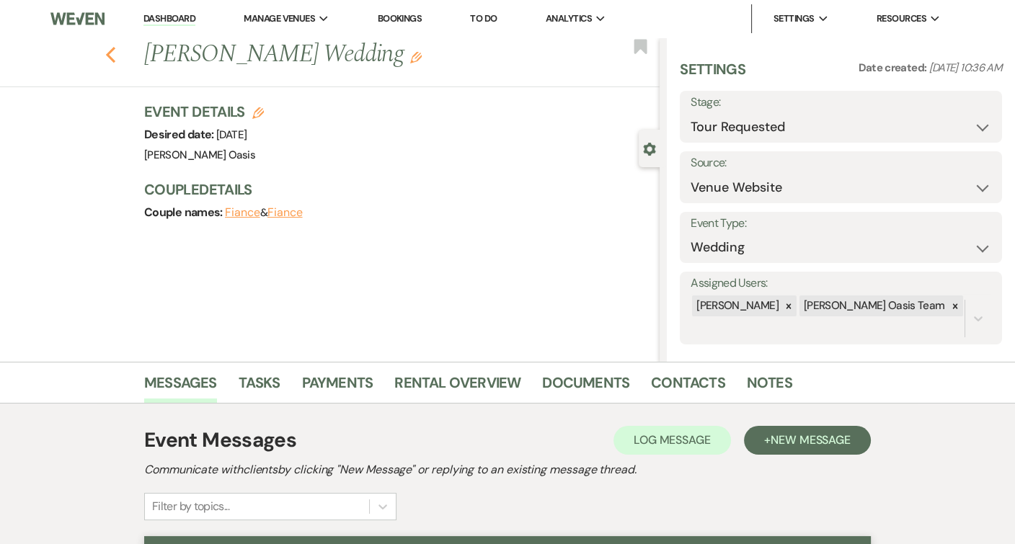
select select "2"
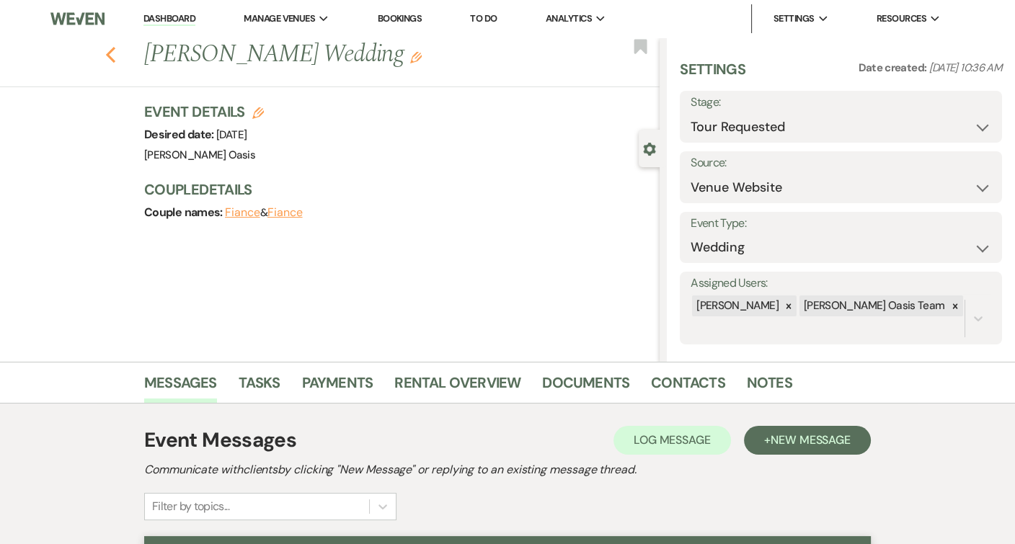
select select "2"
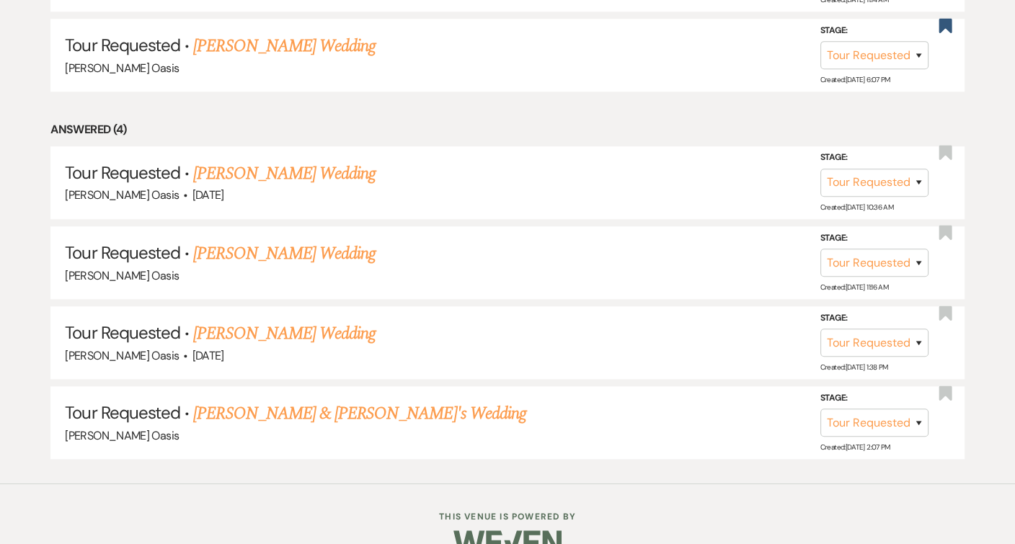
scroll to position [1305, 0]
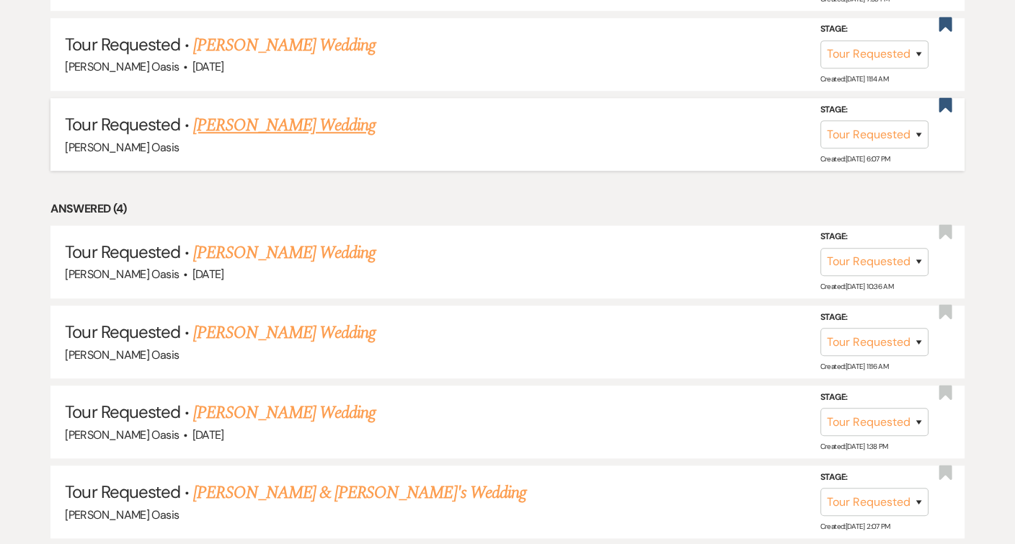
click at [269, 112] on h5 "Tour Requested · [PERSON_NAME] Wedding" at bounding box center [507, 125] width 884 height 26
click at [269, 112] on link "[PERSON_NAME] Wedding" at bounding box center [284, 125] width 182 height 26
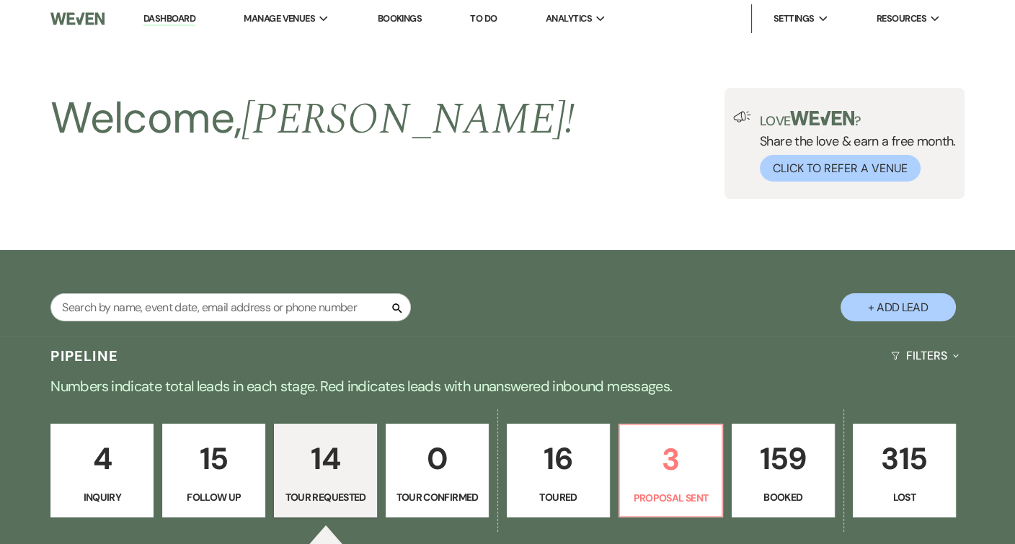
select select "2"
select select "5"
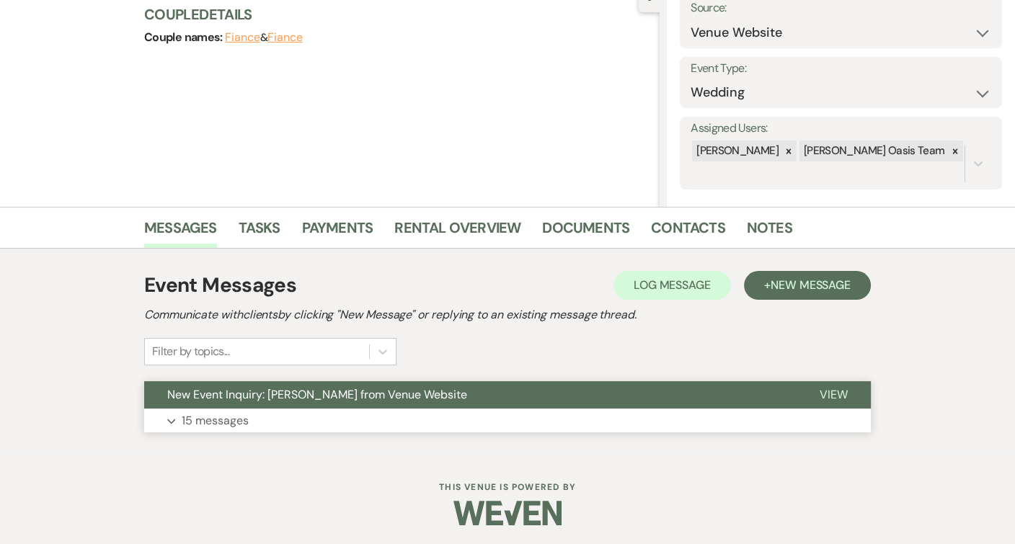
click at [303, 381] on button "New Event Inquiry: [PERSON_NAME] from Venue Website" at bounding box center [470, 394] width 652 height 27
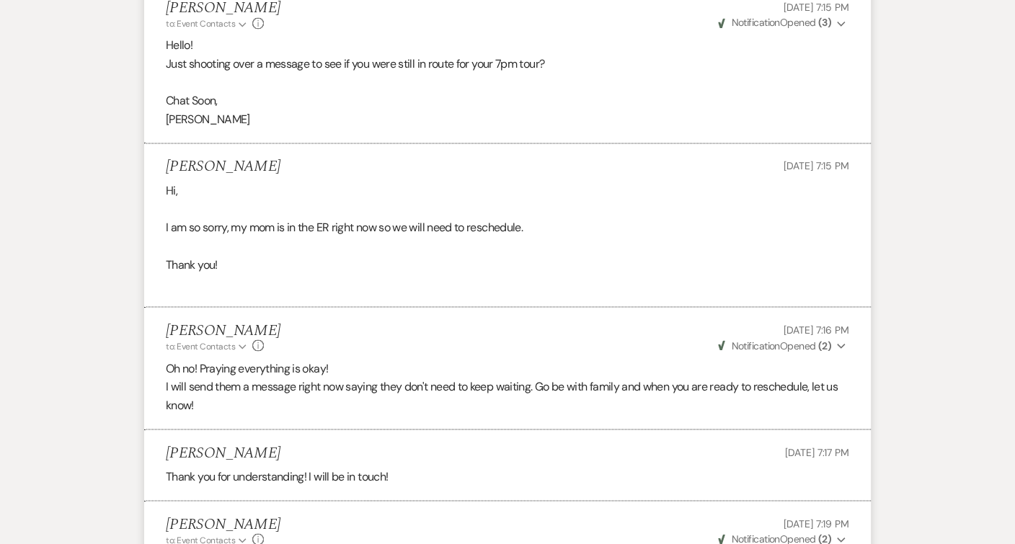
scroll to position [2682, 0]
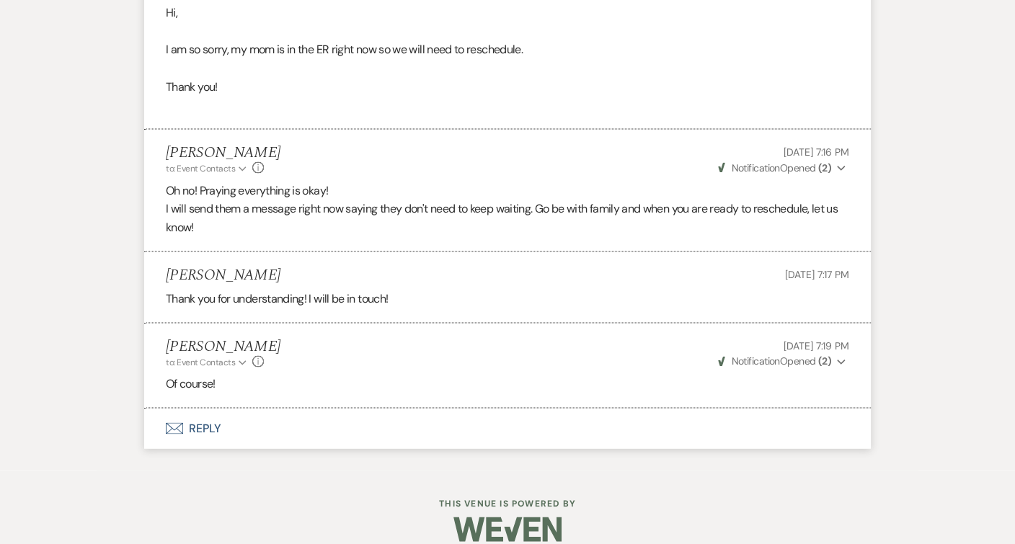
click at [301, 408] on button "Envelope Reply" at bounding box center [507, 428] width 727 height 40
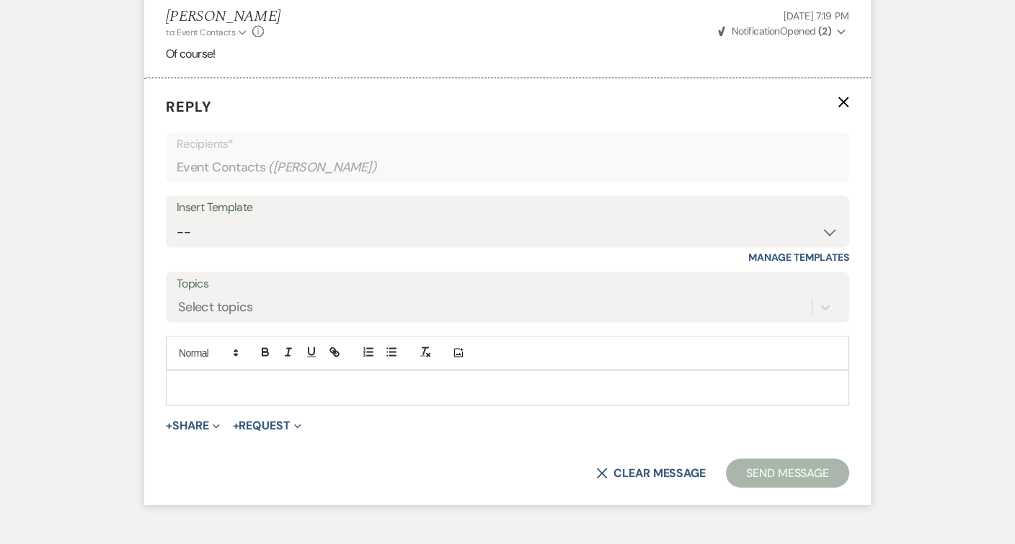
scroll to position [3162, 0]
click at [301, 379] on p at bounding box center [507, 387] width 660 height 16
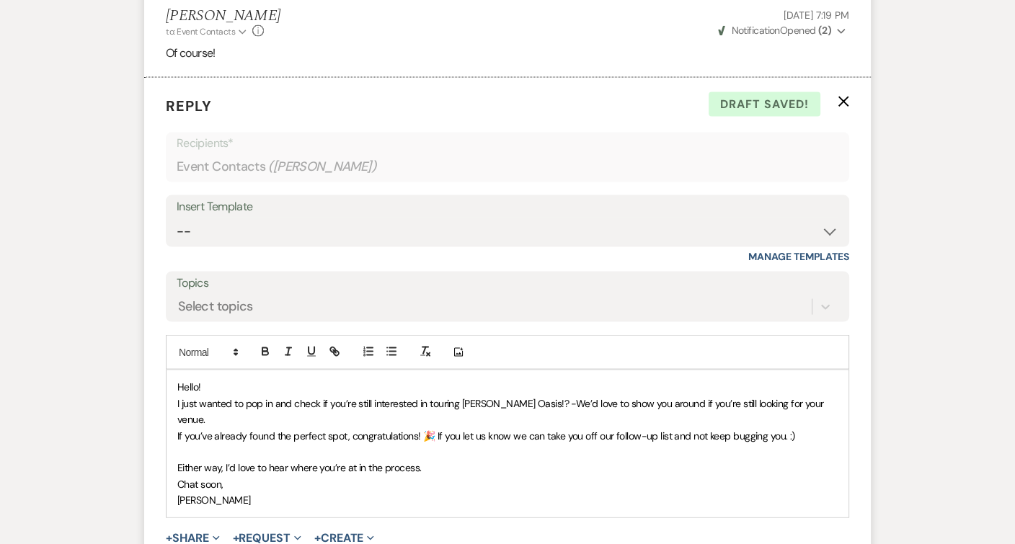
click at [528, 397] on span "I just wanted to pop in and check if you’re still interested in touring [PERSON…" at bounding box center [501, 411] width 649 height 29
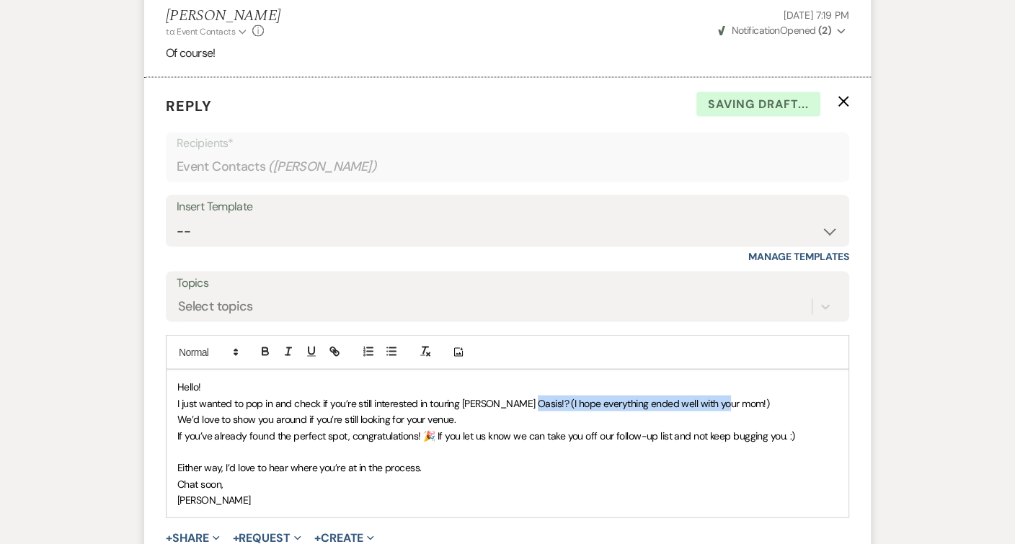
drag, startPoint x: 528, startPoint y: 383, endPoint x: 781, endPoint y: 382, distance: 253.7
click at [781, 396] on p "I just wanted to pop in and check if you’re still interested in touring [PERSON…" at bounding box center [507, 404] width 660 height 16
click at [293, 345] on icon "button" at bounding box center [288, 351] width 13 height 13
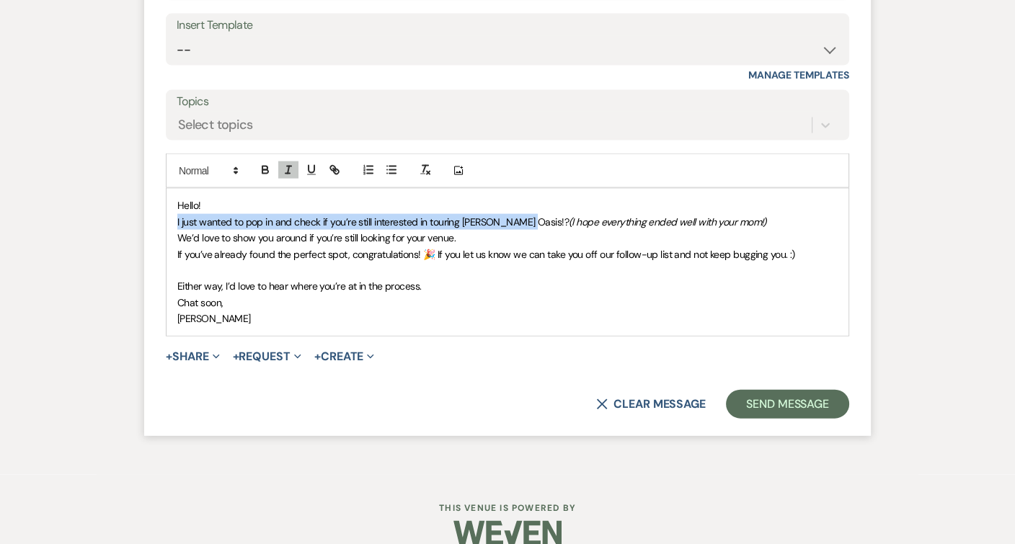
scroll to position [3343, 0]
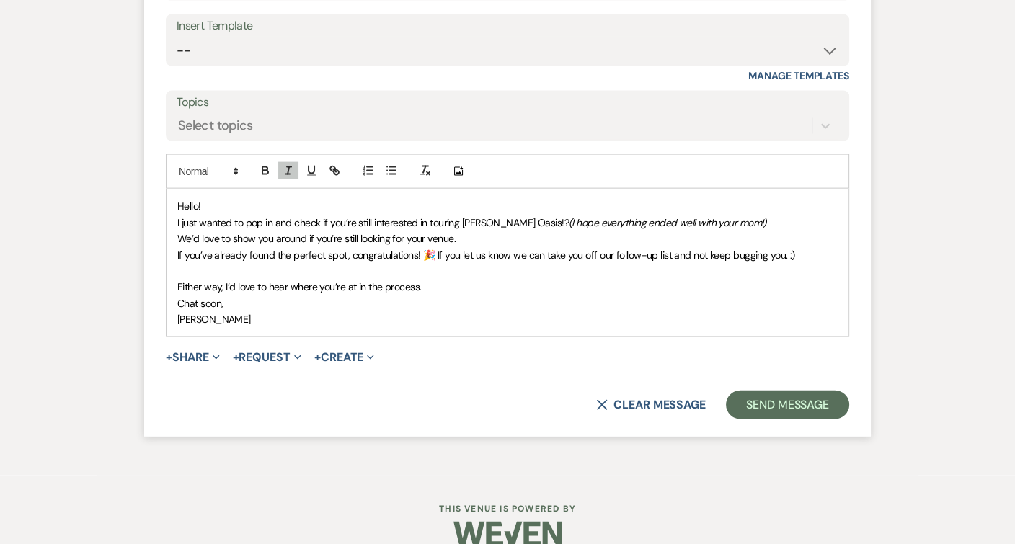
click at [319, 311] on p "[PERSON_NAME]" at bounding box center [507, 319] width 660 height 16
click at [828, 391] on button "Send Message" at bounding box center [787, 405] width 123 height 29
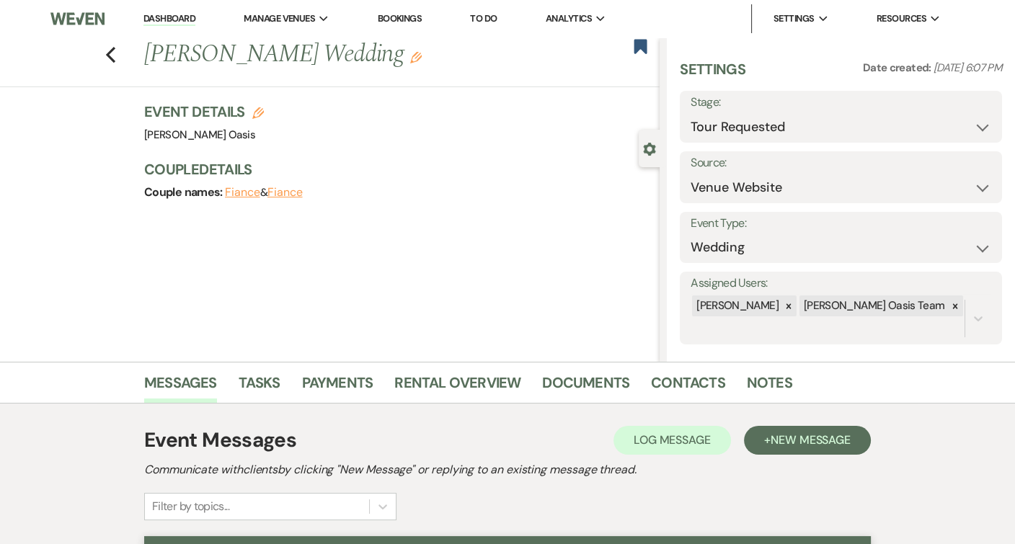
scroll to position [0, 0]
click at [639, 42] on use "button" at bounding box center [640, 46] width 13 height 14
click at [115, 50] on icon "Previous" at bounding box center [110, 54] width 11 height 17
select select "2"
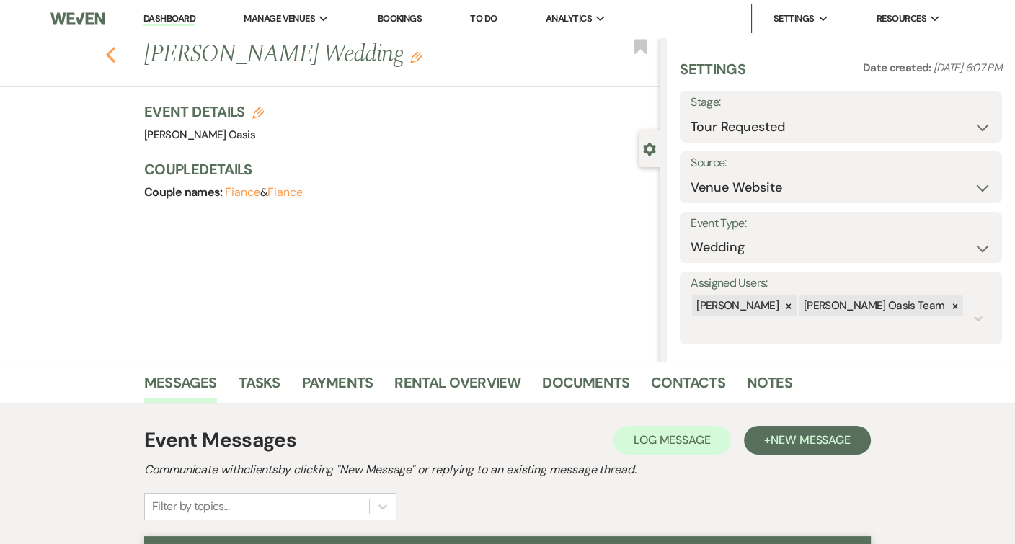
select select "2"
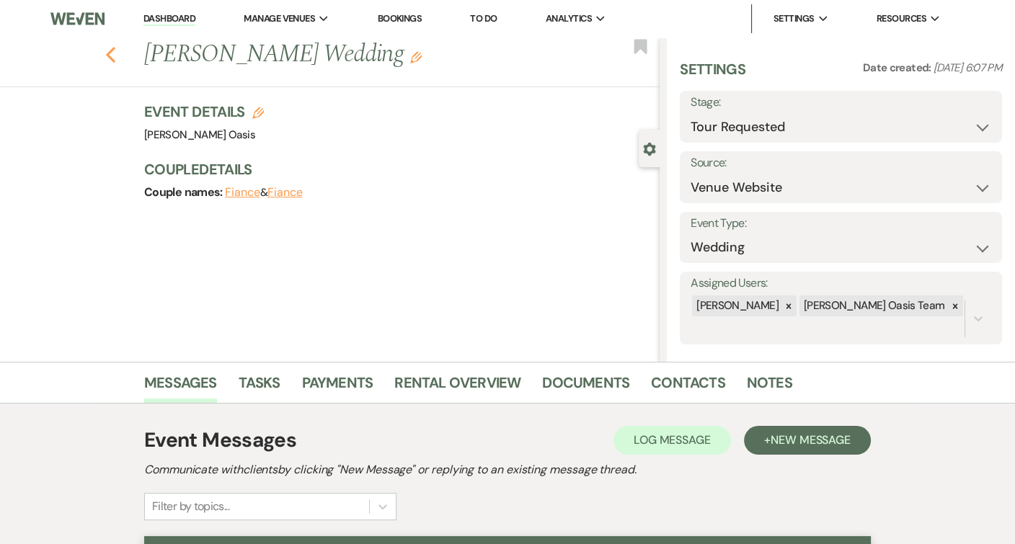
select select "2"
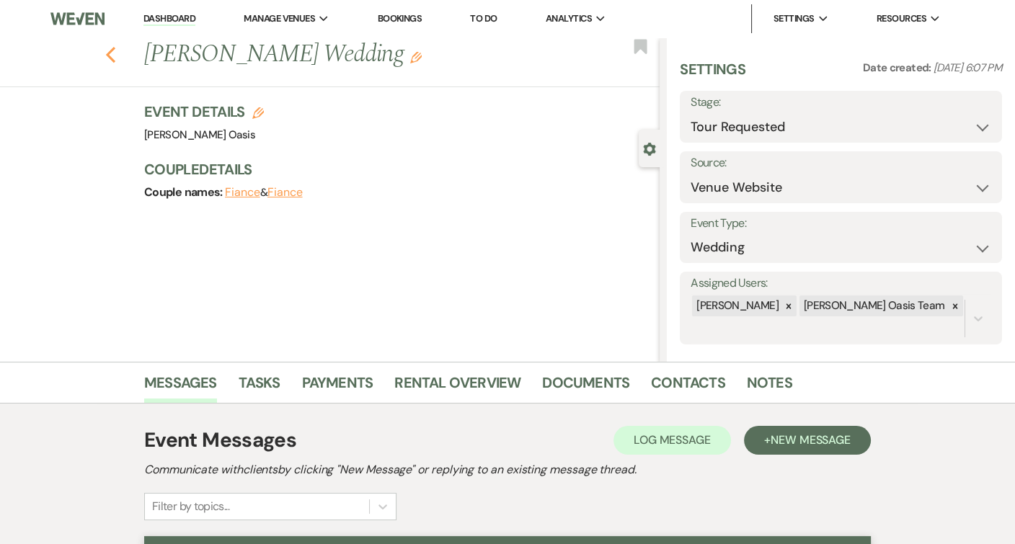
select select "2"
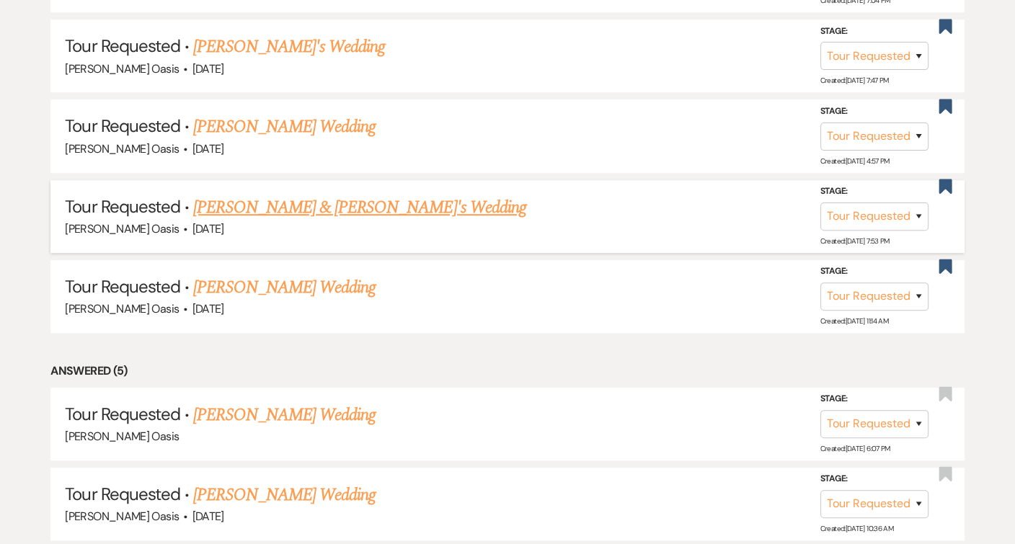
scroll to position [1059, 0]
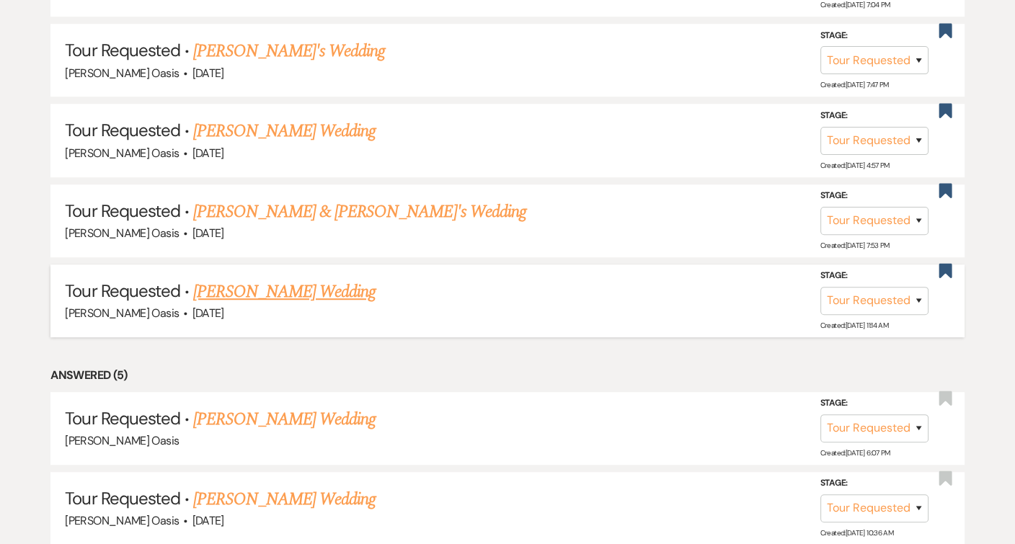
click at [301, 265] on li "Tour Requested · [PERSON_NAME] Wedding [PERSON_NAME] Oasis · [DATE] Stage: Inqu…" at bounding box center [506, 301] width 913 height 73
click at [301, 279] on link "[PERSON_NAME] Wedding" at bounding box center [284, 292] width 182 height 26
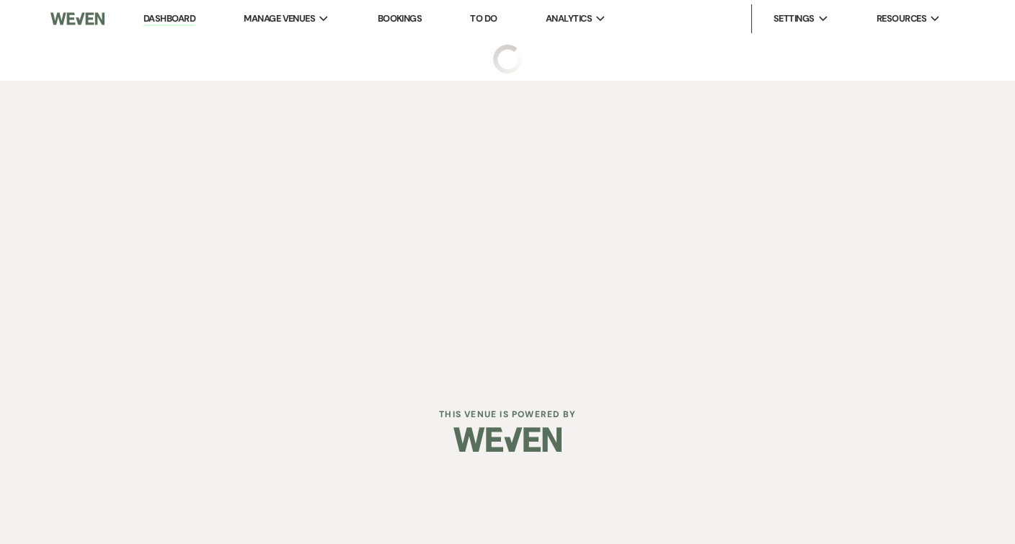
select select "2"
select select "5"
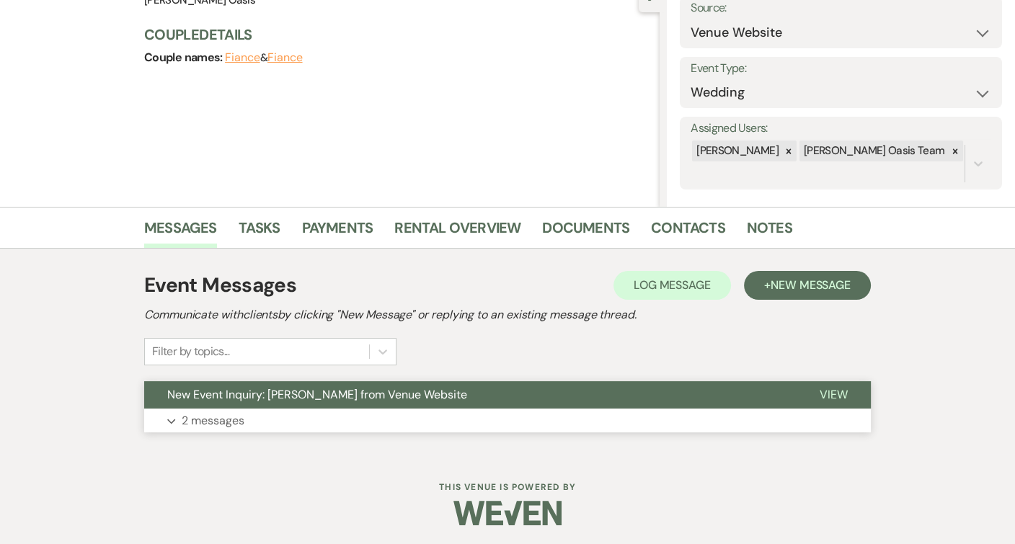
click at [274, 391] on span "New Event Inquiry: [PERSON_NAME] from Venue Website" at bounding box center [317, 394] width 300 height 15
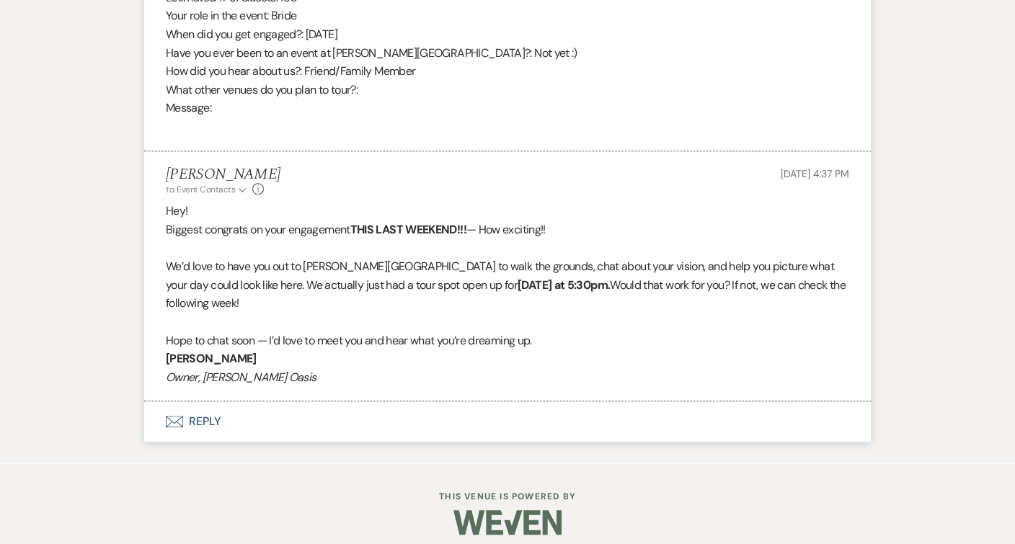
scroll to position [908, 0]
click at [267, 407] on button "Envelope Reply" at bounding box center [507, 422] width 727 height 40
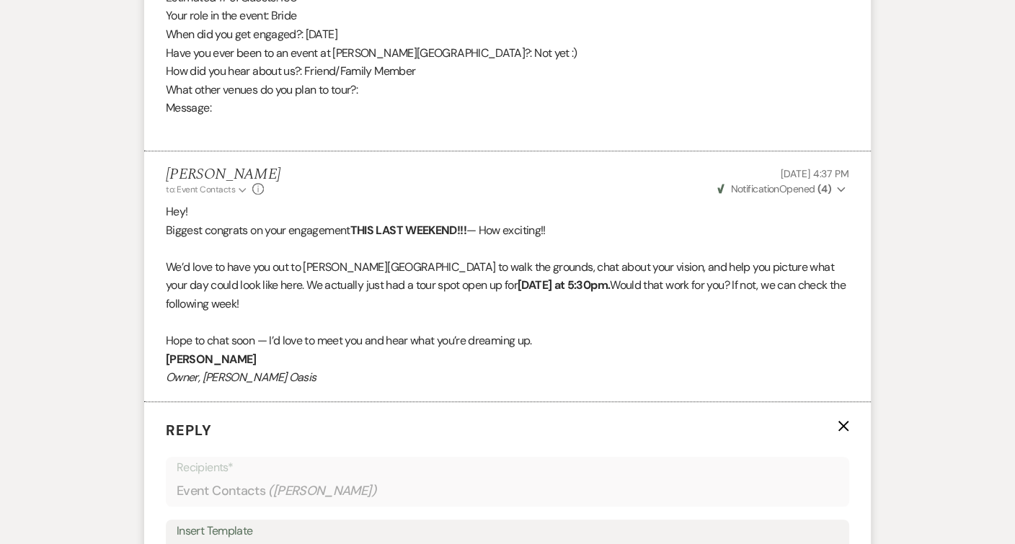
scroll to position [1238, 0]
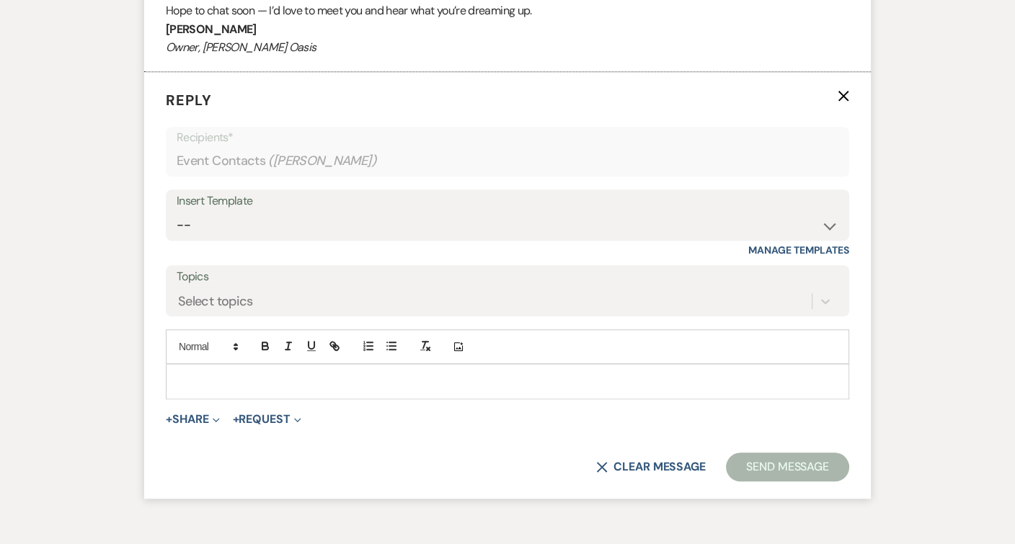
click at [278, 373] on p at bounding box center [507, 381] width 660 height 16
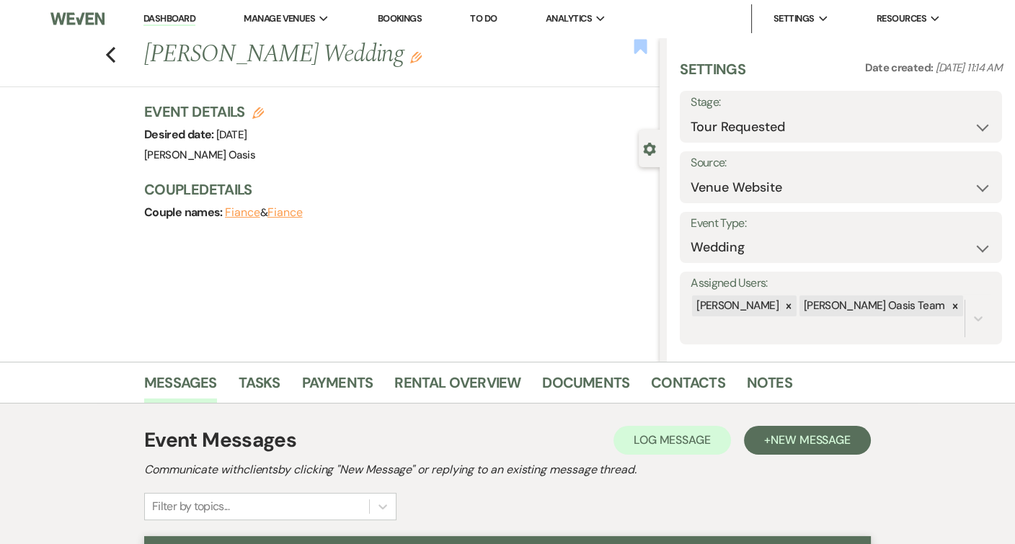
scroll to position [0, 0]
click at [643, 50] on use "button" at bounding box center [640, 46] width 13 height 14
click at [112, 58] on icon "Previous" at bounding box center [110, 54] width 11 height 17
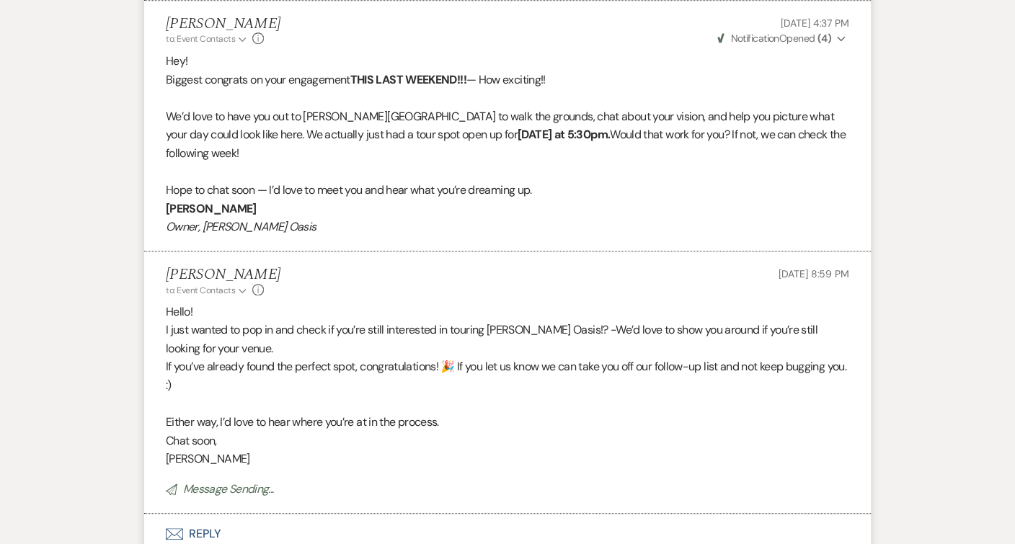
select select "2"
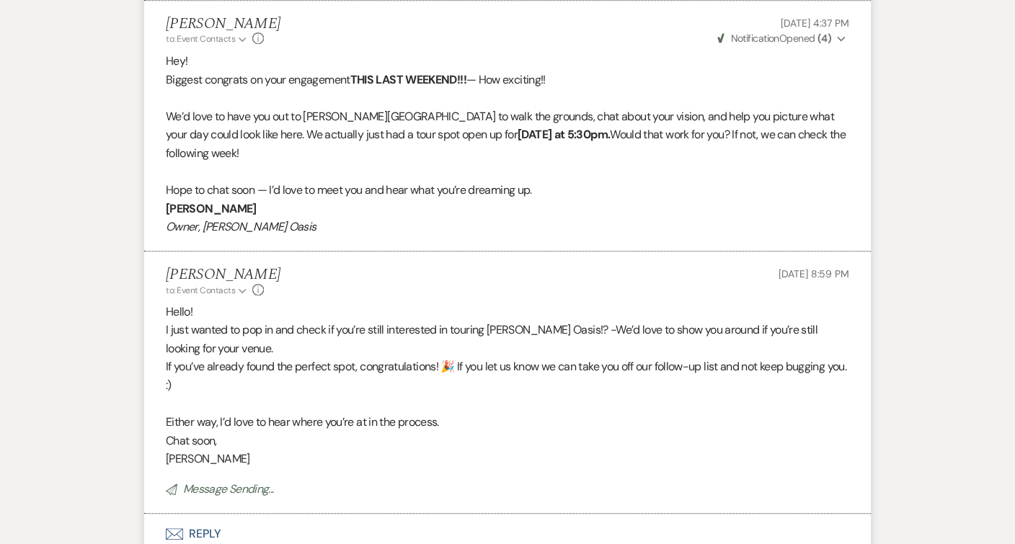
select select "2"
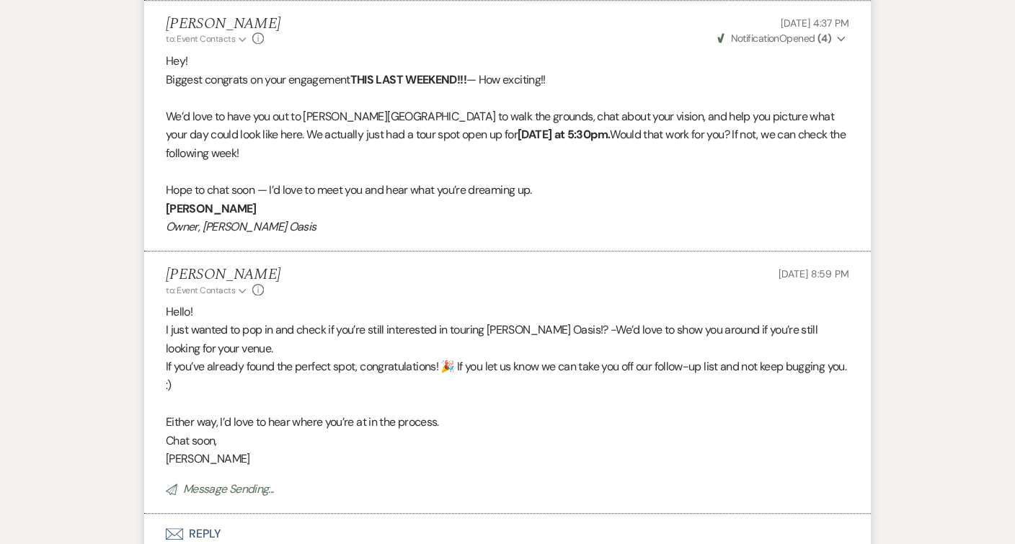
select select "2"
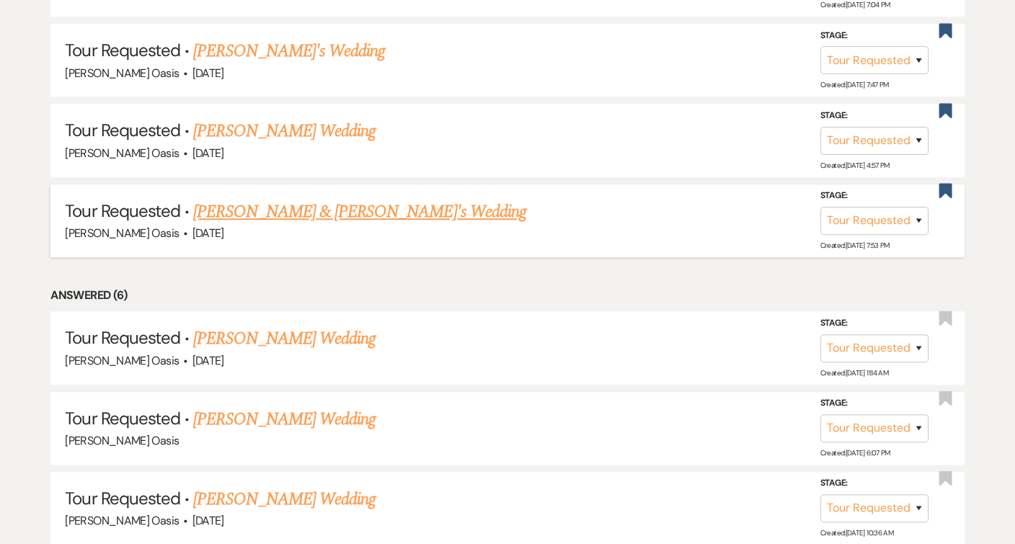
click at [277, 199] on link "[PERSON_NAME] & [PERSON_NAME]'s Wedding" at bounding box center [359, 212] width 333 height 26
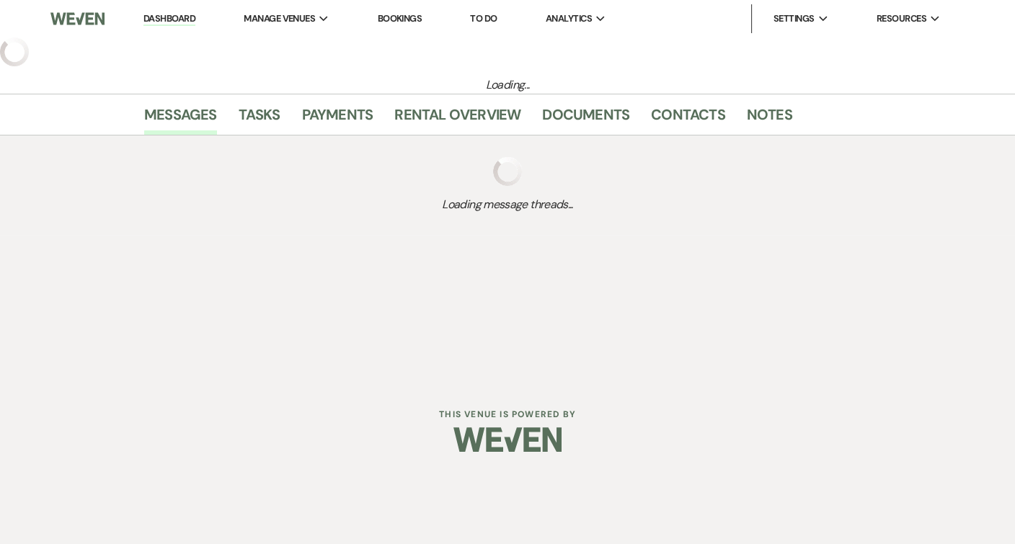
select select "2"
select select "5"
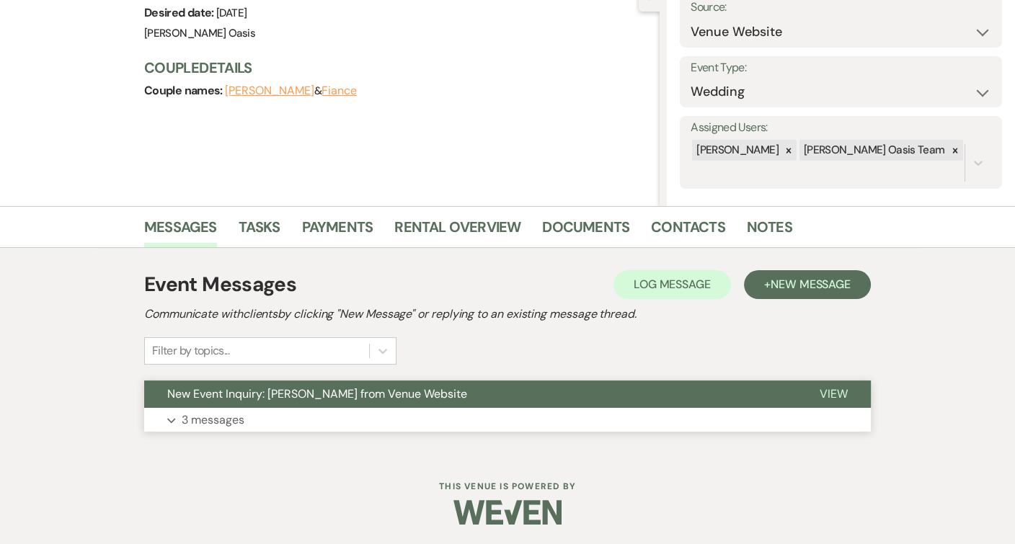
click at [272, 408] on button "Expand 3 messages" at bounding box center [507, 420] width 727 height 25
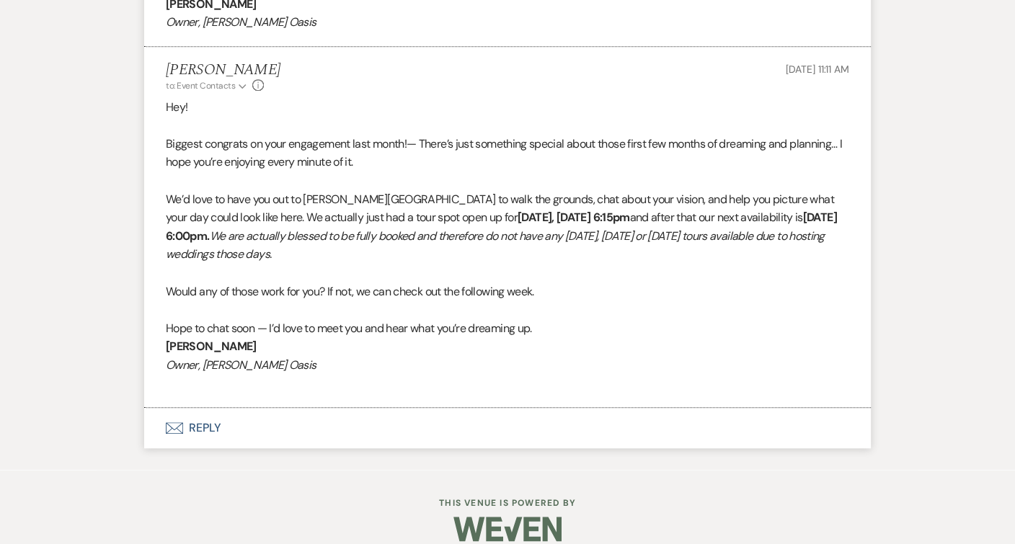
scroll to position [1373, 0]
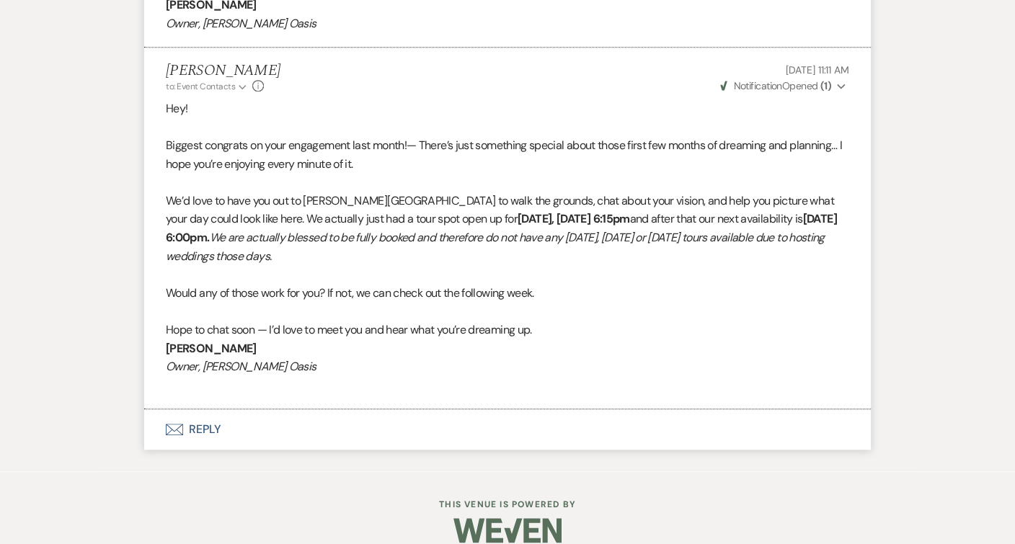
click at [269, 417] on button "Envelope Reply" at bounding box center [507, 429] width 727 height 40
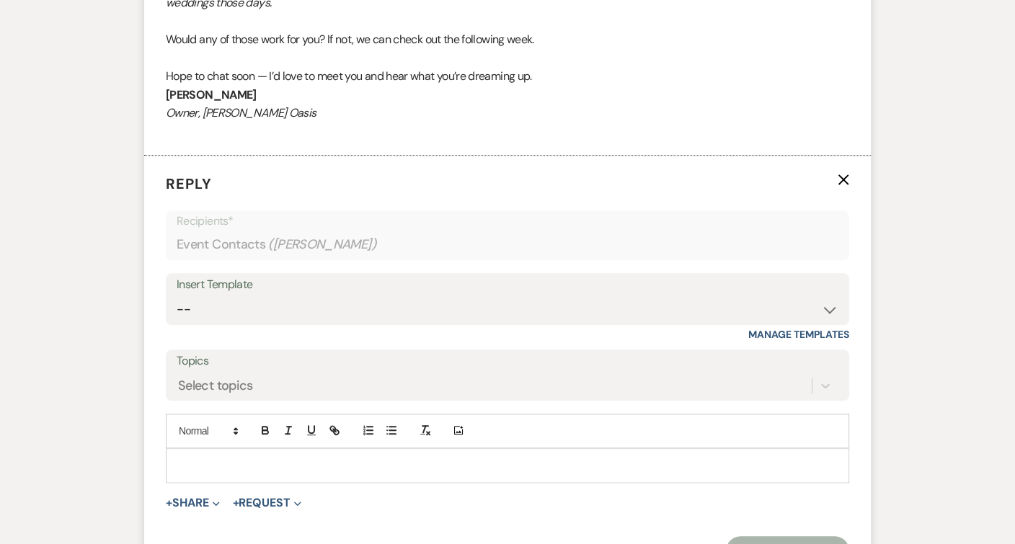
scroll to position [1704, 0]
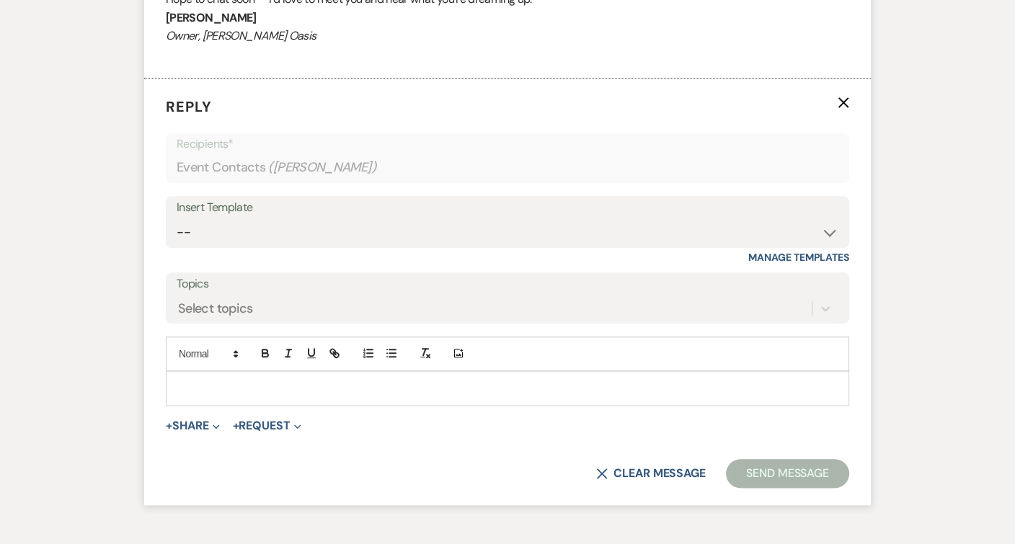
click at [283, 381] on p at bounding box center [507, 389] width 660 height 16
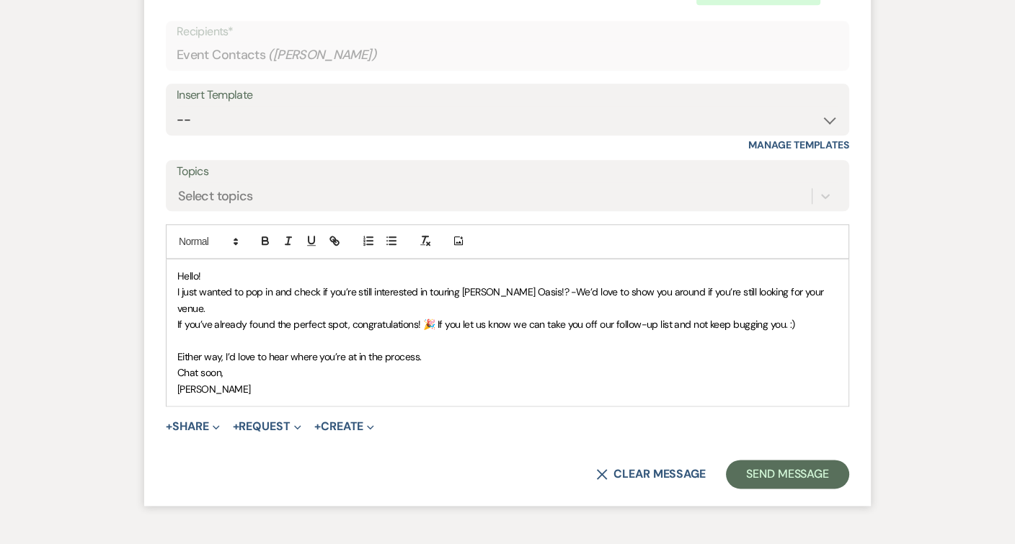
scroll to position [1863, 0]
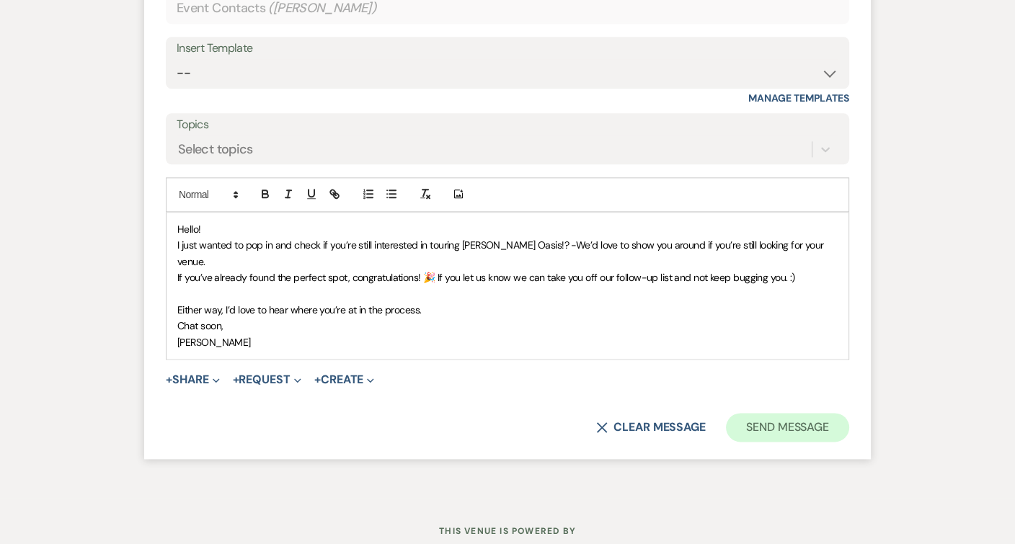
click at [760, 413] on button "Send Message" at bounding box center [787, 427] width 123 height 29
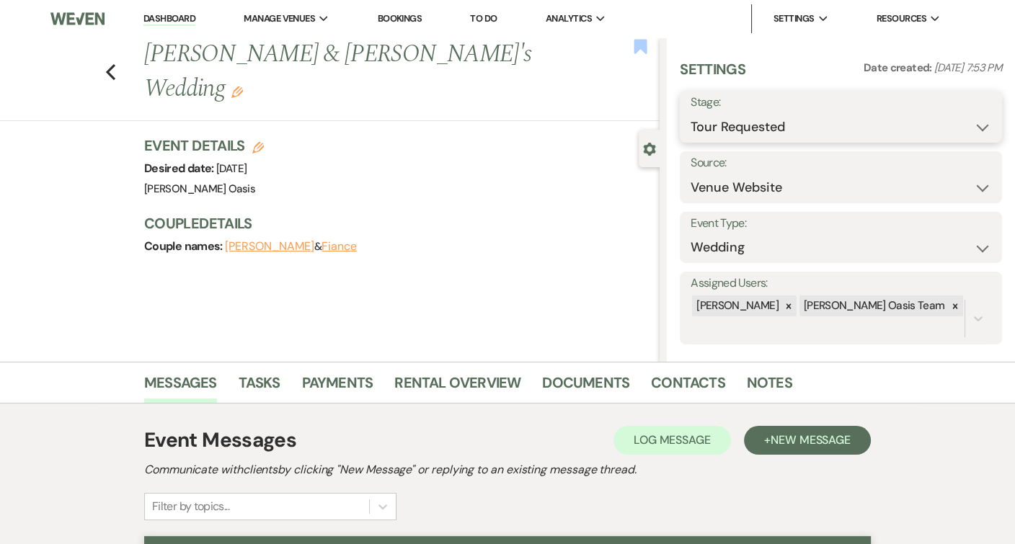
scroll to position [0, 0]
click at [639, 51] on icon "Bookmark" at bounding box center [640, 46] width 15 height 17
click at [113, 63] on icon "Previous" at bounding box center [110, 71] width 11 height 17
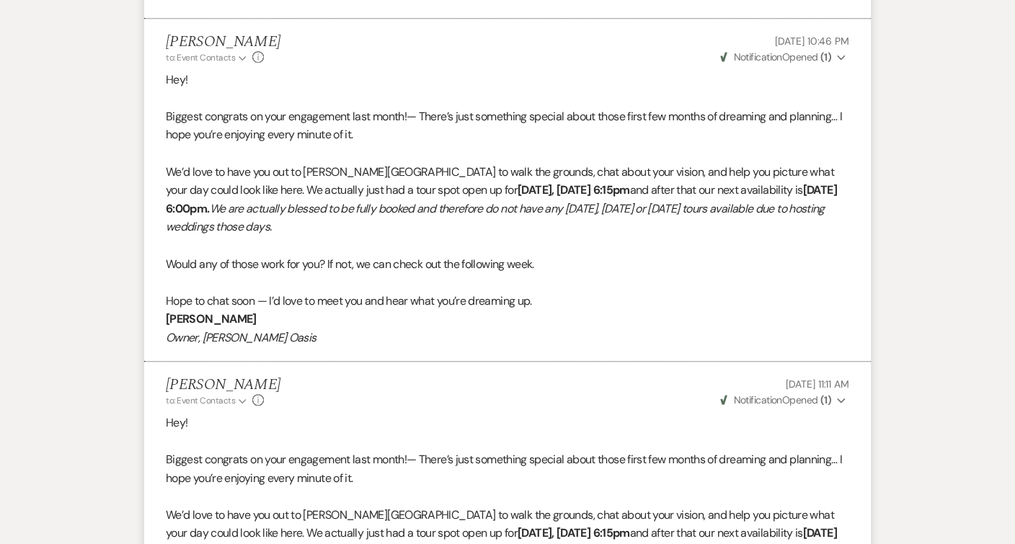
select select "2"
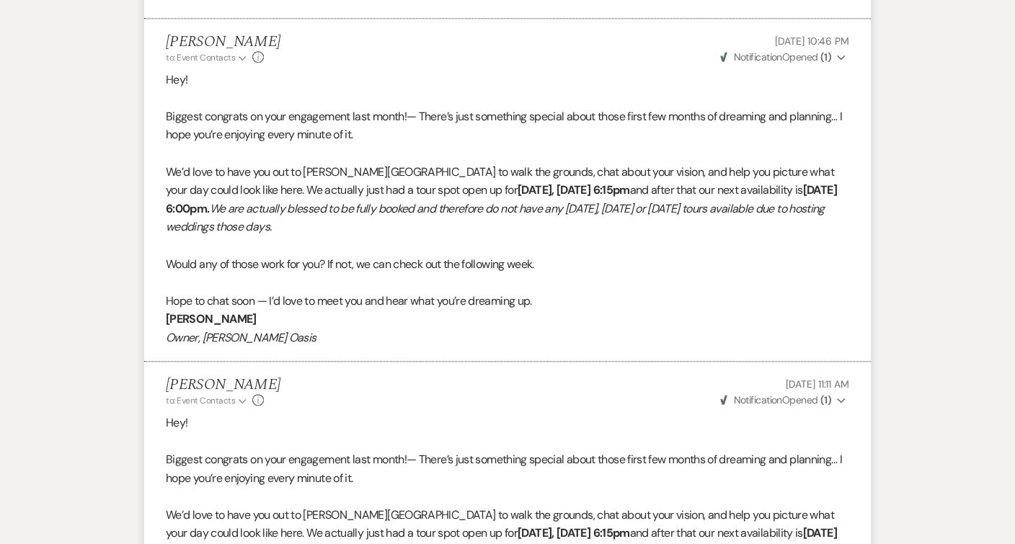
select select "2"
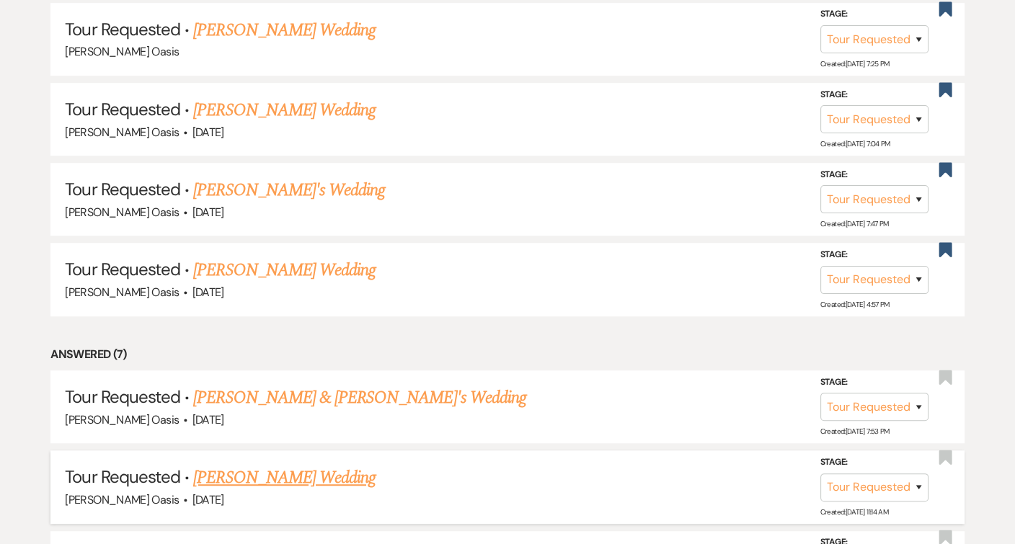
scroll to position [916, 0]
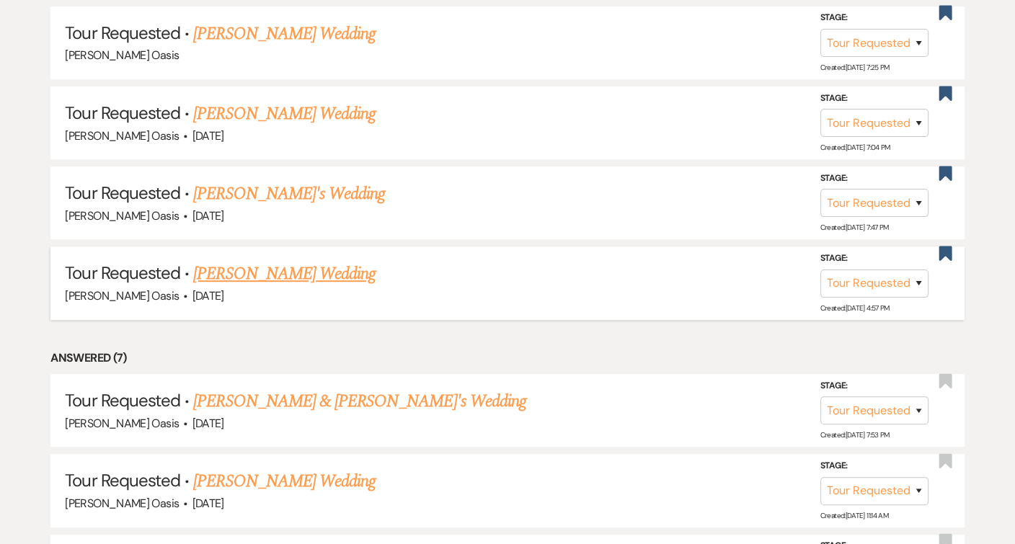
click at [310, 261] on link "[PERSON_NAME] Wedding" at bounding box center [284, 274] width 182 height 26
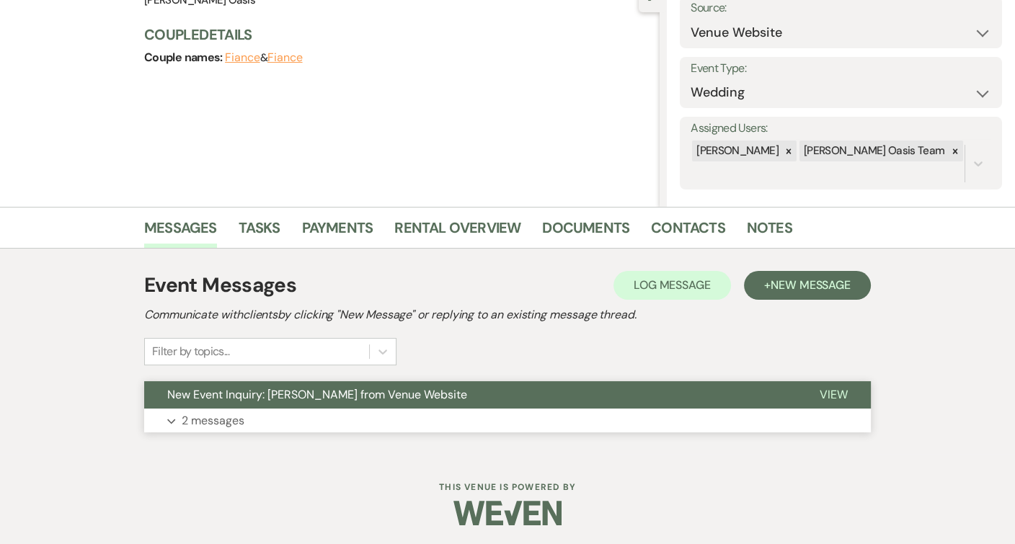
click at [304, 387] on span "New Event Inquiry: [PERSON_NAME] from Venue Website" at bounding box center [317, 394] width 300 height 15
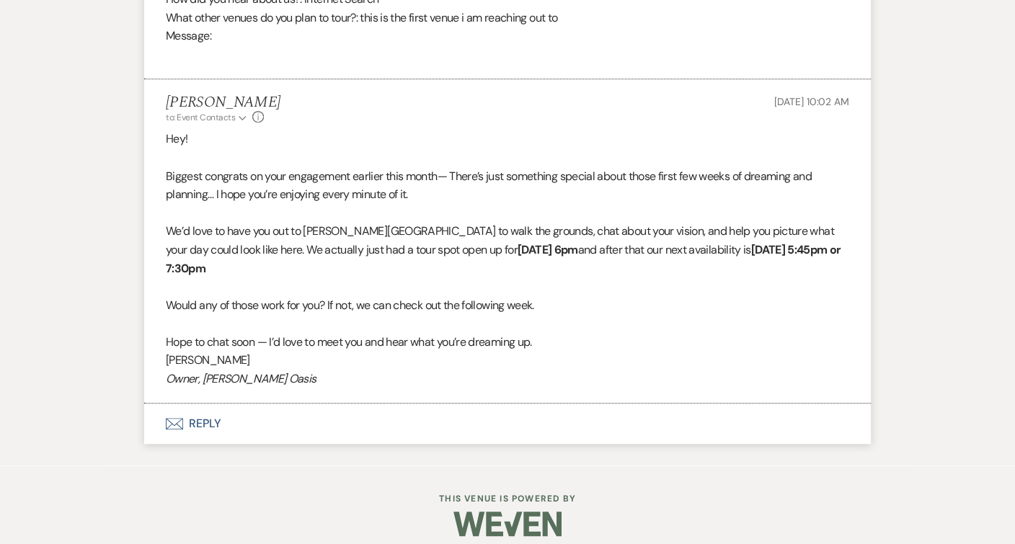
click at [292, 404] on button "Envelope Reply" at bounding box center [507, 424] width 727 height 40
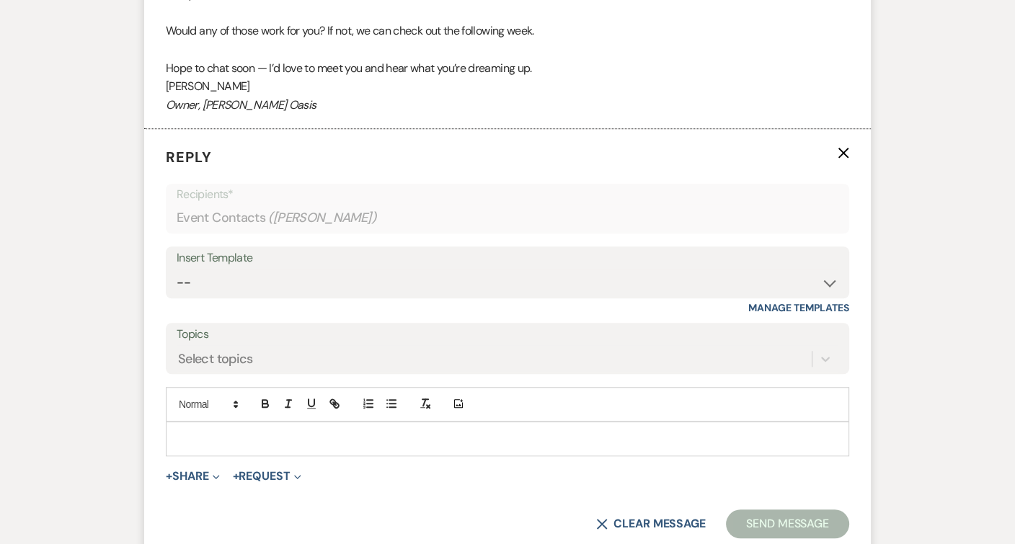
scroll to position [1311, 0]
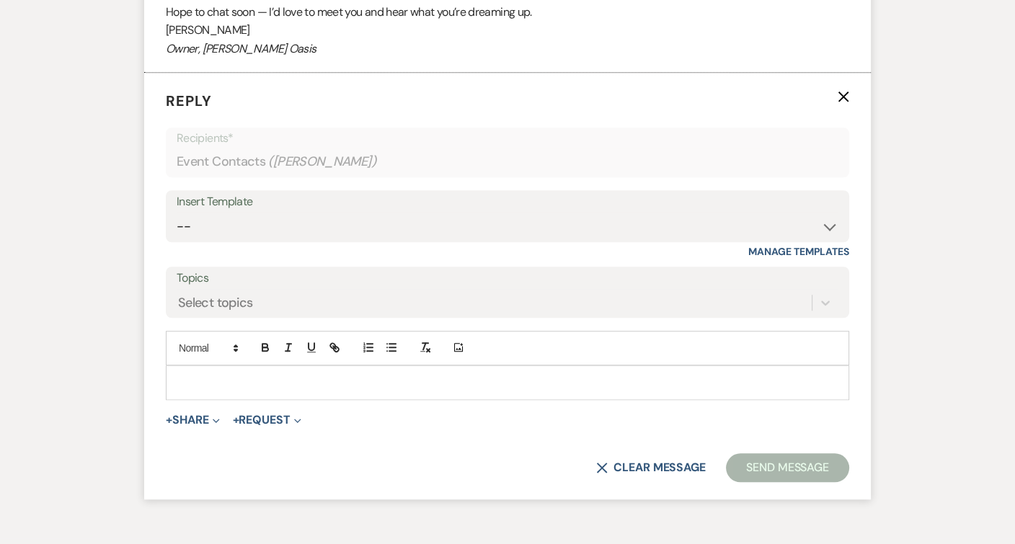
click at [350, 375] on p at bounding box center [507, 383] width 660 height 16
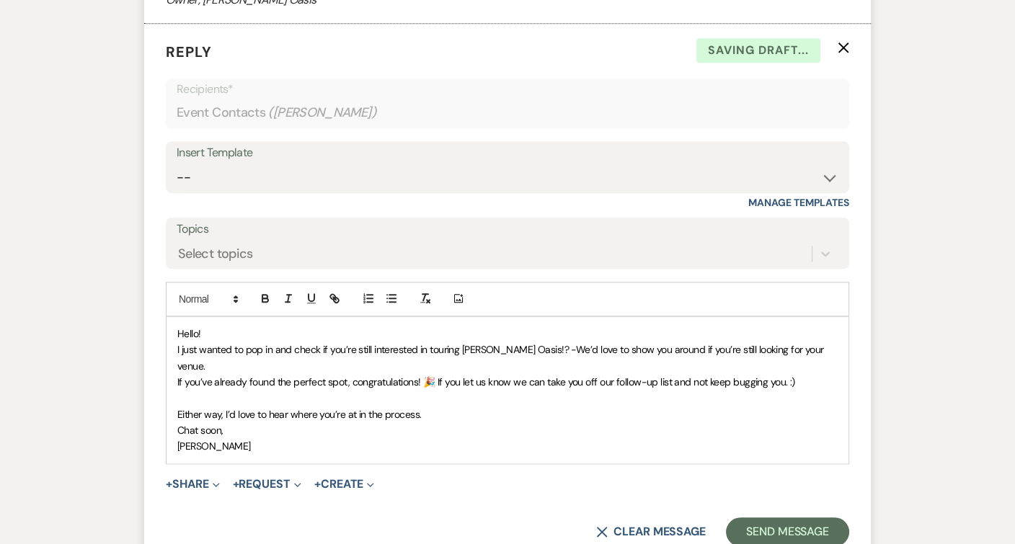
scroll to position [1385, 0]
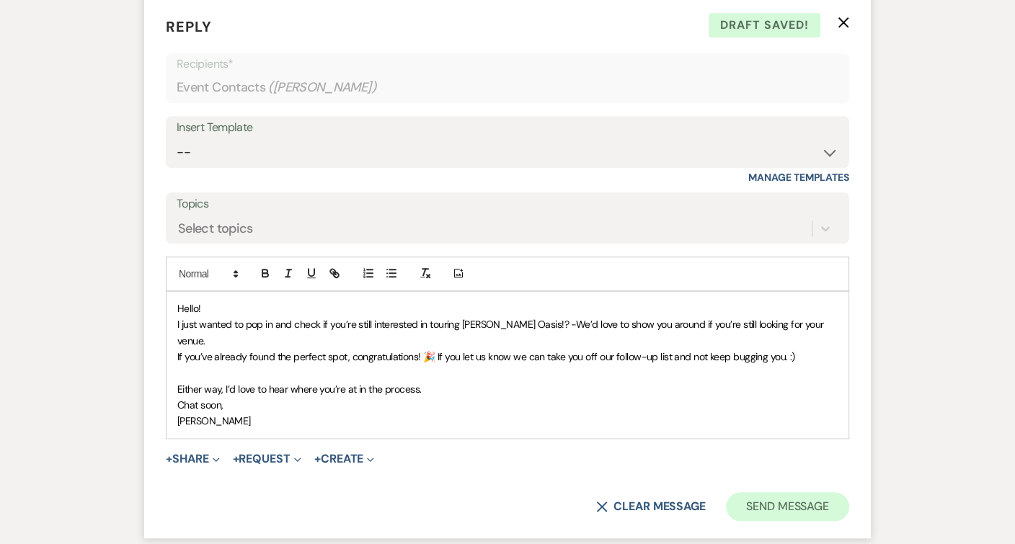
click at [751, 492] on button "Send Message" at bounding box center [787, 506] width 123 height 29
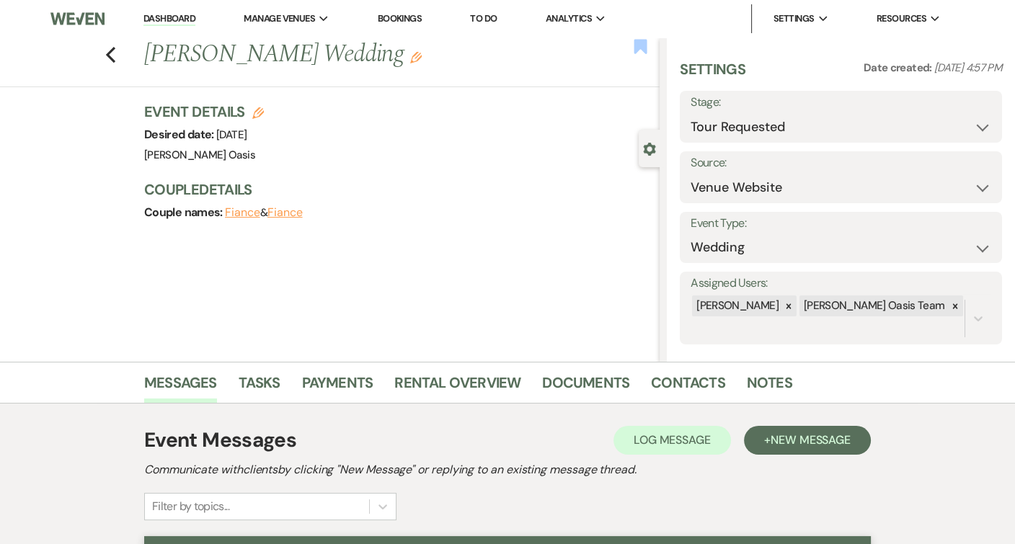
scroll to position [0, 0]
click at [647, 48] on use "button" at bounding box center [640, 46] width 13 height 14
click at [110, 48] on icon "Previous" at bounding box center [110, 54] width 11 height 17
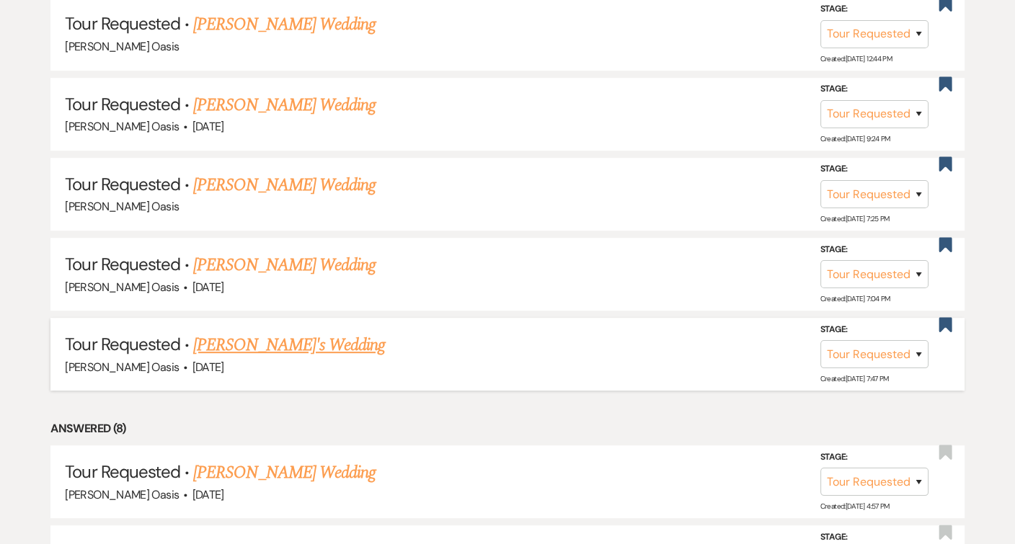
scroll to position [777, 0]
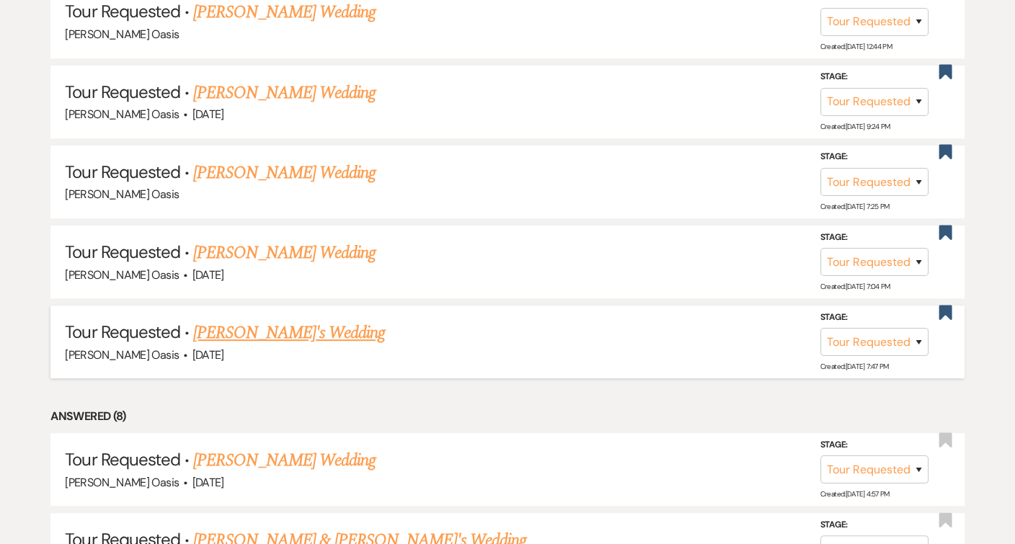
click at [291, 322] on link "[PERSON_NAME]'s Wedding" at bounding box center [289, 333] width 192 height 26
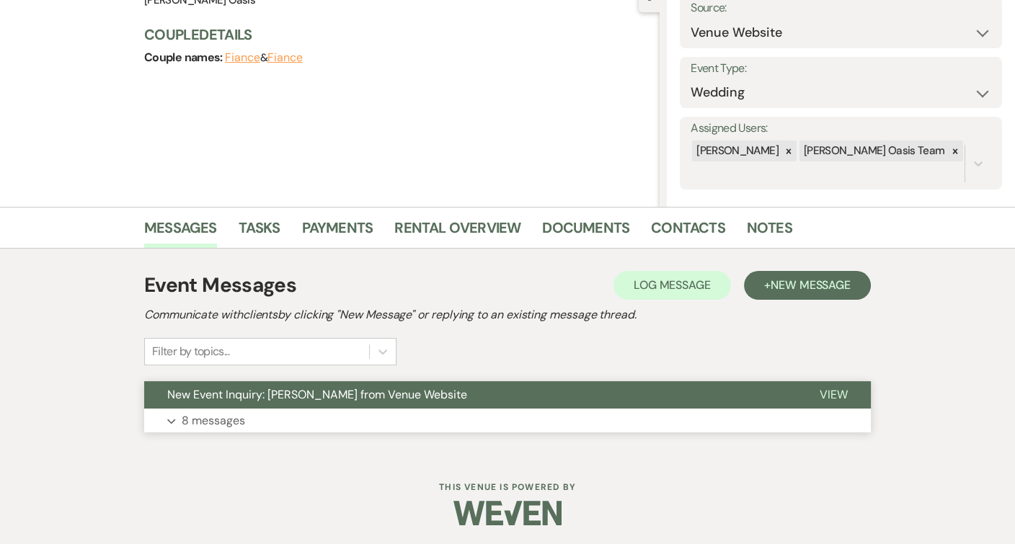
click at [277, 398] on span "New Event Inquiry: [PERSON_NAME] from Venue Website" at bounding box center [317, 394] width 300 height 15
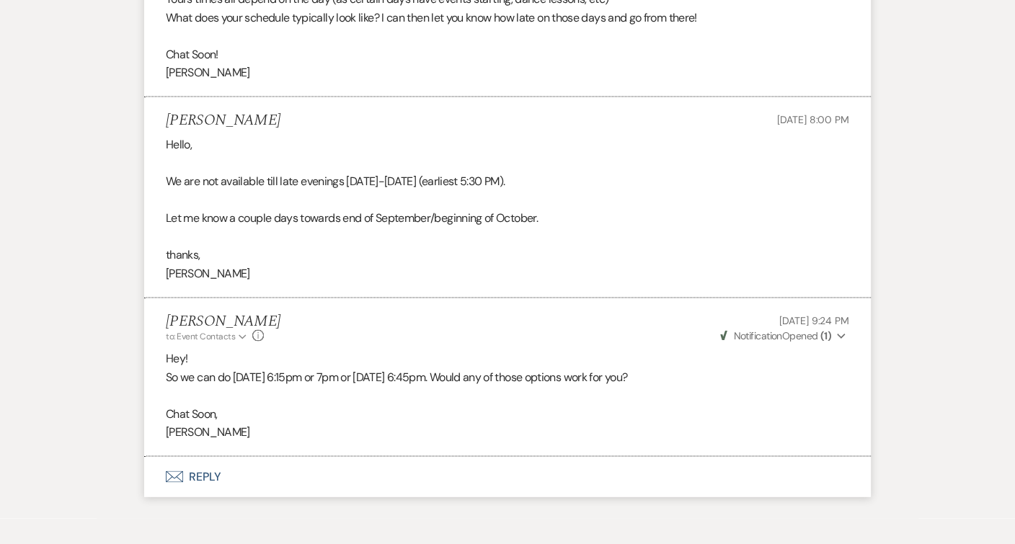
scroll to position [3003, 0]
click at [244, 456] on button "Envelope Reply" at bounding box center [507, 476] width 727 height 40
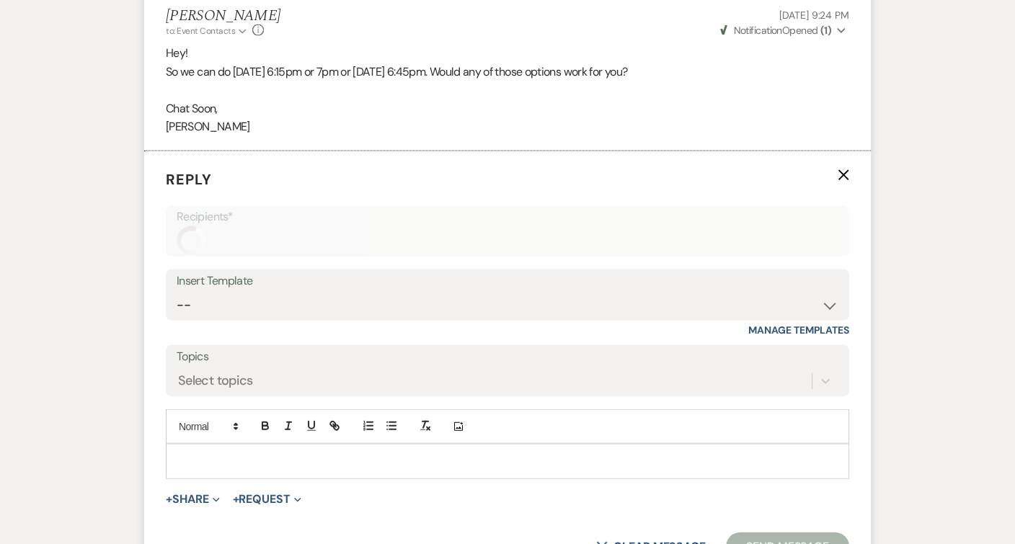
scroll to position [3376, 0]
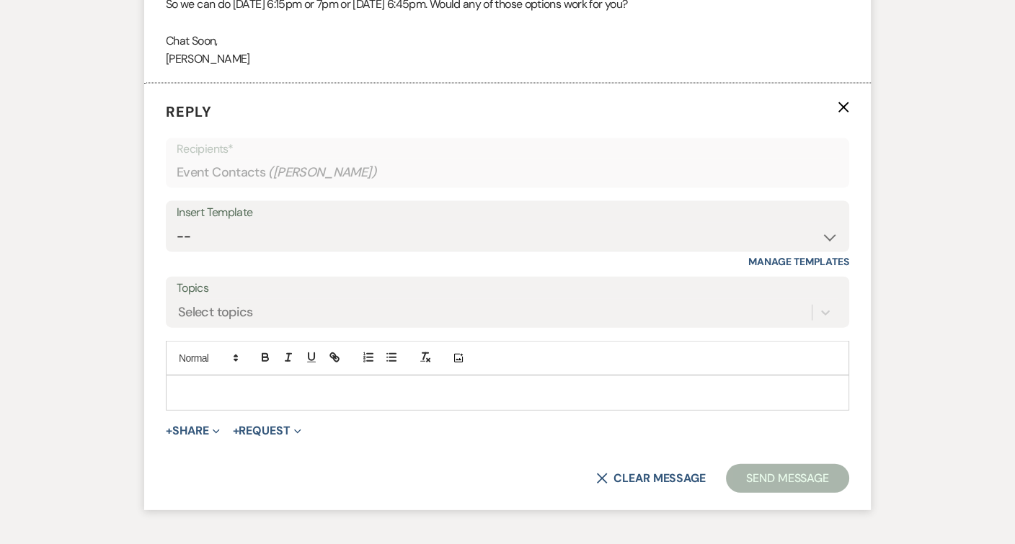
click at [269, 385] on p at bounding box center [507, 393] width 660 height 16
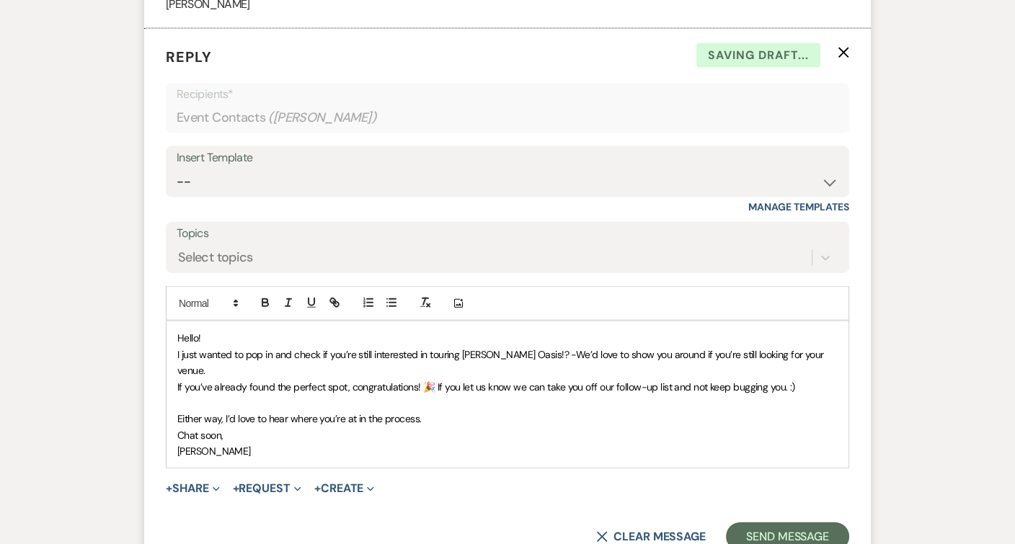
scroll to position [3480, 0]
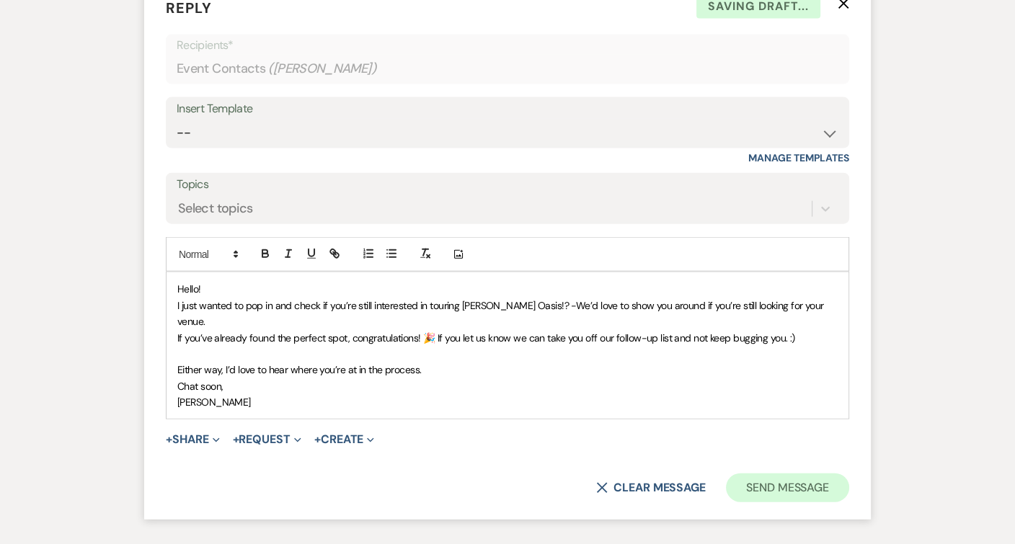
click at [788, 474] on button "Send Message" at bounding box center [787, 488] width 123 height 29
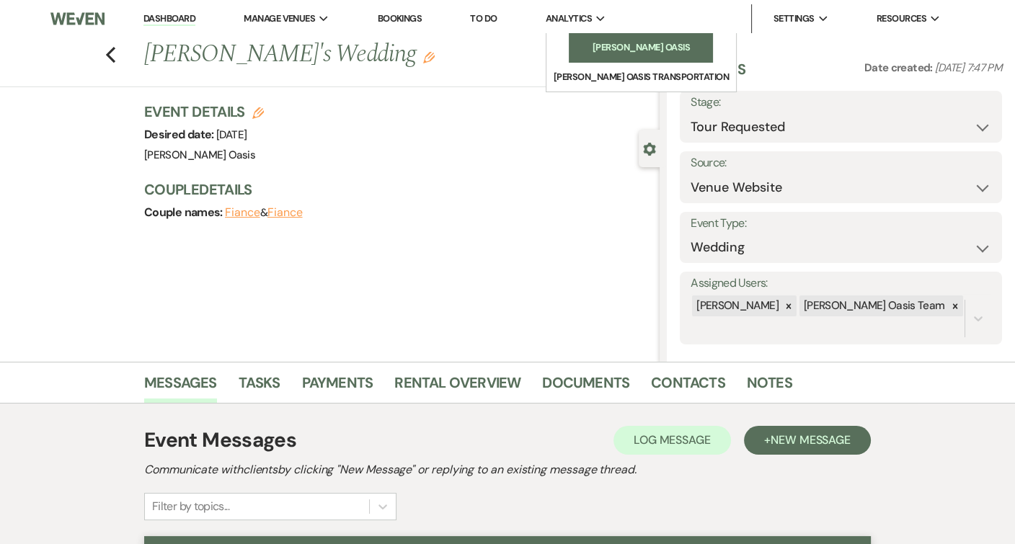
scroll to position [0, 0]
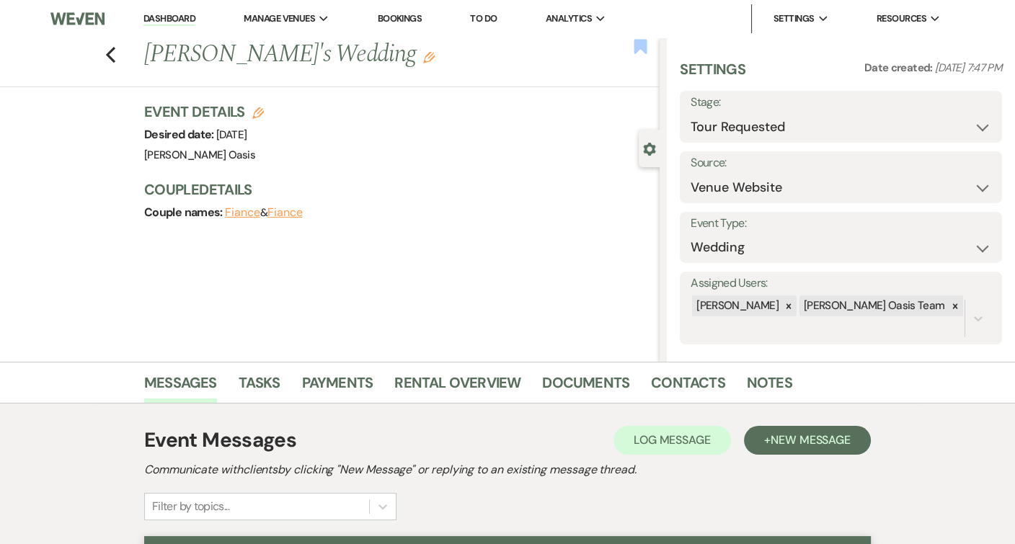
click at [644, 45] on use "button" at bounding box center [640, 46] width 13 height 14
click at [110, 53] on use "button" at bounding box center [110, 55] width 9 height 16
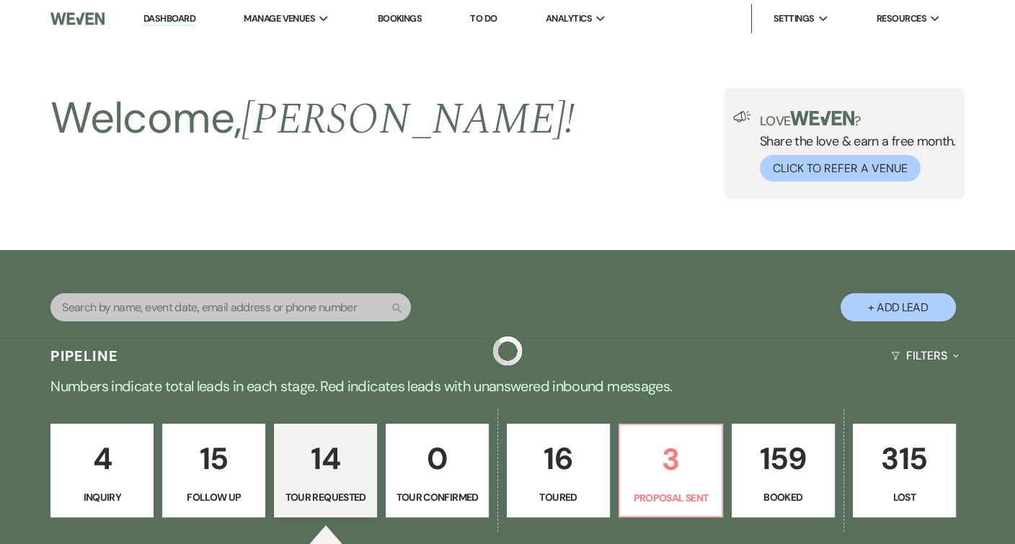
scroll to position [777, 0]
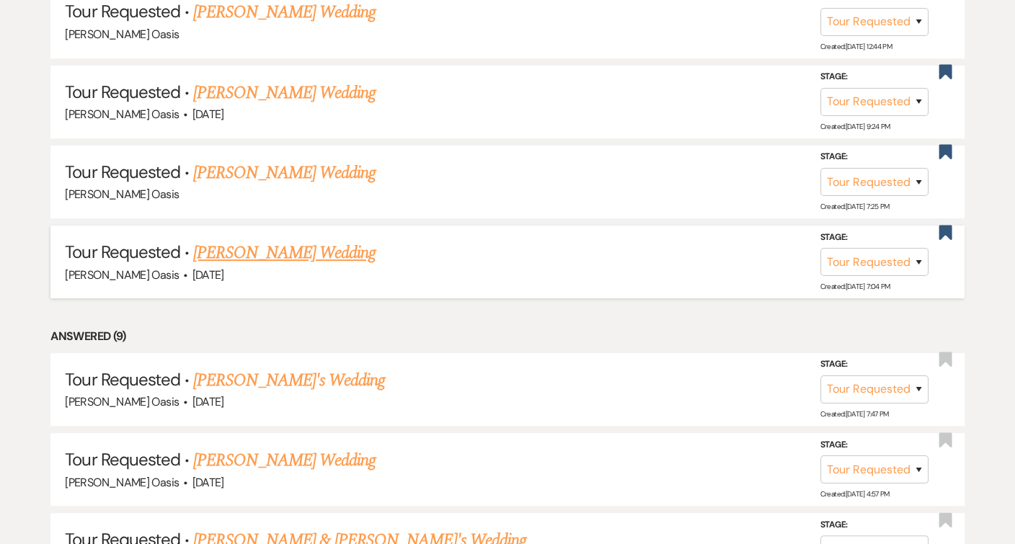
click at [264, 240] on link "[PERSON_NAME] Wedding" at bounding box center [284, 253] width 182 height 26
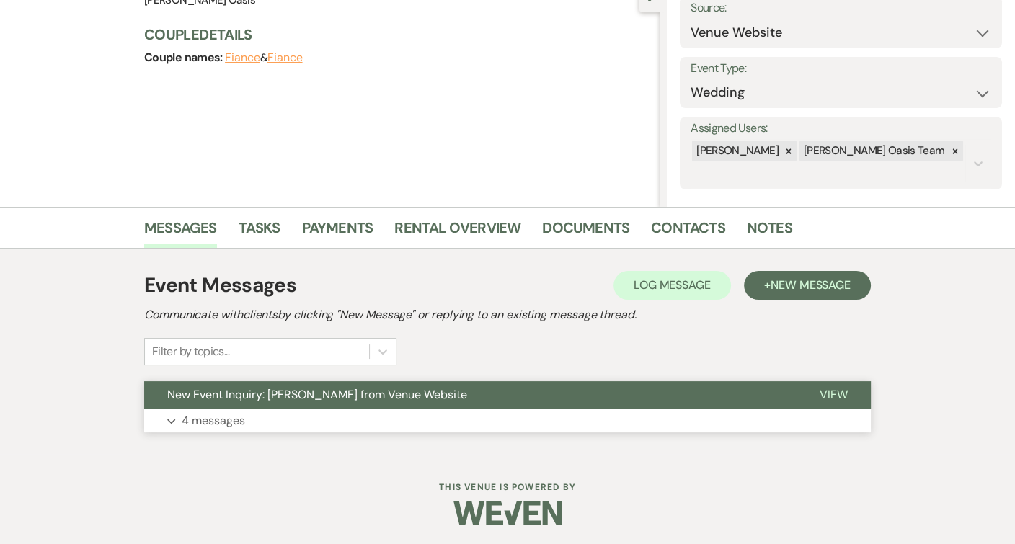
click at [301, 422] on button "Expand 4 messages" at bounding box center [507, 421] width 727 height 25
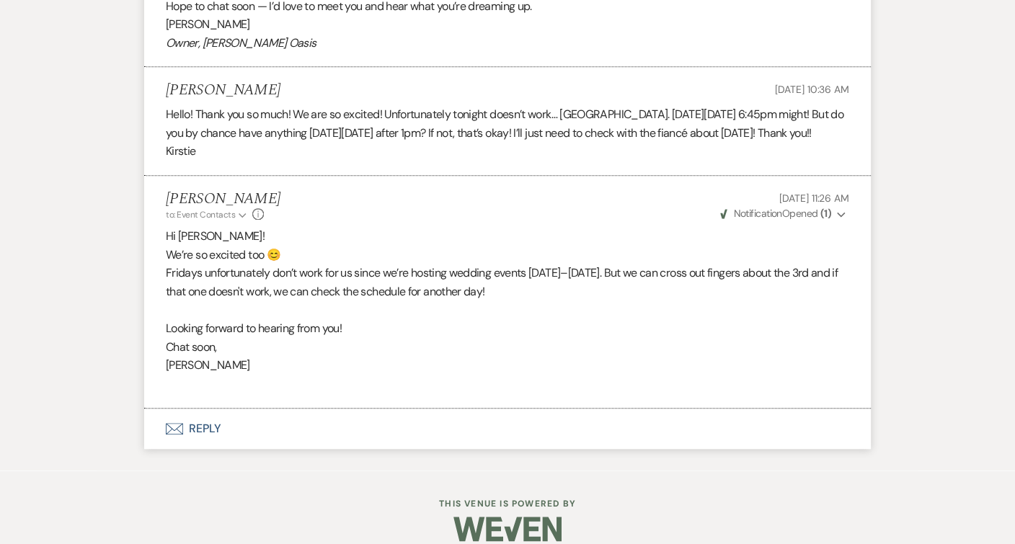
scroll to position [1316, 0]
click at [293, 411] on button "Envelope Reply" at bounding box center [507, 429] width 727 height 40
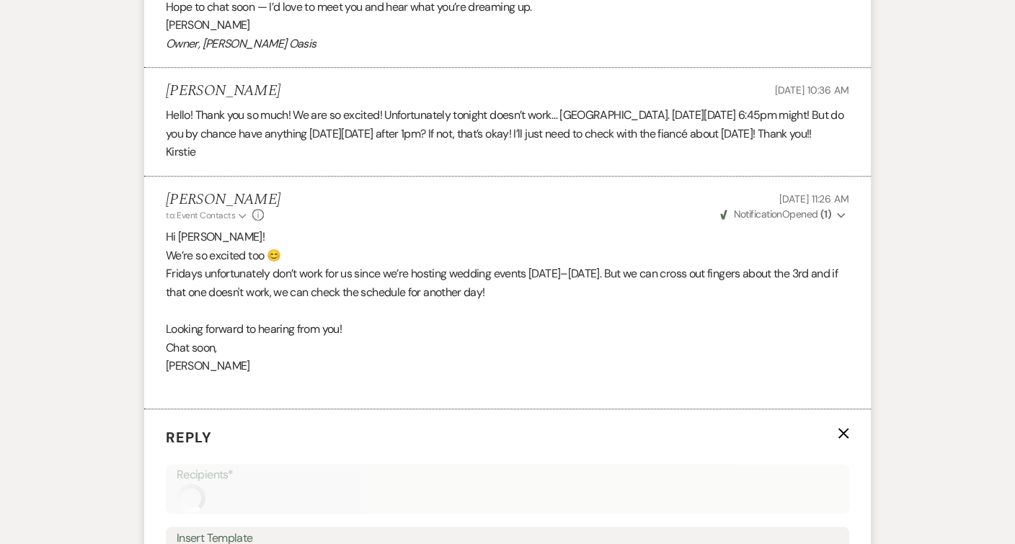
scroll to position [1648, 0]
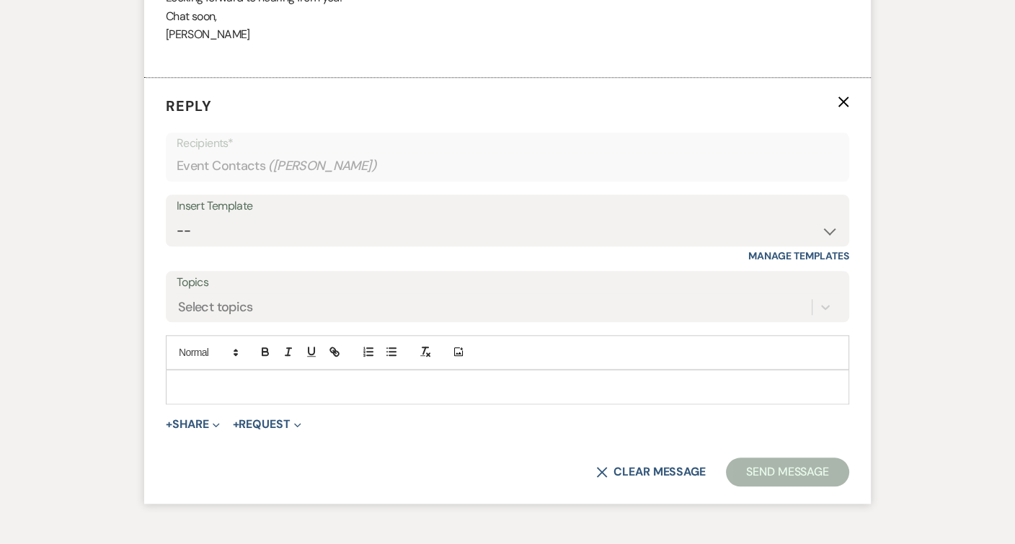
click at [303, 379] on p at bounding box center [507, 387] width 660 height 16
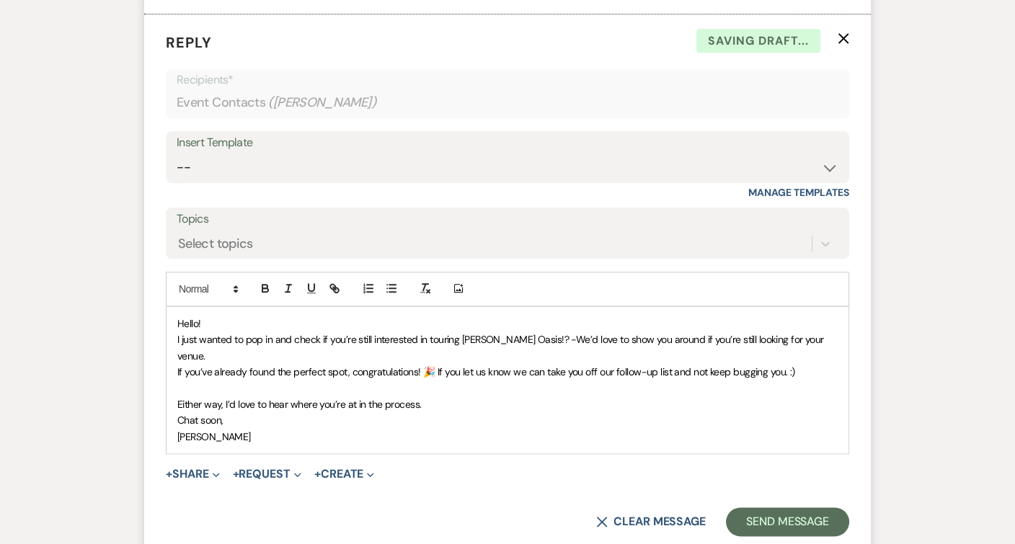
click at [825, 501] on form "Reply X Saving draft... Recipients* Event Contacts ( [PERSON_NAME] ) Insert Tem…" at bounding box center [507, 284] width 727 height 540
click at [825, 507] on button "Send Message" at bounding box center [787, 521] width 123 height 29
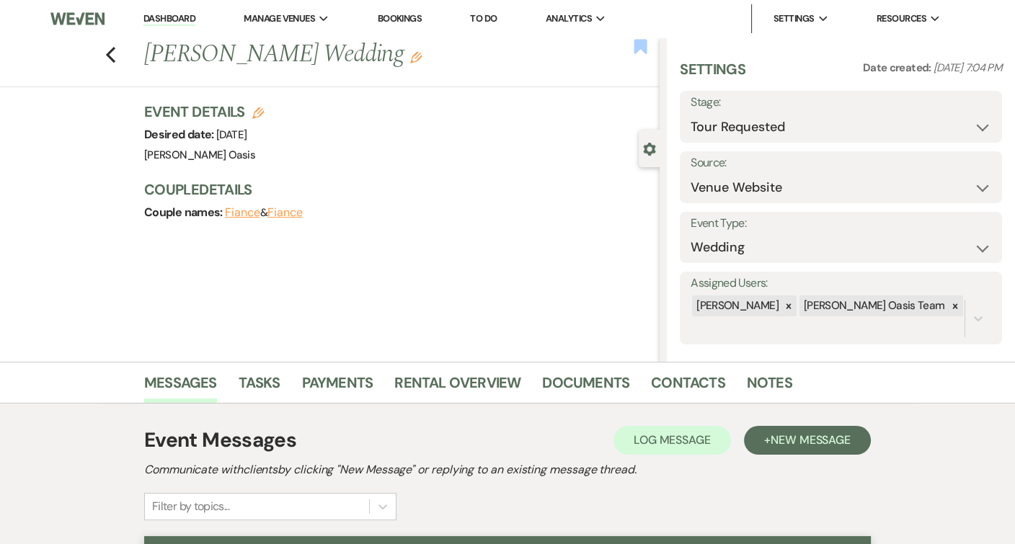
scroll to position [0, 0]
click at [115, 48] on icon "Previous" at bounding box center [110, 54] width 11 height 17
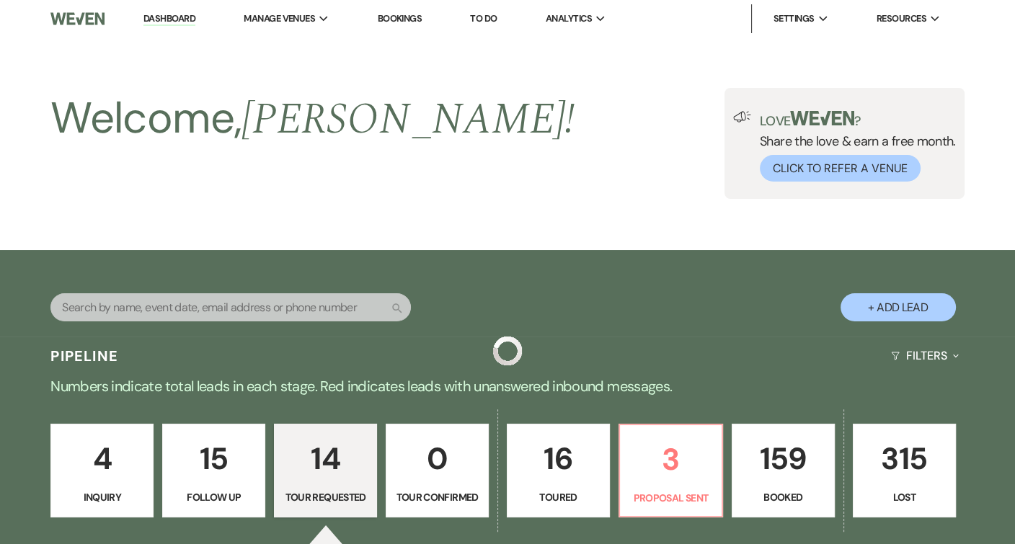
scroll to position [777, 0]
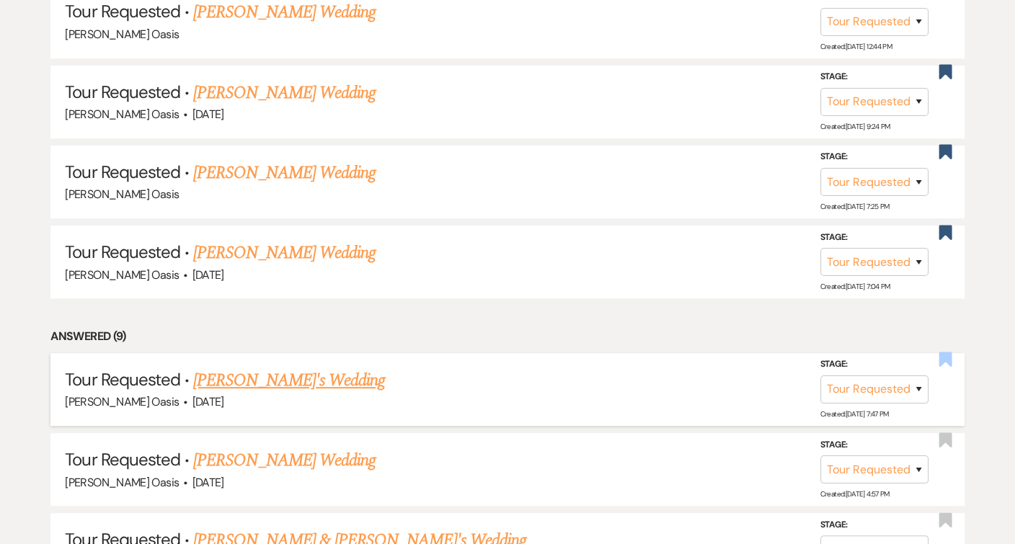
click at [944, 353] on use "button" at bounding box center [945, 360] width 13 height 14
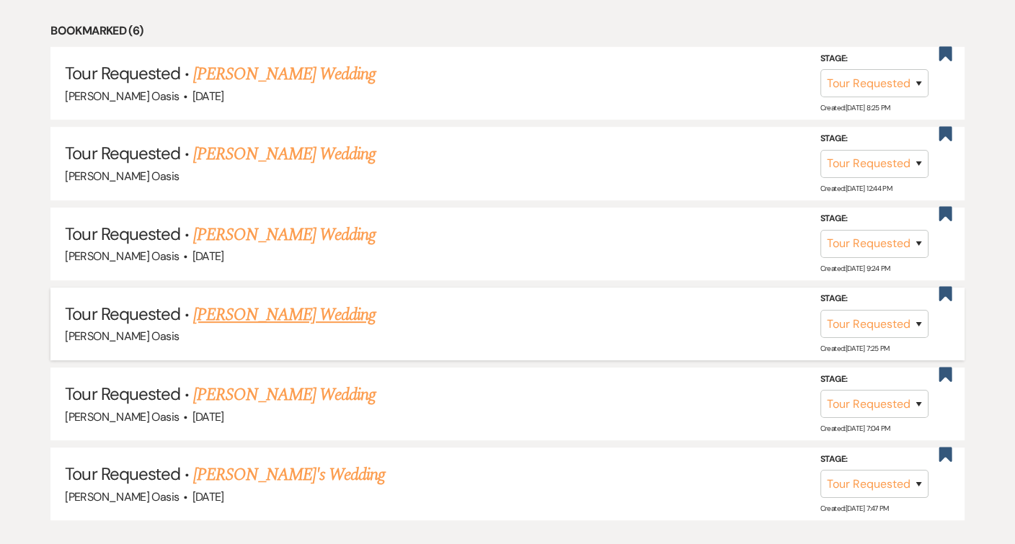
scroll to position [629, 0]
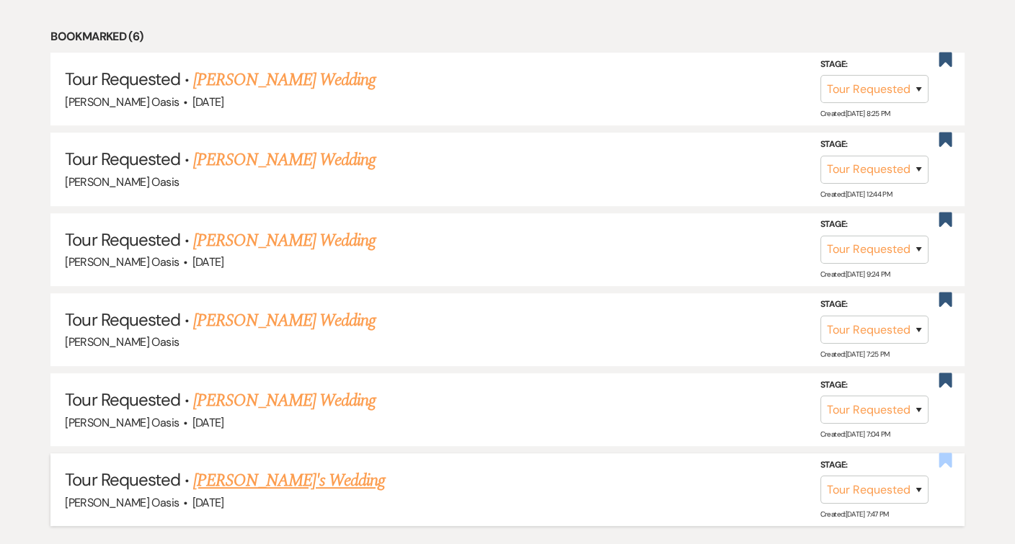
click at [949, 453] on use "button" at bounding box center [945, 460] width 13 height 14
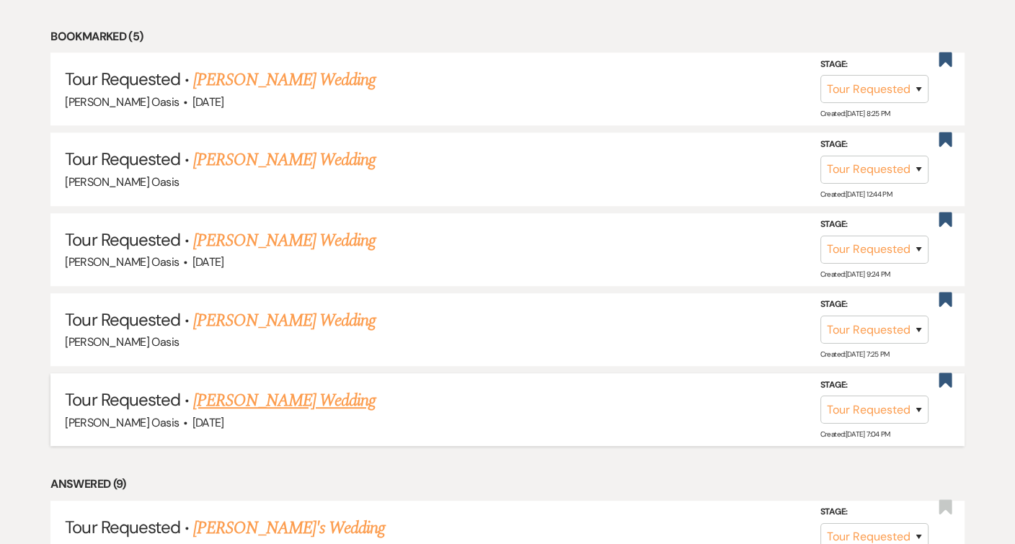
click at [346, 390] on link "[PERSON_NAME] Wedding" at bounding box center [284, 401] width 182 height 26
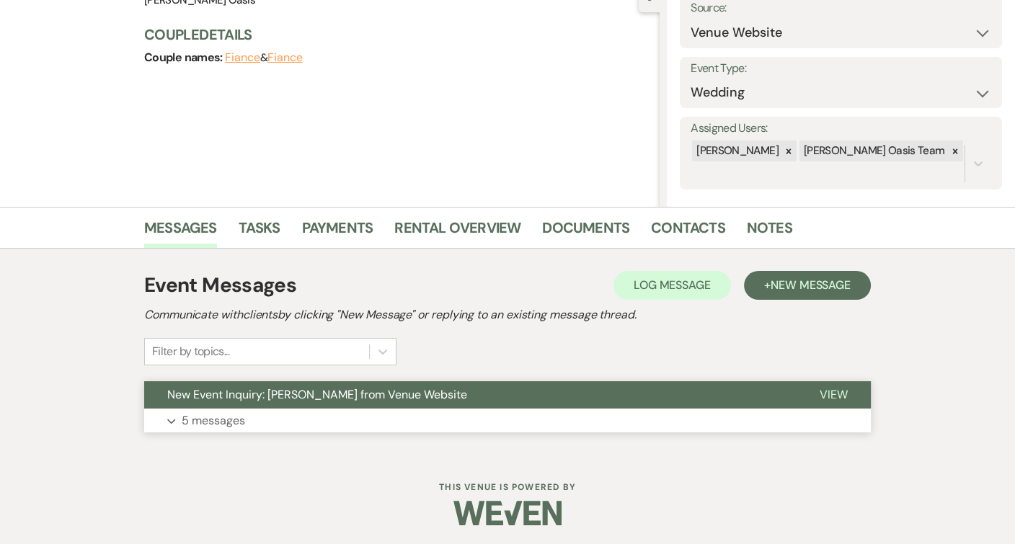
click at [369, 409] on button "Expand 5 messages" at bounding box center [507, 421] width 727 height 25
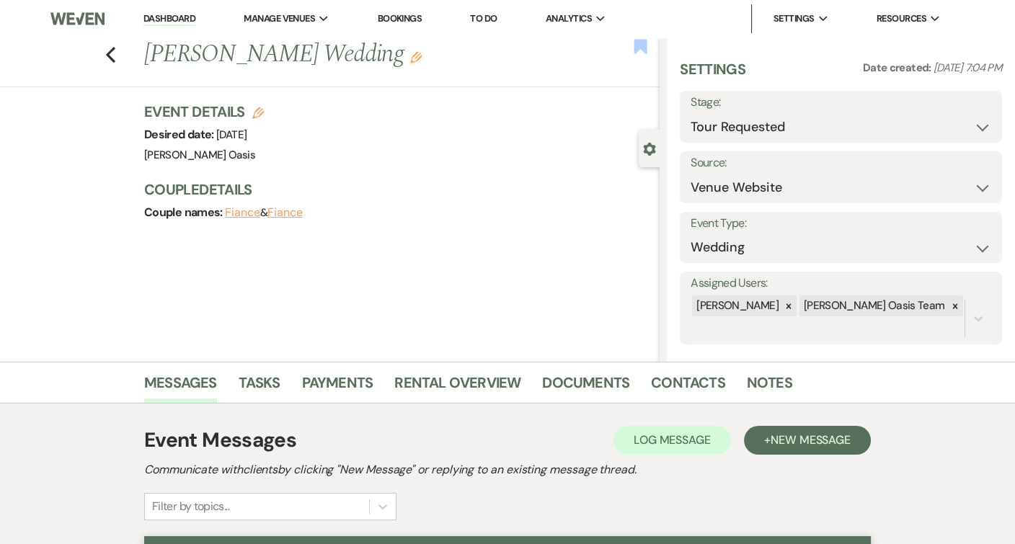
click at [644, 44] on use "button" at bounding box center [640, 46] width 13 height 14
click at [110, 56] on icon "Previous" at bounding box center [110, 54] width 11 height 17
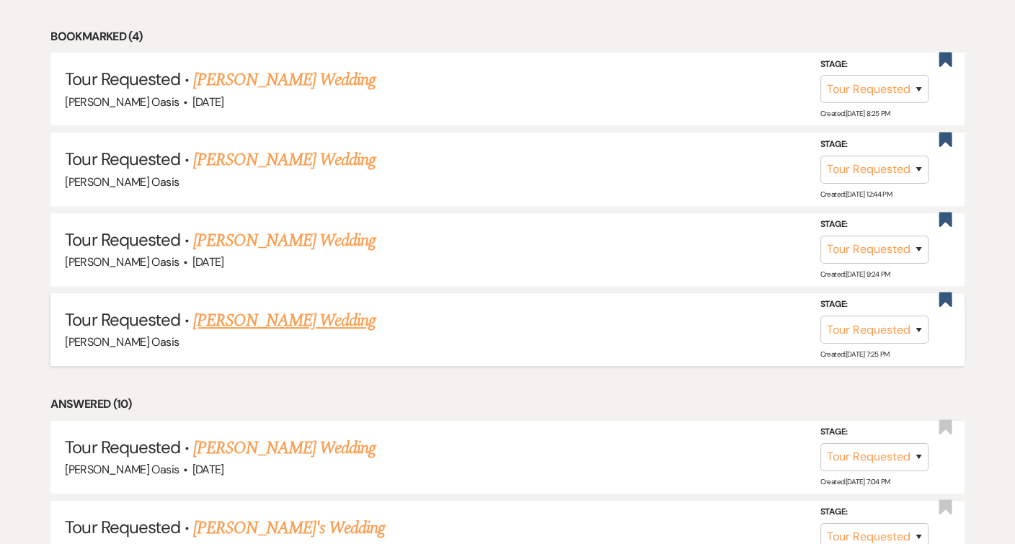
click at [275, 314] on link "[PERSON_NAME] Wedding" at bounding box center [284, 321] width 182 height 26
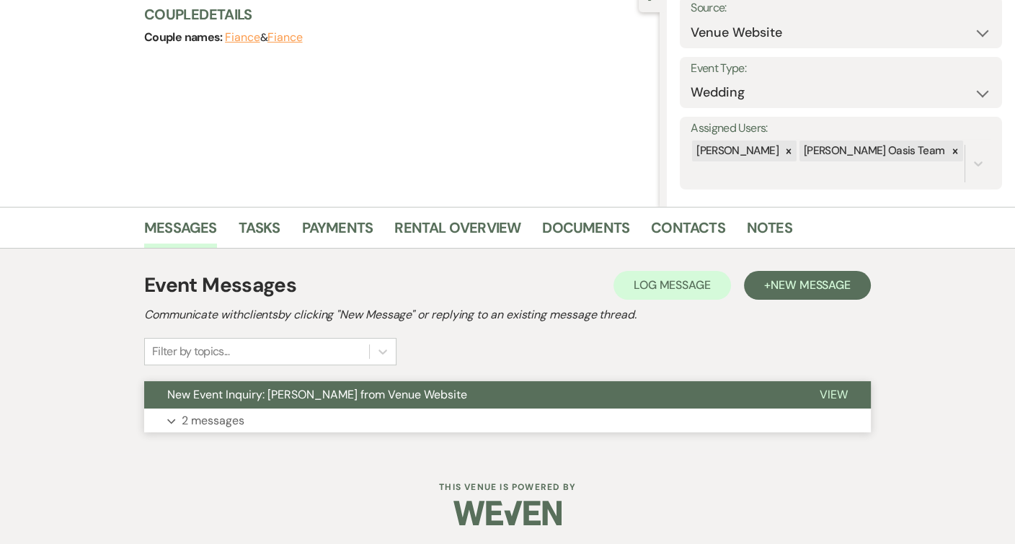
click at [263, 405] on button "New Event Inquiry: [PERSON_NAME] from Venue Website" at bounding box center [470, 394] width 652 height 27
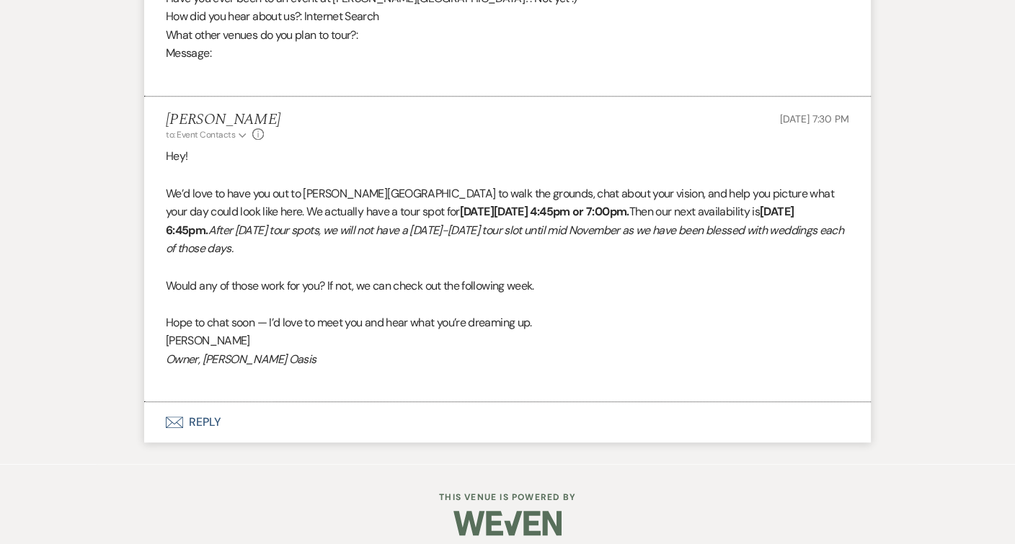
scroll to position [962, 0]
click at [267, 404] on button "Envelope Reply" at bounding box center [507, 424] width 727 height 40
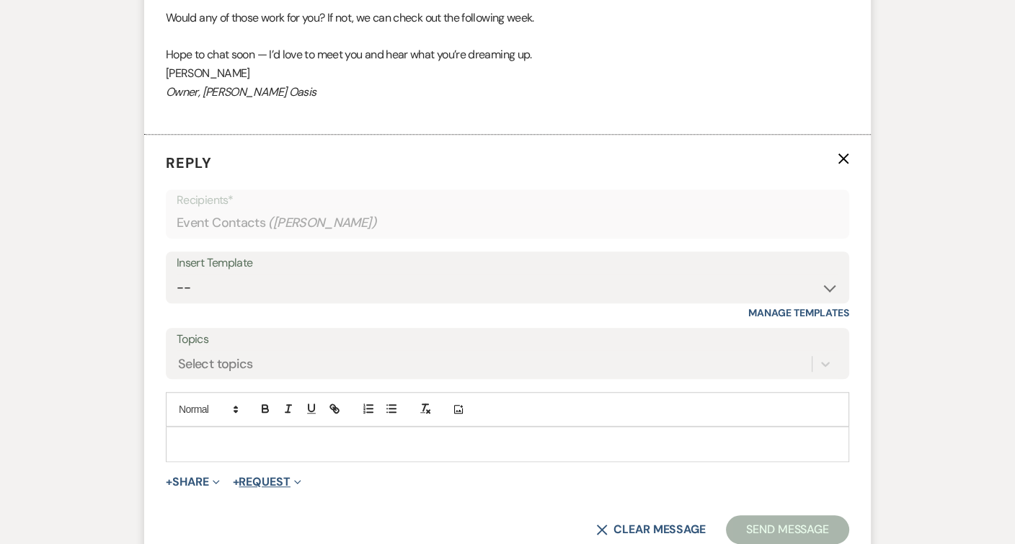
scroll to position [1293, 0]
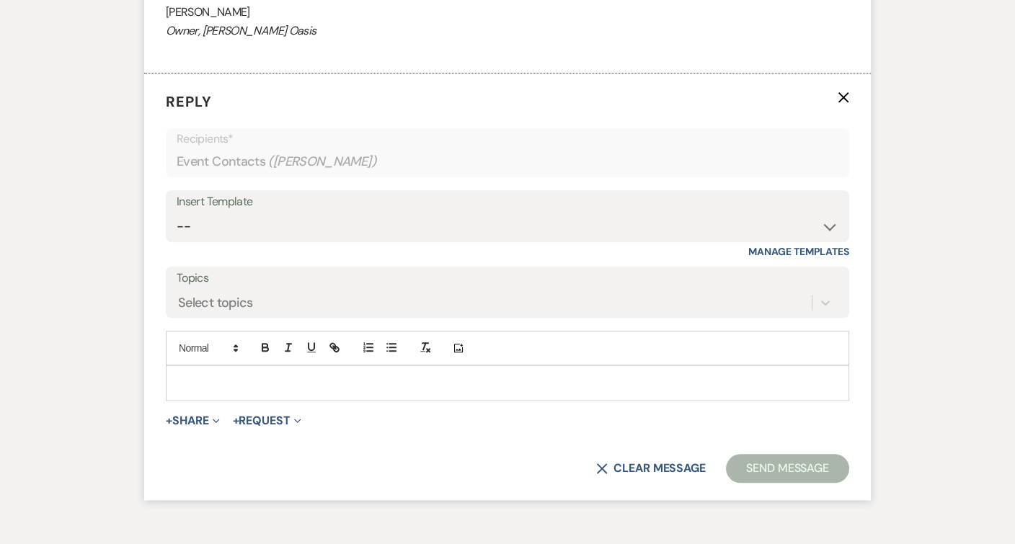
click at [278, 375] on p at bounding box center [507, 383] width 660 height 16
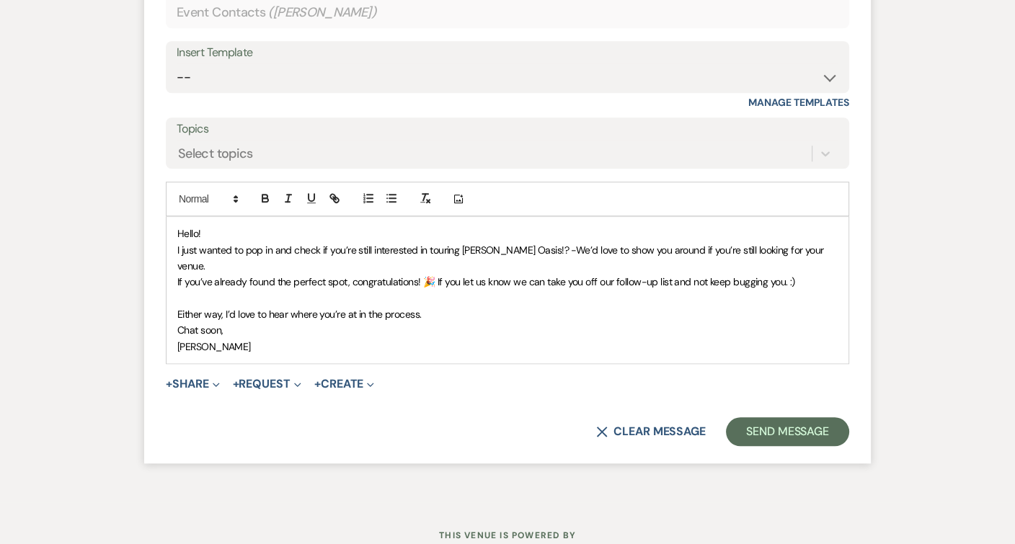
scroll to position [1444, 0]
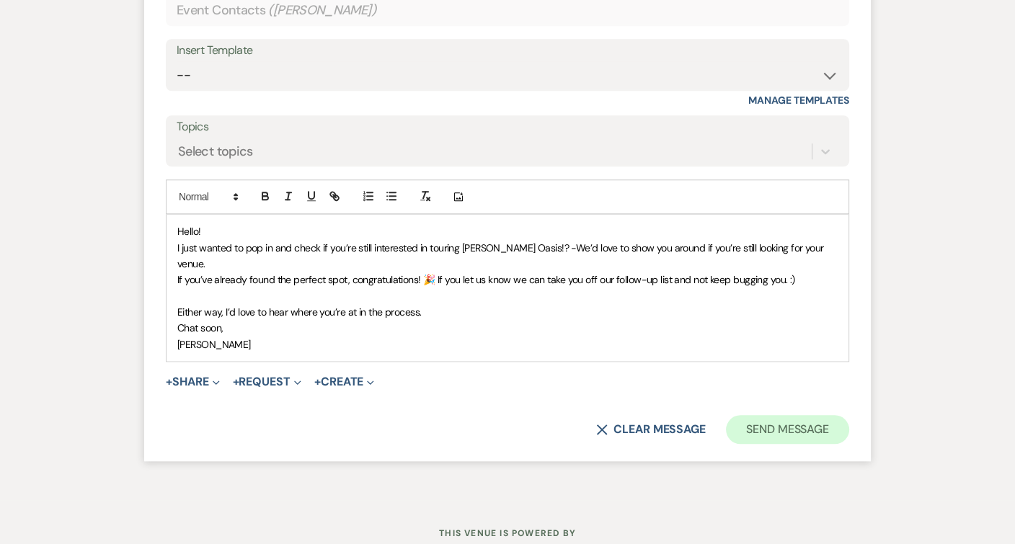
click at [780, 415] on button "Send Message" at bounding box center [787, 429] width 123 height 29
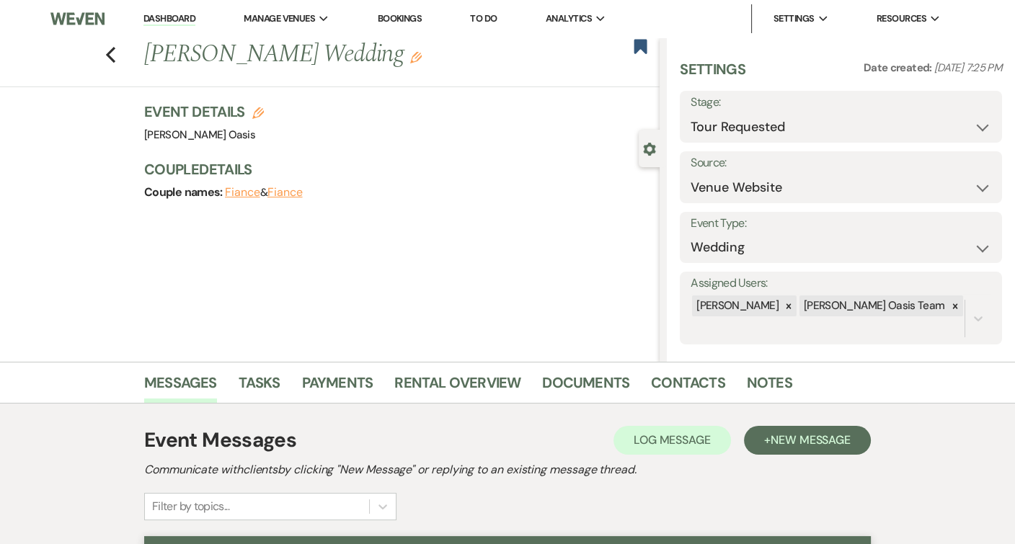
scroll to position [0, 0]
click at [648, 43] on div "Previous [PERSON_NAME] Wedding Edit" at bounding box center [398, 54] width 523 height 35
click at [647, 43] on use "button" at bounding box center [640, 46] width 13 height 14
click at [112, 57] on icon "Previous" at bounding box center [110, 54] width 11 height 17
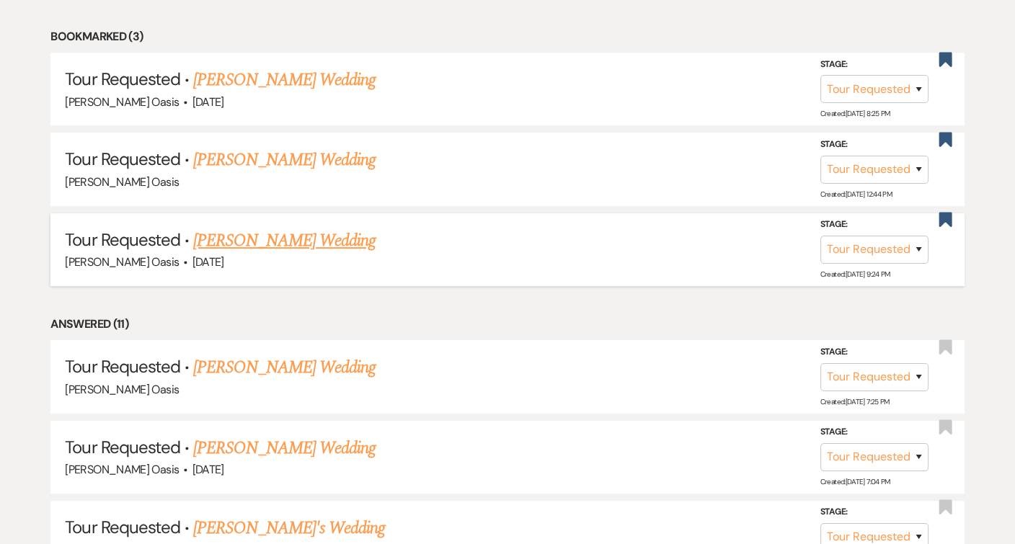
click at [339, 232] on link "[PERSON_NAME] Wedding" at bounding box center [284, 241] width 182 height 26
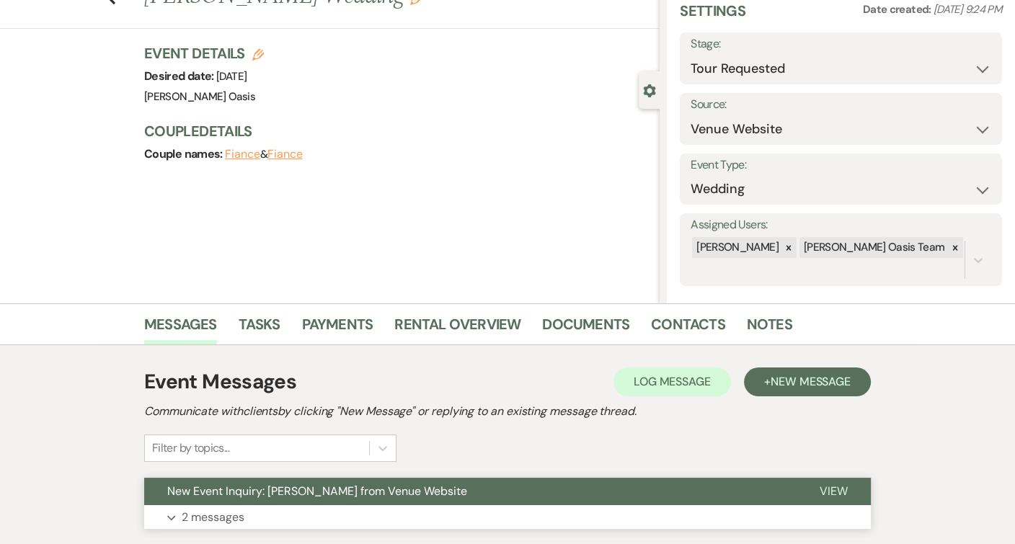
click at [341, 485] on span "New Event Inquiry: [PERSON_NAME] from Venue Website" at bounding box center [317, 491] width 300 height 15
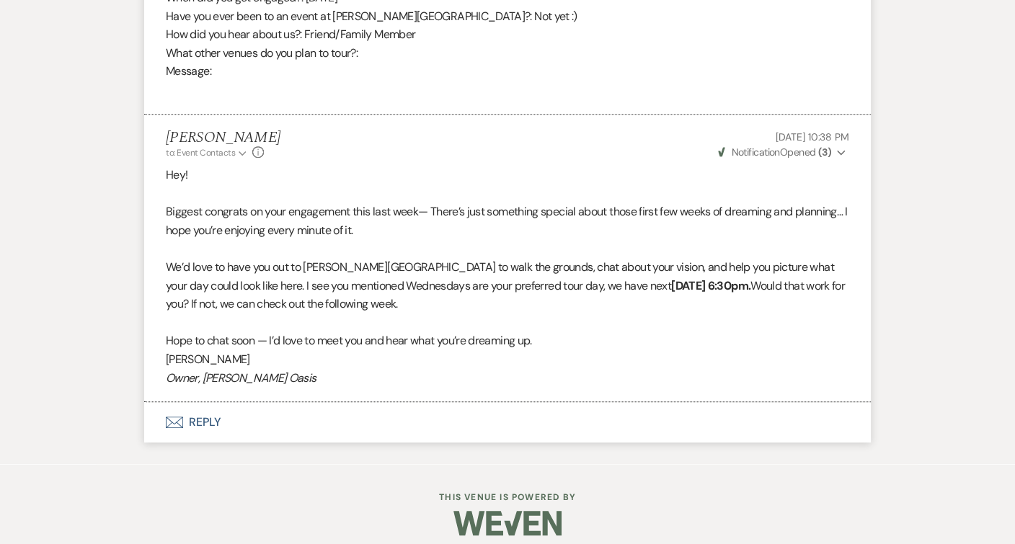
scroll to position [944, 0]
click at [360, 408] on button "Envelope Reply" at bounding box center [507, 423] width 727 height 40
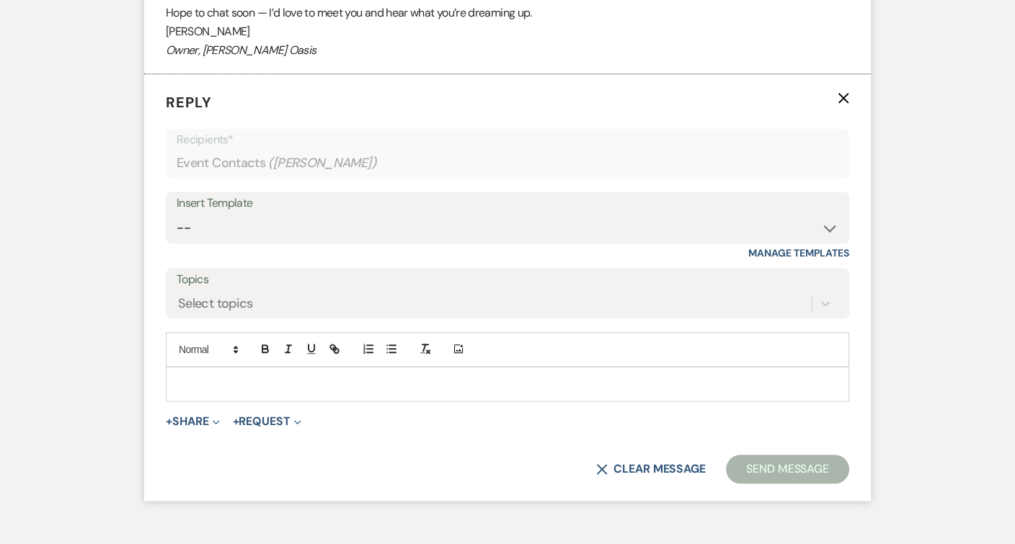
scroll to position [1274, 0]
click at [407, 375] on p at bounding box center [507, 383] width 660 height 16
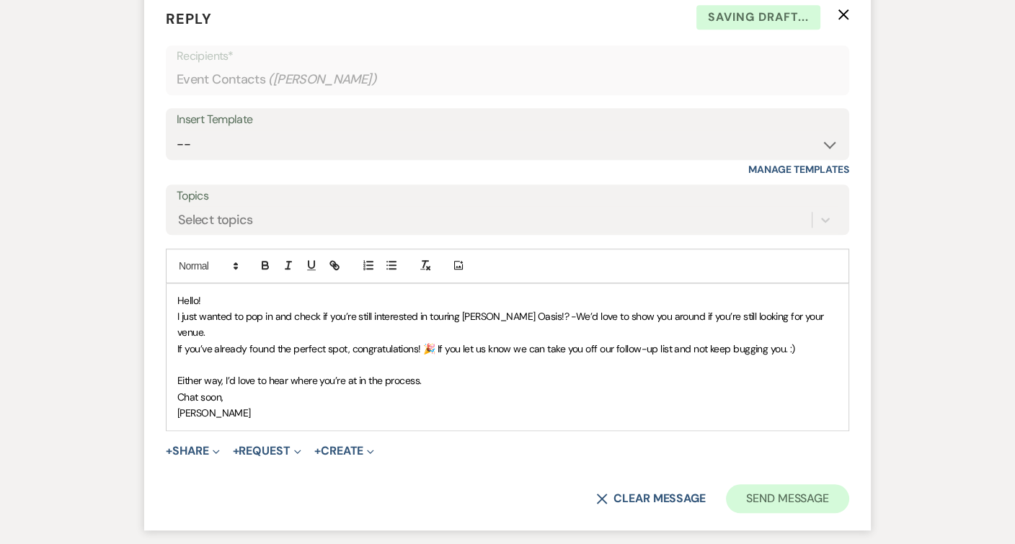
click at [793, 484] on button "Send Message" at bounding box center [787, 498] width 123 height 29
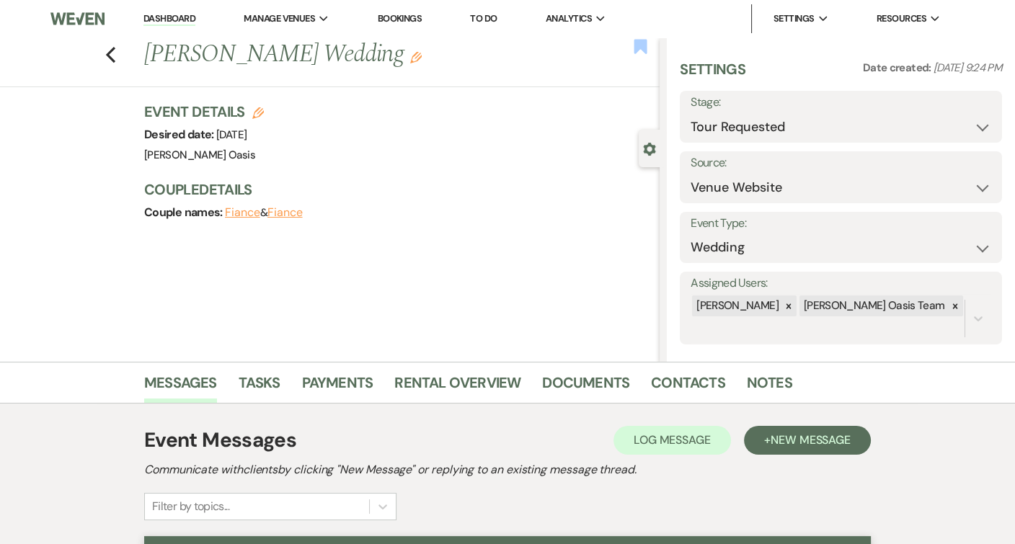
scroll to position [0, 0]
click at [651, 40] on div "Previous [PERSON_NAME] Wedding Edit" at bounding box center [398, 54] width 523 height 35
click at [647, 40] on use "button" at bounding box center [640, 46] width 13 height 14
click at [107, 55] on use "button" at bounding box center [110, 55] width 9 height 16
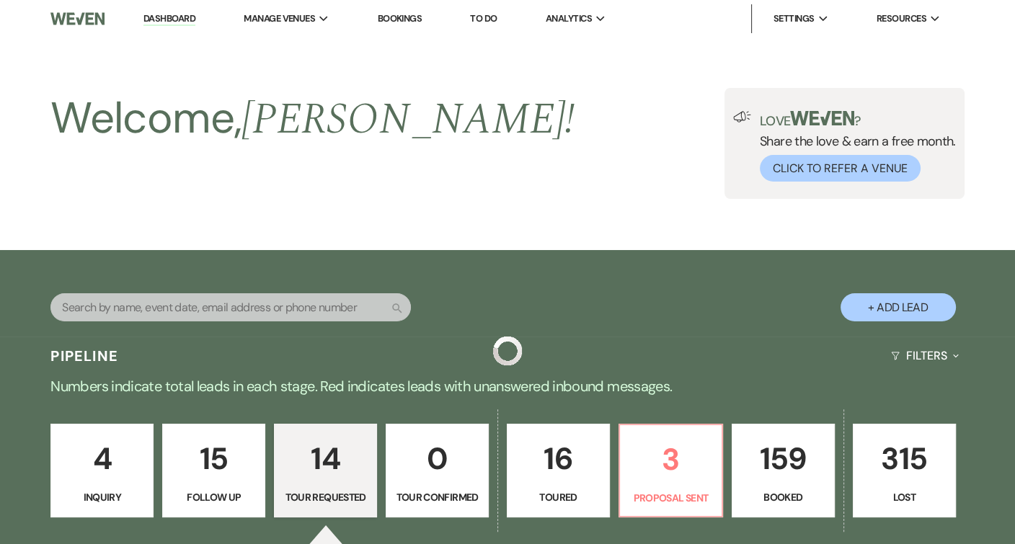
scroll to position [629, 0]
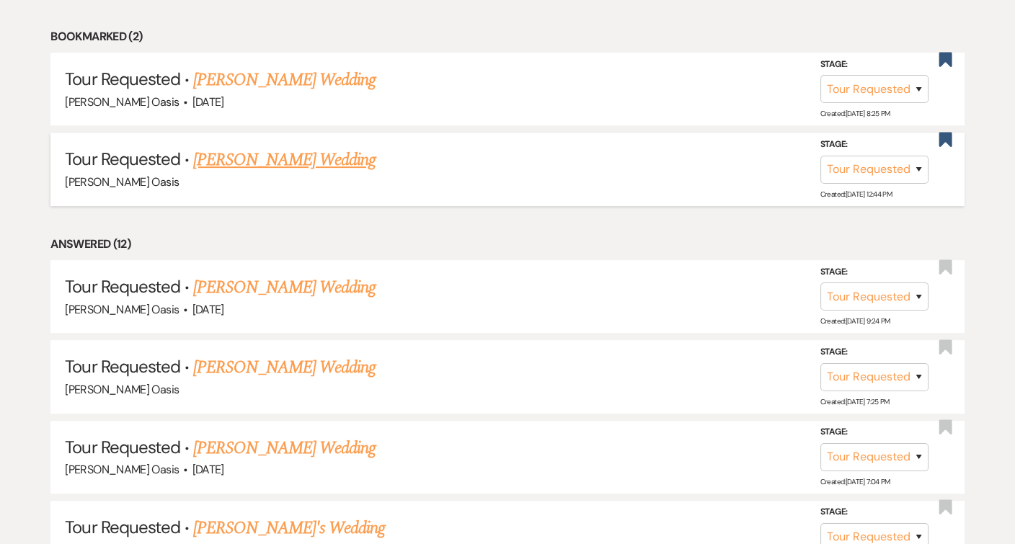
click at [230, 158] on link "[PERSON_NAME] Wedding" at bounding box center [284, 160] width 182 height 26
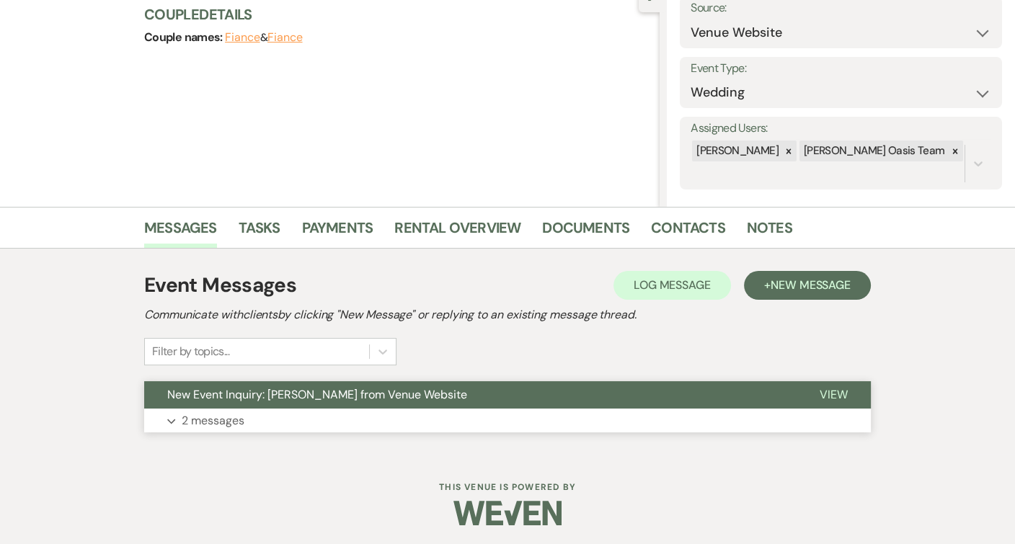
click at [251, 381] on button "New Event Inquiry: [PERSON_NAME] from Venue Website" at bounding box center [470, 394] width 652 height 27
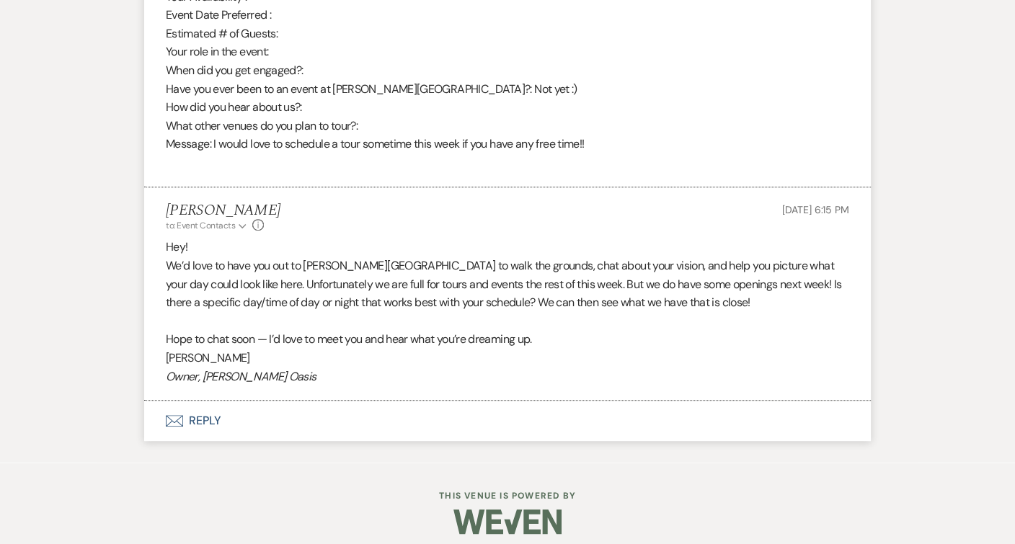
scroll to position [872, 0]
click at [246, 408] on button "Envelope Reply" at bounding box center [507, 422] width 727 height 40
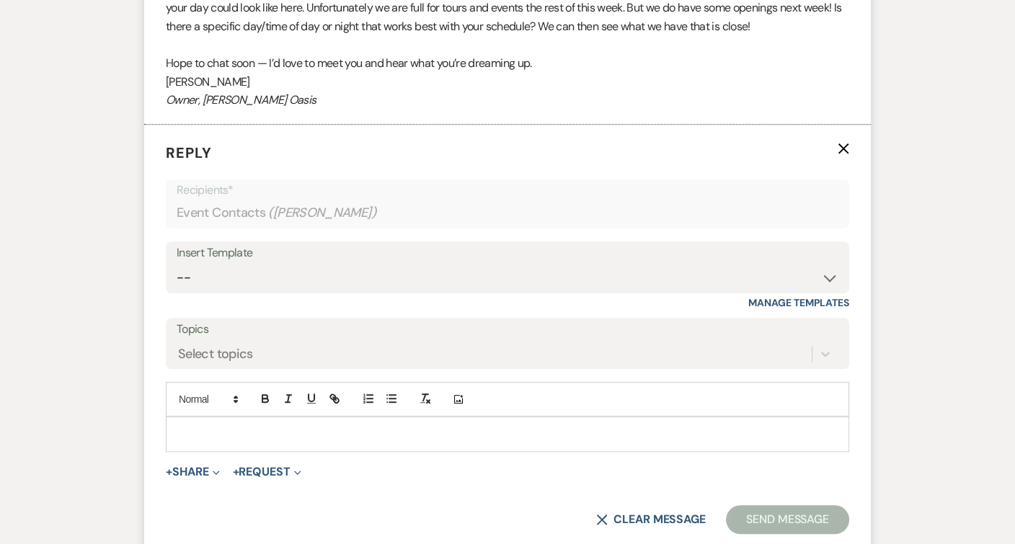
scroll to position [1202, 0]
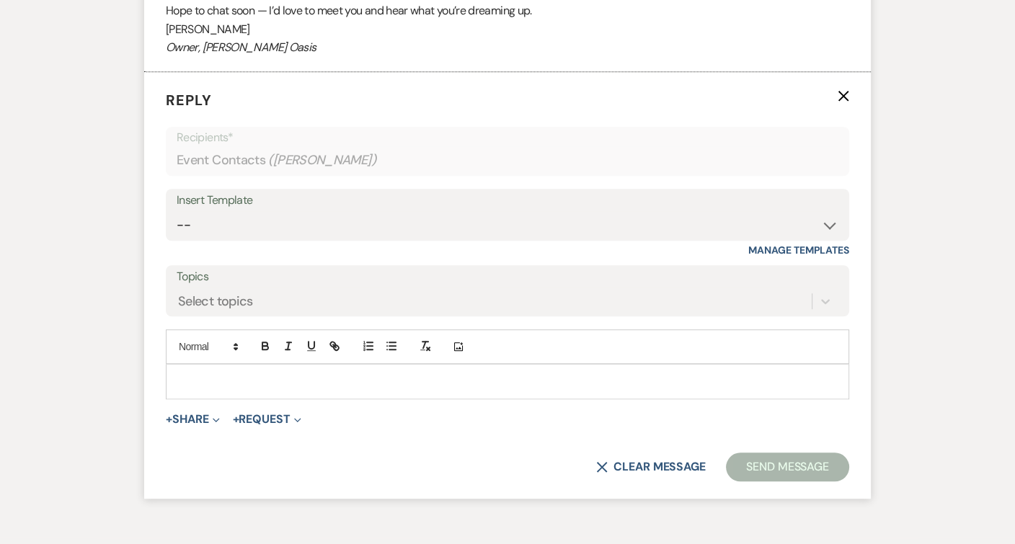
click at [268, 373] on p at bounding box center [507, 381] width 660 height 16
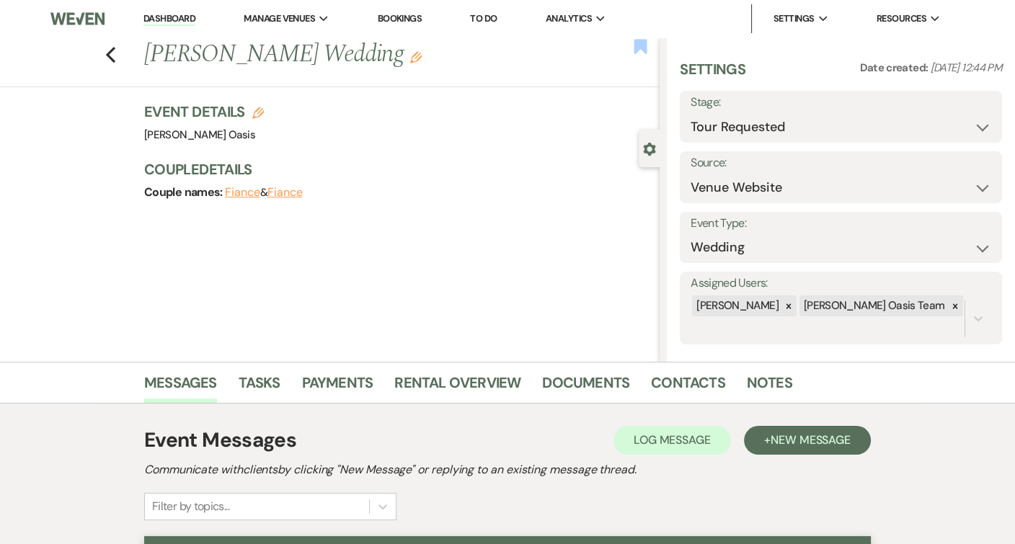
scroll to position [0, 0]
click at [635, 46] on use "button" at bounding box center [640, 46] width 13 height 14
click at [108, 53] on use "button" at bounding box center [110, 55] width 9 height 16
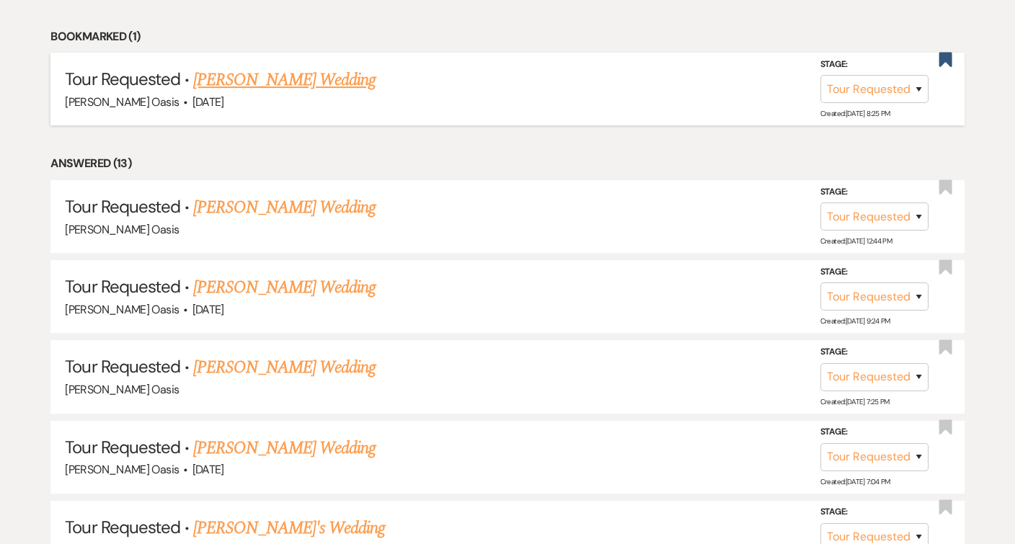
click at [275, 80] on link "[PERSON_NAME] Wedding" at bounding box center [284, 80] width 182 height 26
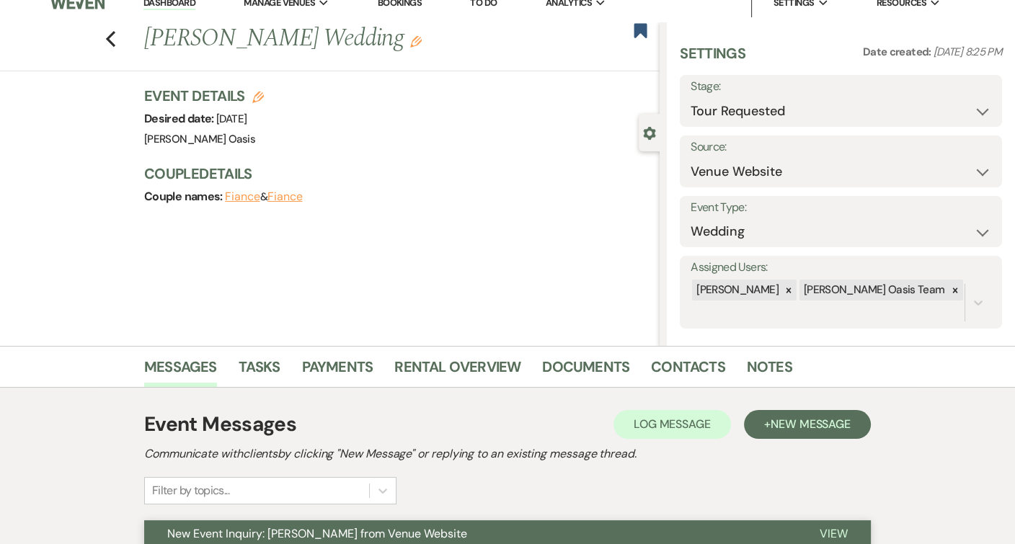
click at [299, 536] on span "New Event Inquiry: [PERSON_NAME] from Venue Website" at bounding box center [317, 533] width 300 height 15
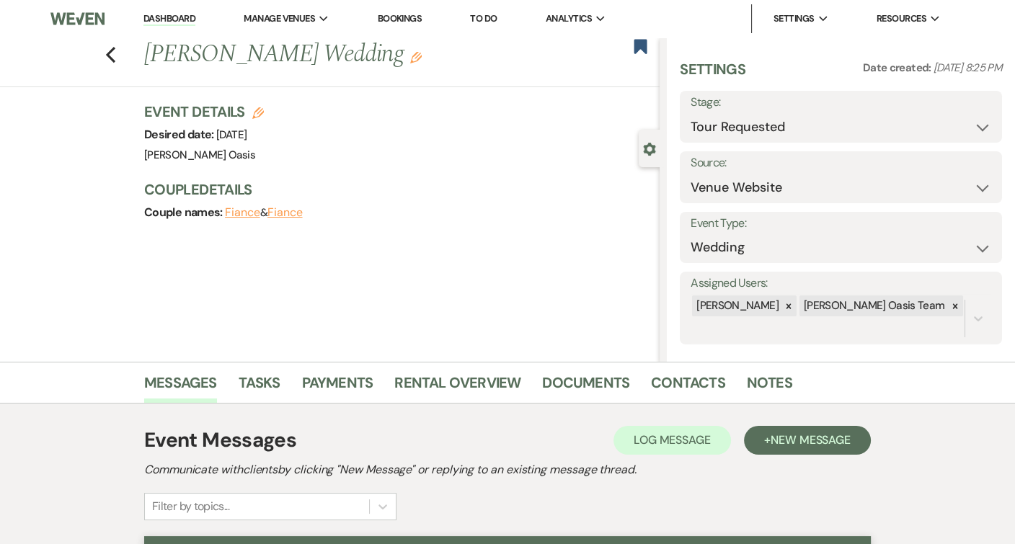
scroll to position [-1, 0]
click at [110, 56] on icon "Previous" at bounding box center [110, 54] width 11 height 17
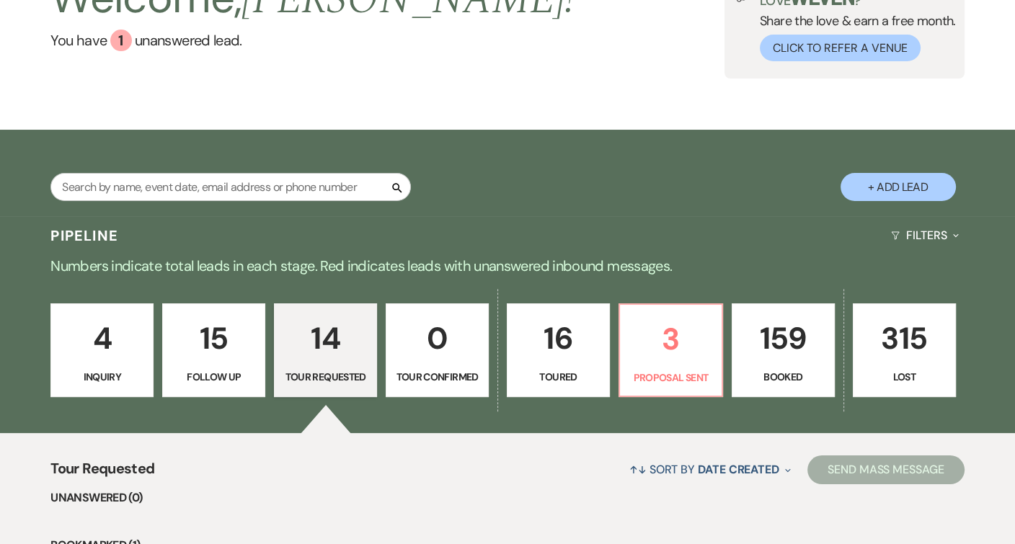
click at [122, 345] on p "4" at bounding box center [102, 338] width 84 height 48
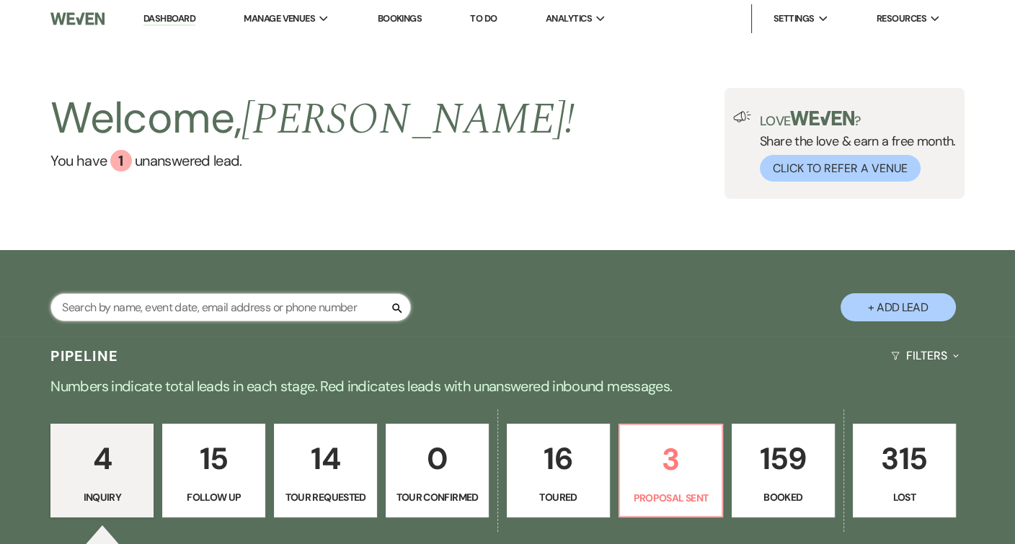
click at [262, 310] on input "text" at bounding box center [230, 307] width 360 height 28
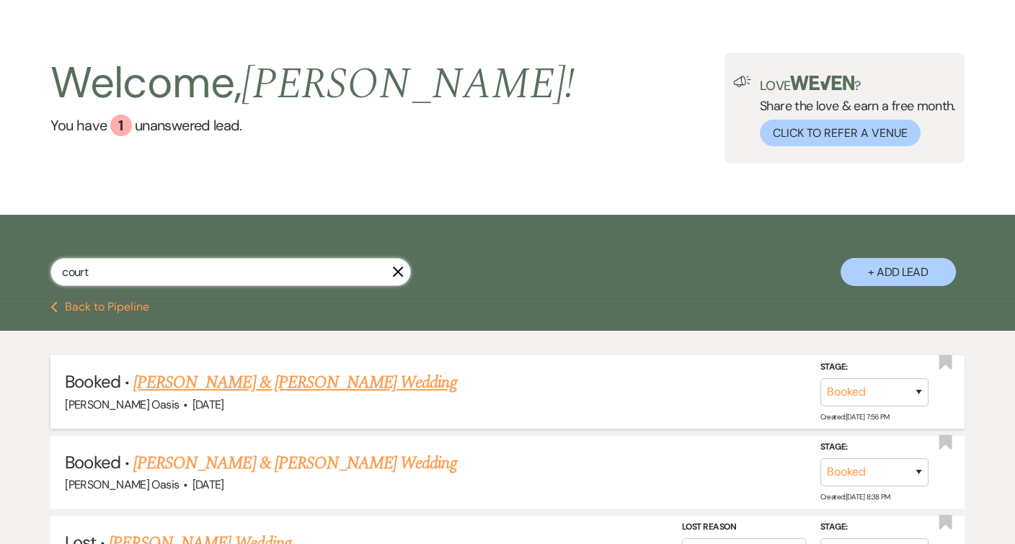
scroll to position [52, 0]
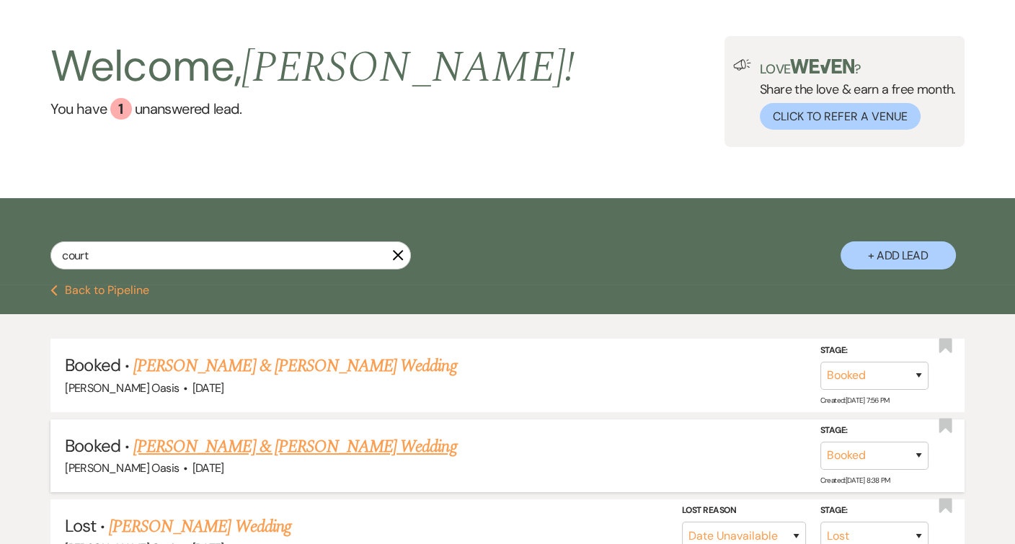
click at [284, 435] on link "[PERSON_NAME] & [PERSON_NAME] Wedding" at bounding box center [294, 447] width 323 height 26
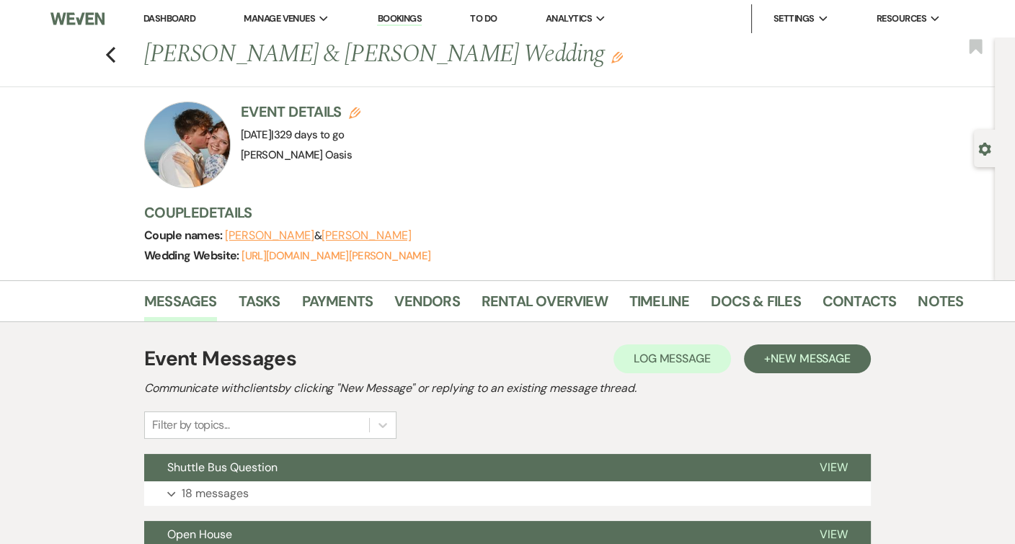
click at [736, 283] on div "Messages Tasks Payments Vendors Rental Overview Timeline Docs & Files Contacts …" at bounding box center [507, 301] width 1015 height 42
click at [736, 303] on link "Docs & Files" at bounding box center [755, 306] width 89 height 32
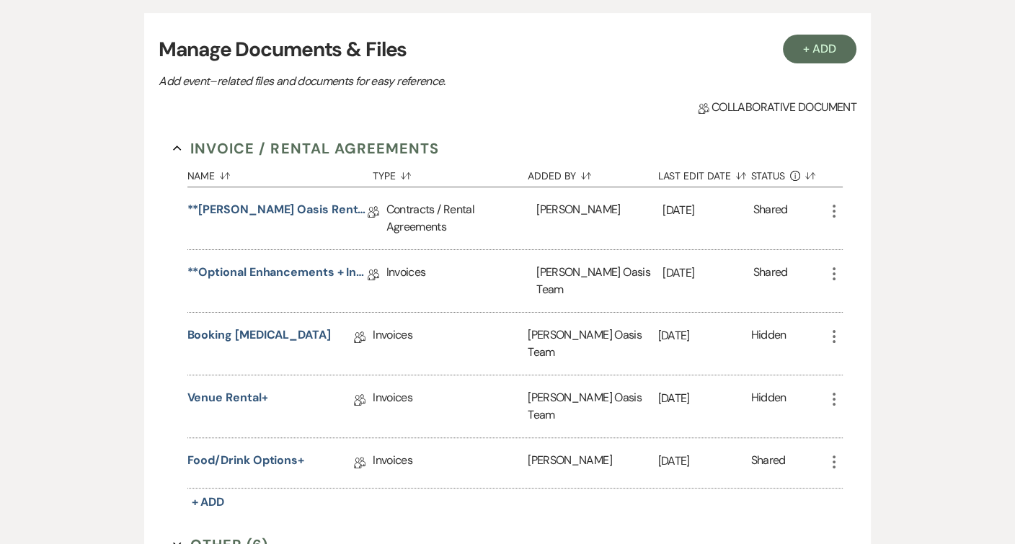
scroll to position [303, 0]
